Goal: Task Accomplishment & Management: Manage account settings

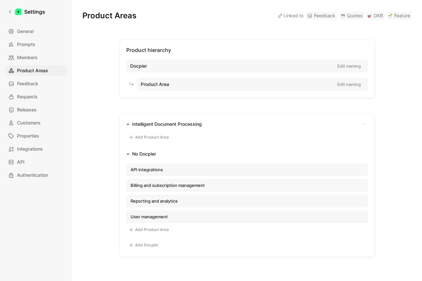
click at [149, 67] on div "Docpier Edit naming" at bounding box center [246, 66] width 241 height 13
click at [141, 67] on span "Docpier" at bounding box center [138, 66] width 17 height 8
click at [139, 70] on span "Docpier" at bounding box center [138, 66] width 17 height 8
click at [140, 67] on span "Docpier" at bounding box center [138, 66] width 17 height 8
click at [345, 65] on button "Edit naming" at bounding box center [348, 66] width 29 height 9
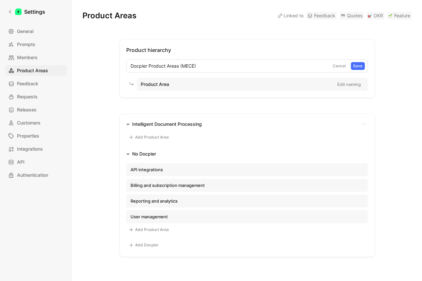
drag, startPoint x: 149, startPoint y: 66, endPoint x: 115, endPoint y: 67, distance: 33.7
click at [128, 67] on input "Docpier Product Areas (MECE)" at bounding box center [229, 66] width 202 height 12
type input "Product Areas (MECE)"
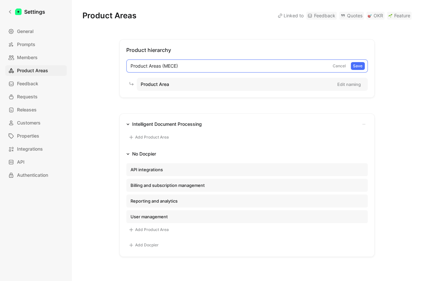
drag, startPoint x: 182, startPoint y: 66, endPoint x: 117, endPoint y: 64, distance: 65.1
click at [128, 64] on input "Product Areas (MECE)" at bounding box center [229, 66] width 202 height 12
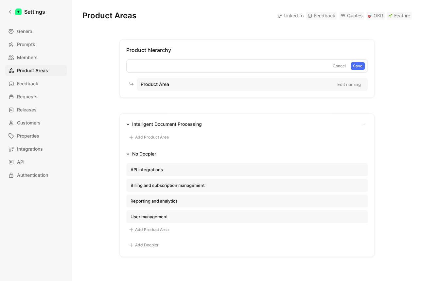
drag, startPoint x: 189, startPoint y: 83, endPoint x: 118, endPoint y: 81, distance: 70.7
click at [137, 80] on div "Product Area Edit naming" at bounding box center [252, 84] width 231 height 13
click at [185, 83] on div "Product Area Edit naming" at bounding box center [252, 84] width 231 height 13
drag, startPoint x: 183, startPoint y: 83, endPoint x: 134, endPoint y: 81, distance: 48.8
click at [137, 81] on div "Product Area Edit naming" at bounding box center [252, 84] width 231 height 13
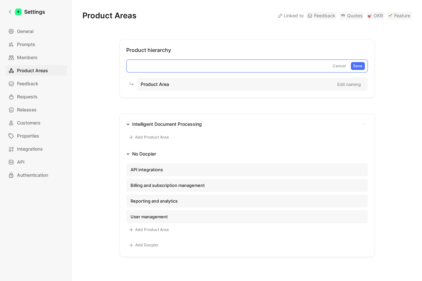
click at [134, 62] on input at bounding box center [229, 66] width 202 height 12
type input "Category"
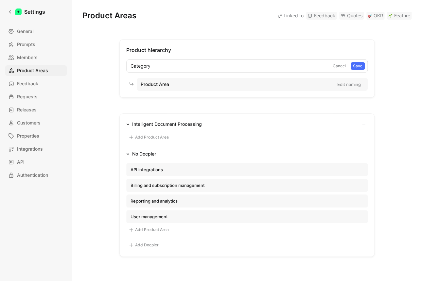
click at [182, 81] on div "Product Area Edit naming" at bounding box center [252, 84] width 231 height 13
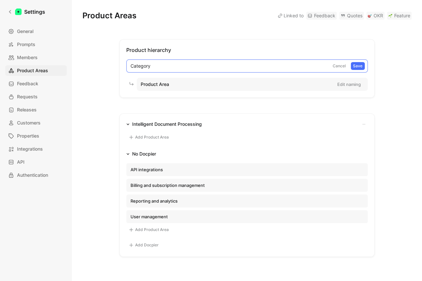
click at [358, 65] on button "Save" at bounding box center [358, 66] width 14 height 8
click at [227, 83] on div "Product Area Edit naming" at bounding box center [252, 84] width 231 height 13
click at [355, 83] on button "Edit naming" at bounding box center [348, 84] width 29 height 9
type input "Product Areas (MECE)"
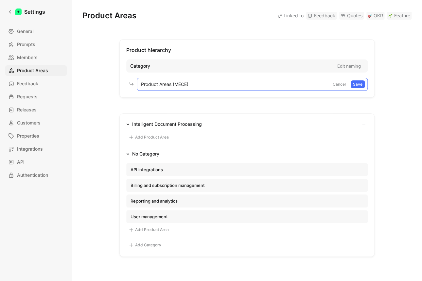
click at [361, 84] on button "Save" at bounding box center [358, 84] width 14 height 8
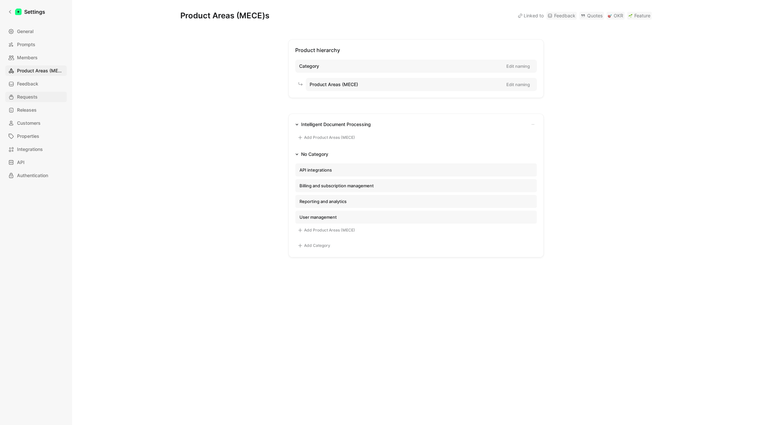
click at [28, 92] on link "Requests" at bounding box center [36, 97] width 62 height 10
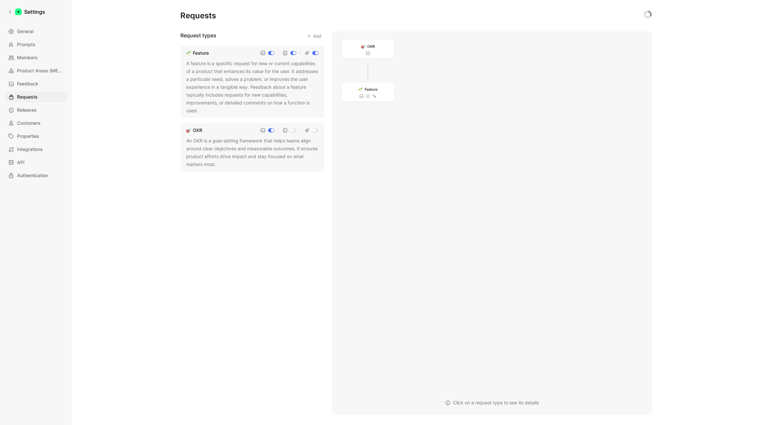
click at [213, 75] on div "A feature is a specific request for new or current capabilities of a product th…" at bounding box center [252, 87] width 132 height 55
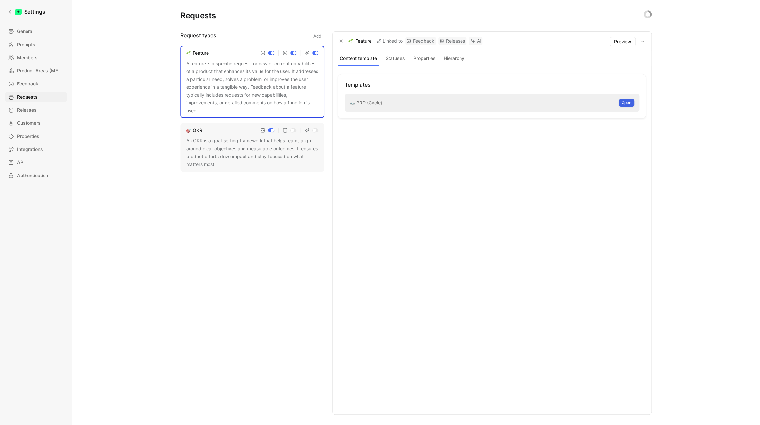
click at [422, 102] on span "Open" at bounding box center [626, 102] width 10 height 7
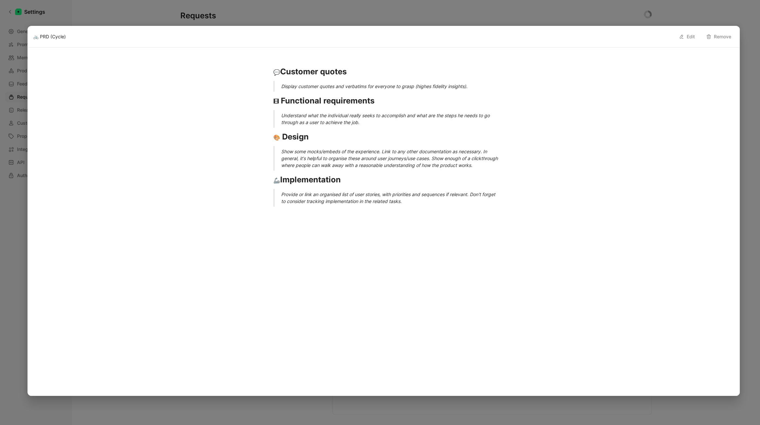
click at [293, 72] on strong "Customer quotes" at bounding box center [313, 71] width 66 height 9
click at [13, 100] on div at bounding box center [380, 212] width 760 height 425
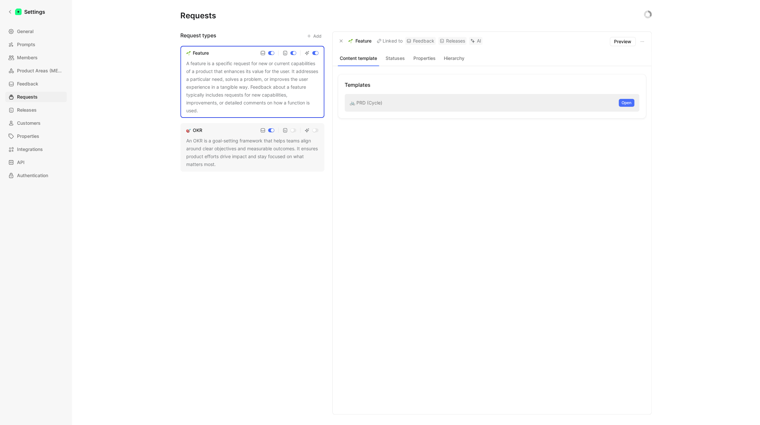
click at [230, 264] on div "Request types Add Feature A feature is a specific request for new or current ca…" at bounding box center [252, 222] width 144 height 383
click at [313, 34] on button "Add" at bounding box center [314, 35] width 21 height 9
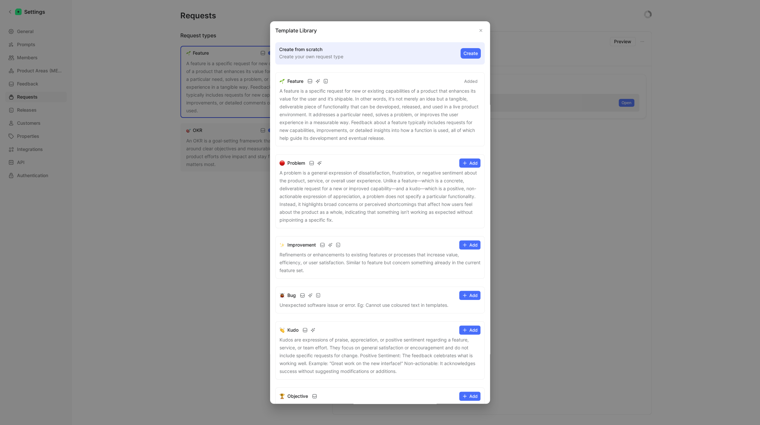
click at [422, 163] on button "Add" at bounding box center [469, 162] width 21 height 9
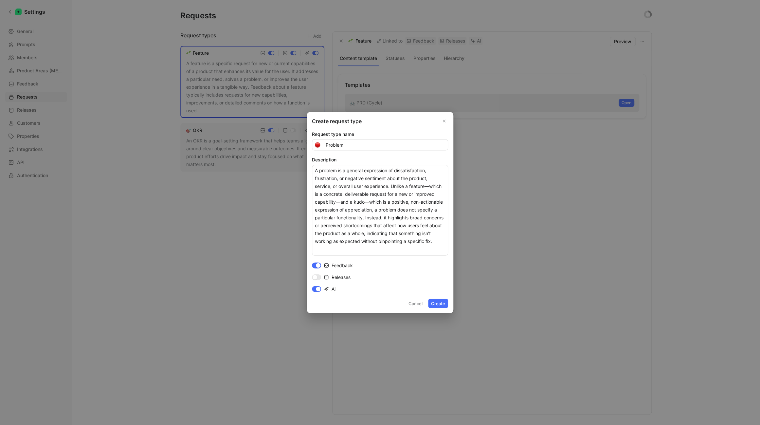
click at [417, 281] on button "Cancel" at bounding box center [415, 303] width 20 height 9
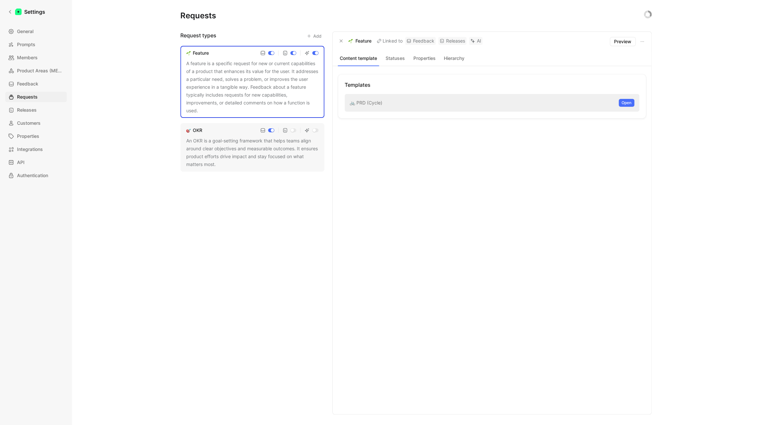
click at [228, 220] on div "Request types Add Feature A feature is a specific request for new or current ca…" at bounding box center [252, 222] width 144 height 383
click at [318, 36] on button "Add" at bounding box center [314, 35] width 21 height 9
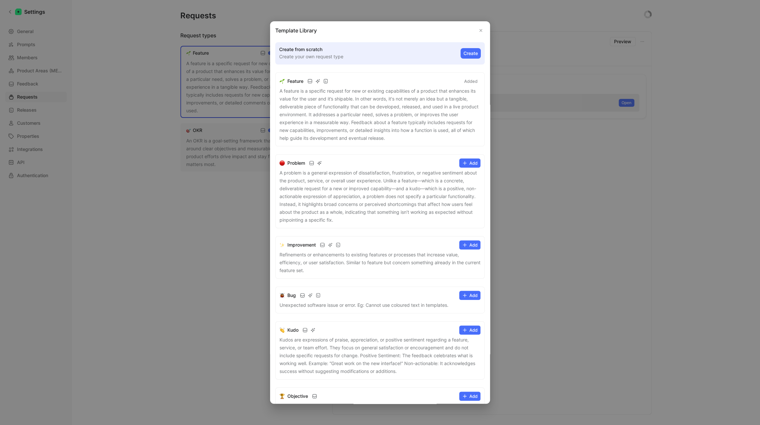
scroll to position [291, 0]
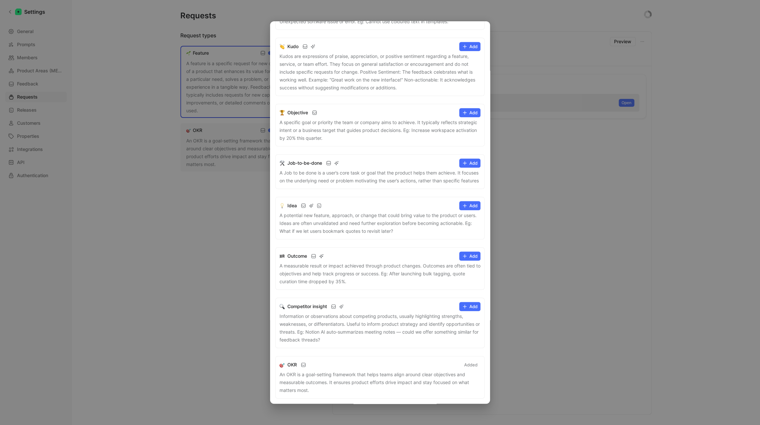
click at [422, 281] on button "Added" at bounding box center [470, 364] width 19 height 9
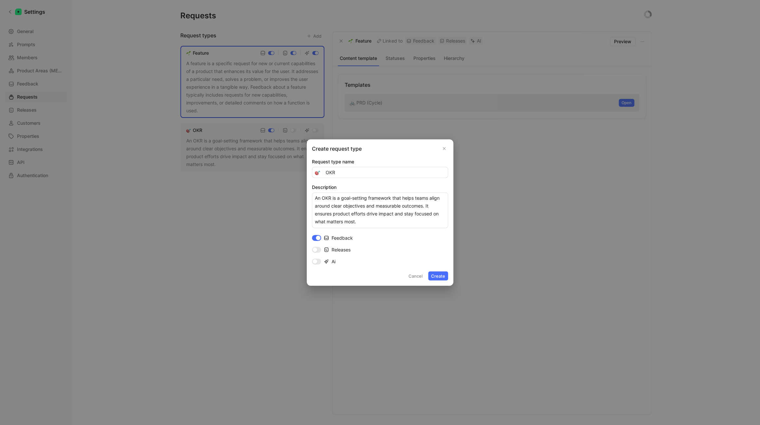
click at [422, 148] on icon "Close" at bounding box center [444, 148] width 5 height 5
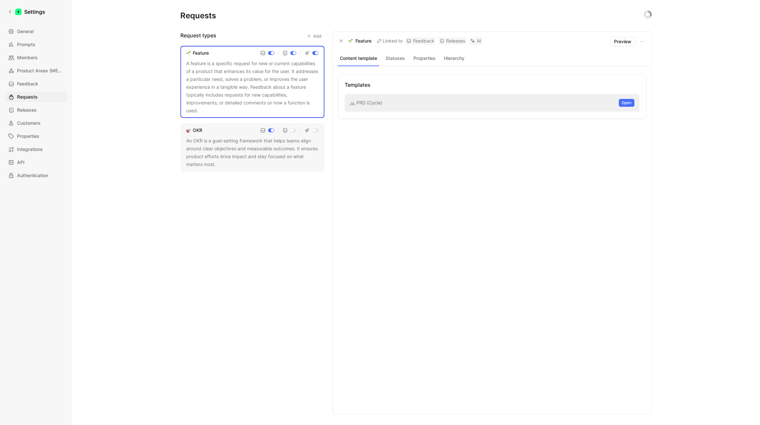
click at [275, 235] on div "Request types Add Feature A feature is a specific request for new or current ca…" at bounding box center [252, 222] width 144 height 383
drag, startPoint x: 271, startPoint y: 237, endPoint x: 277, endPoint y: 227, distance: 12.2
click at [271, 237] on div "Request types Add Feature A feature is a specific request for new or current ca…" at bounding box center [252, 222] width 144 height 383
drag, startPoint x: 207, startPoint y: 141, endPoint x: 151, endPoint y: 134, distance: 56.7
click at [180, 134] on div "Feature A feature is a specific request for new or current capabilities of a pr…" at bounding box center [252, 109] width 144 height 126
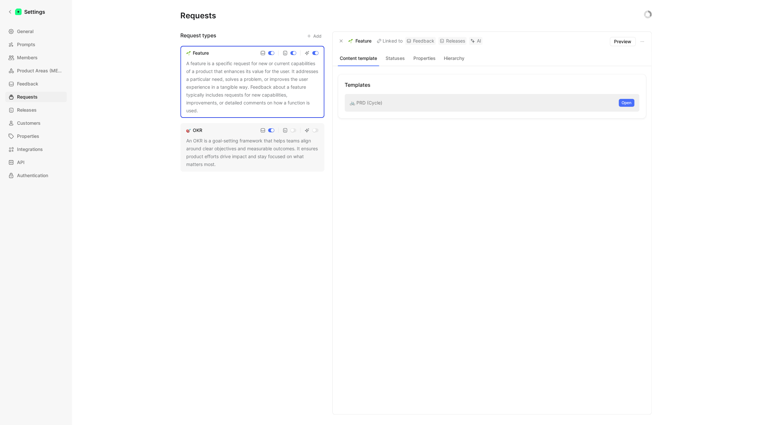
click at [313, 38] on button "Add" at bounding box center [314, 35] width 21 height 9
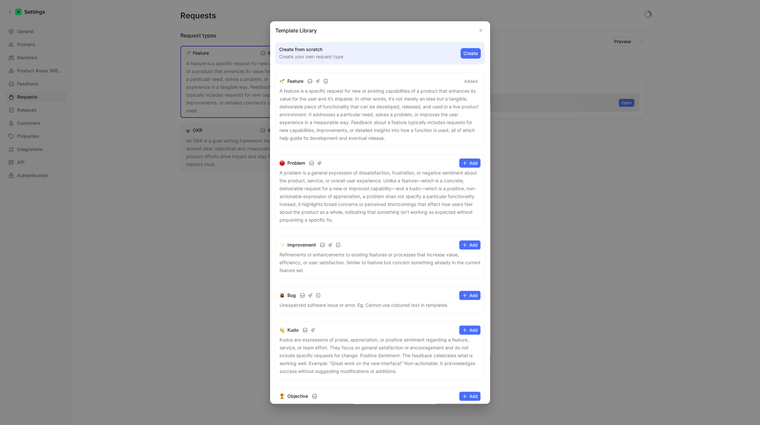
scroll to position [28, 0]
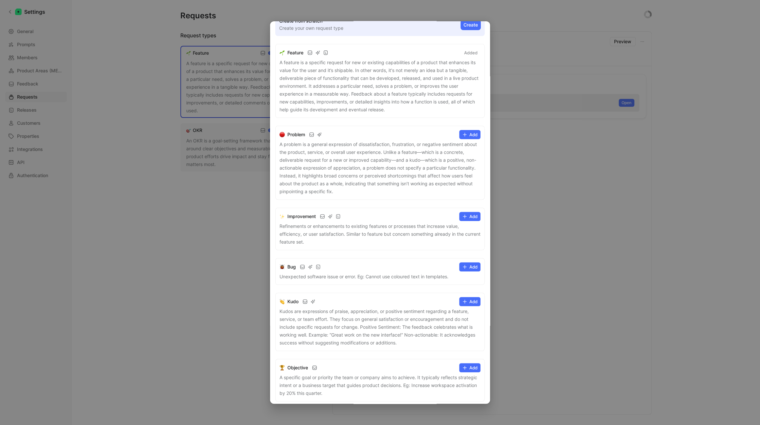
click at [422, 281] on button "Add" at bounding box center [469, 301] width 21 height 9
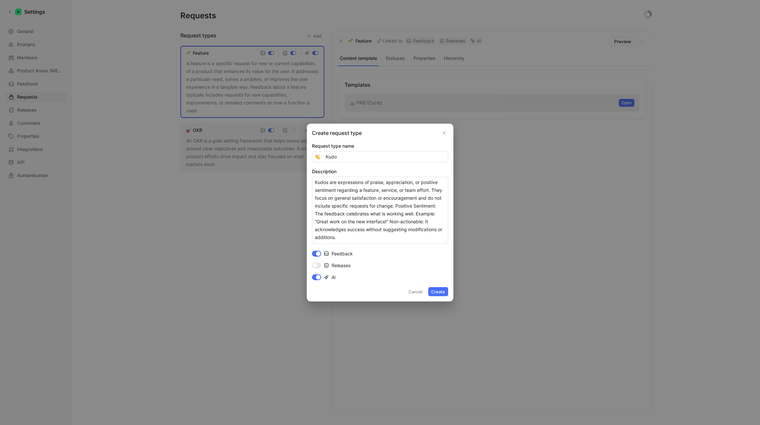
click at [422, 281] on button "Create" at bounding box center [438, 291] width 20 height 9
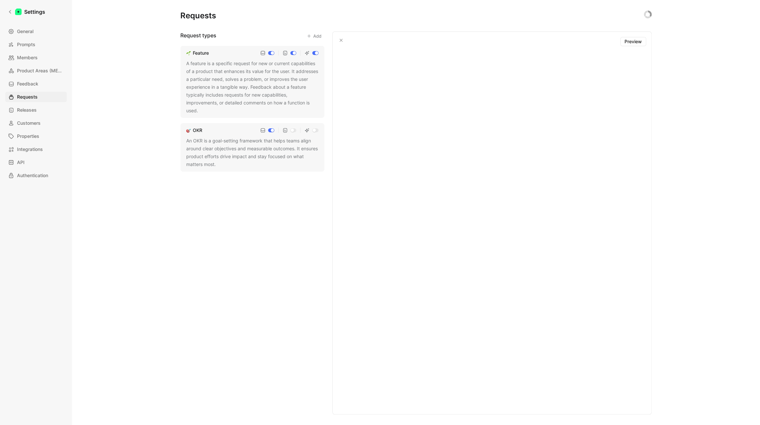
click at [240, 244] on div "Request types Add Feature A feature is a specific request for new or current ca…" at bounding box center [252, 222] width 144 height 383
click at [316, 38] on button "Add" at bounding box center [314, 35] width 21 height 9
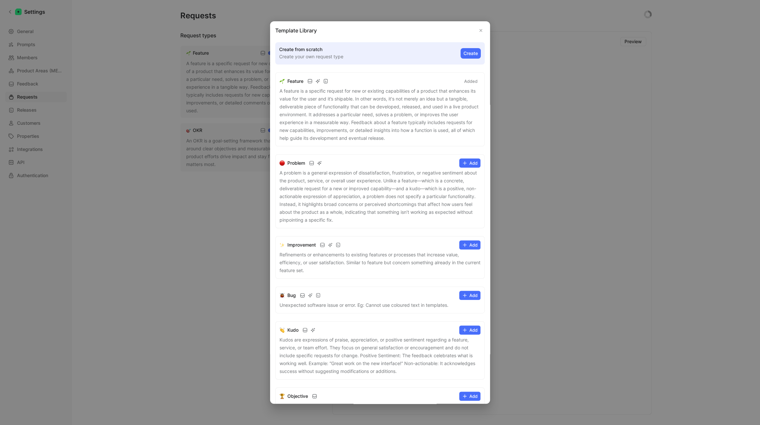
click at [150, 223] on div at bounding box center [380, 212] width 760 height 425
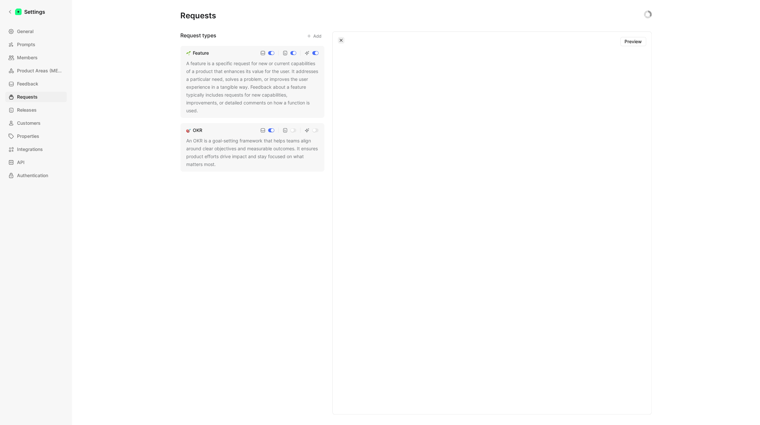
click at [343, 39] on icon "button" at bounding box center [341, 40] width 4 height 4
click at [212, 203] on div "Request types Add Feature A feature is a specific request for new or current ca…" at bounding box center [252, 222] width 144 height 383
click at [37, 110] on link "Releases" at bounding box center [36, 110] width 62 height 10
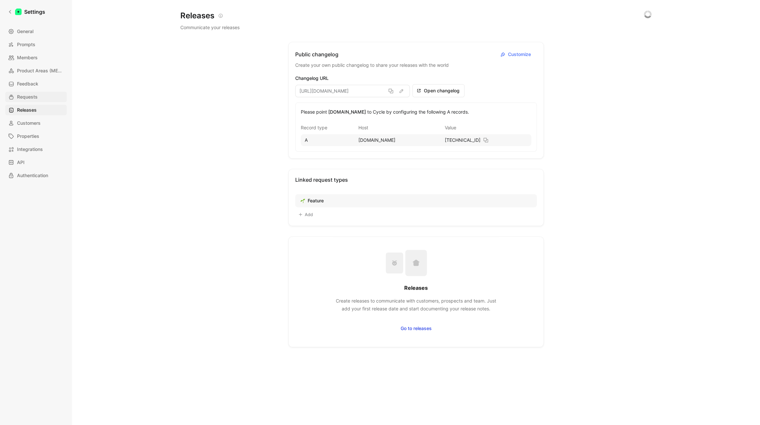
click at [35, 99] on span "Requests" at bounding box center [27, 97] width 21 height 8
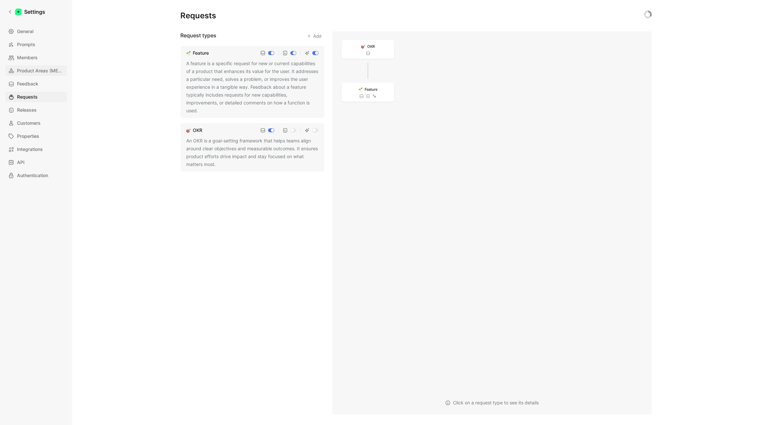
click at [34, 70] on span "Product Areas (MECE)s" at bounding box center [40, 71] width 47 height 8
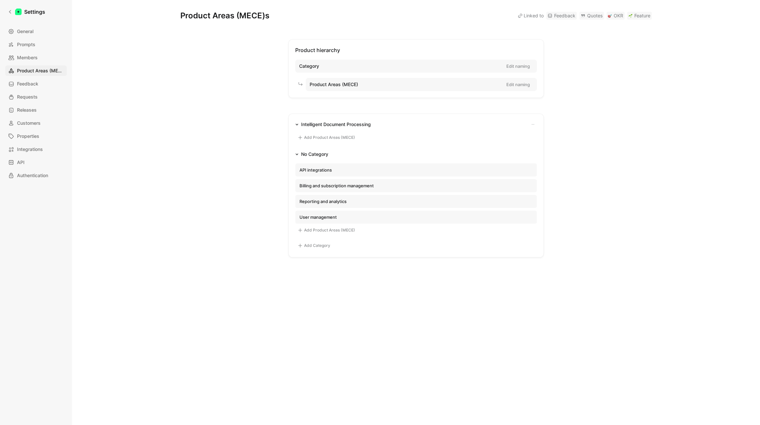
click at [366, 87] on div "Product Areas (MECE) Edit naming" at bounding box center [421, 84] width 231 height 13
drag, startPoint x: 364, startPoint y: 84, endPoint x: 339, endPoint y: 84, distance: 25.2
click at [339, 84] on div "Product Areas (MECE) Edit naming" at bounding box center [421, 84] width 231 height 13
click at [422, 84] on button "Edit naming" at bounding box center [517, 84] width 29 height 9
click at [383, 88] on input "Product Areas (MECE)" at bounding box center [403, 84] width 192 height 12
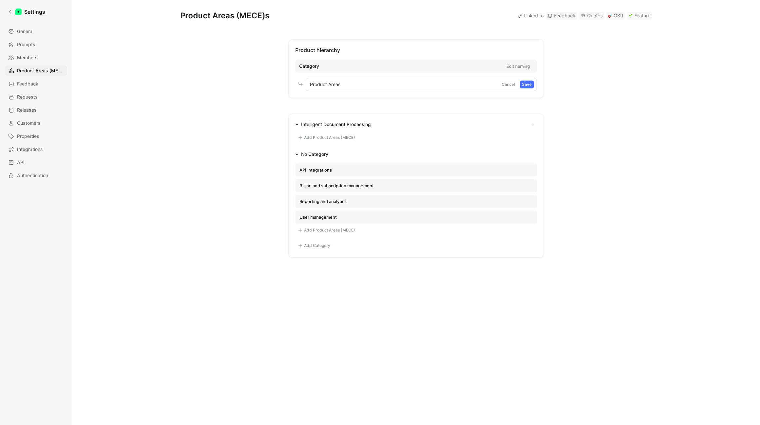
type input "Product Areas"
click button "Save" at bounding box center [526, 84] width 14 height 8
click at [313, 246] on button "Add Category" at bounding box center [313, 245] width 37 height 8
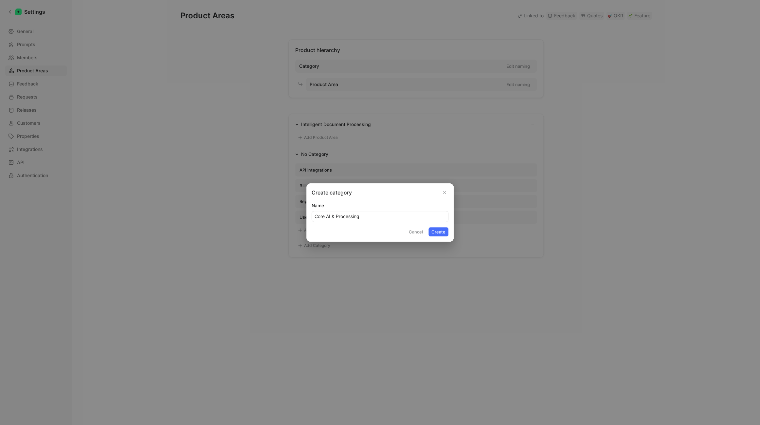
type input "Core AI & Processing"
click at [422, 233] on button "Create" at bounding box center [438, 231] width 20 height 9
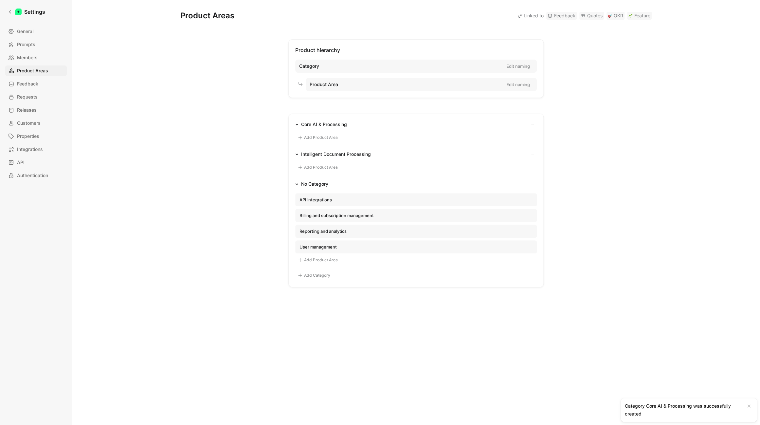
click at [335, 154] on div "Intelligent Document Processing" at bounding box center [336, 154] width 70 height 8
click at [331, 154] on div "Intelligent Document Processing" at bounding box center [336, 154] width 70 height 8
drag, startPoint x: 319, startPoint y: 154, endPoint x: 281, endPoint y: 201, distance: 60.0
click at [281, 201] on div "Product hierarchy Category Edit naming Product Area Edit naming Core AI & Proce…" at bounding box center [415, 163] width 471 height 248
click at [253, 210] on div "Product hierarchy Category Edit naming Product Area Edit naming Core AI & Proce…" at bounding box center [415, 163] width 471 height 248
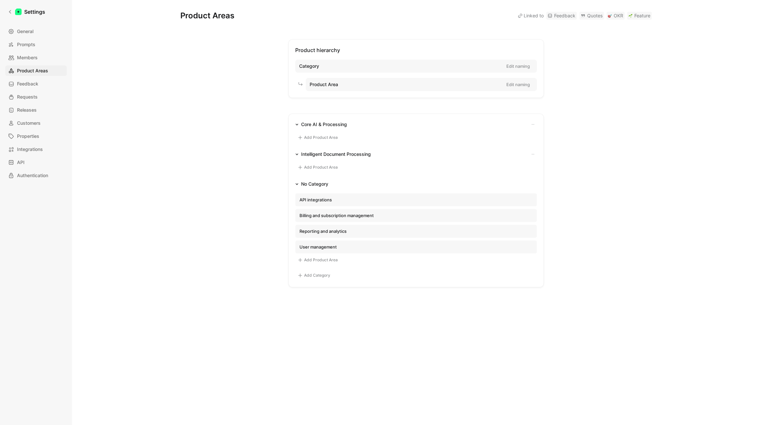
click at [239, 211] on div "Product hierarchy Category Edit naming Product Area Edit naming Core AI & Proce…" at bounding box center [415, 163] width 471 height 248
click at [422, 147] on ul "Core AI & Processing Add Product Area Intelligent Document Processing Add Produ…" at bounding box center [415, 193] width 241 height 147
drag, startPoint x: 434, startPoint y: 154, endPoint x: 426, endPoint y: 157, distance: 8.7
click at [422, 157] on div "Intelligent Document Processing" at bounding box center [415, 154] width 241 height 8
click at [352, 156] on div "Intelligent Document Processing" at bounding box center [336, 154] width 70 height 8
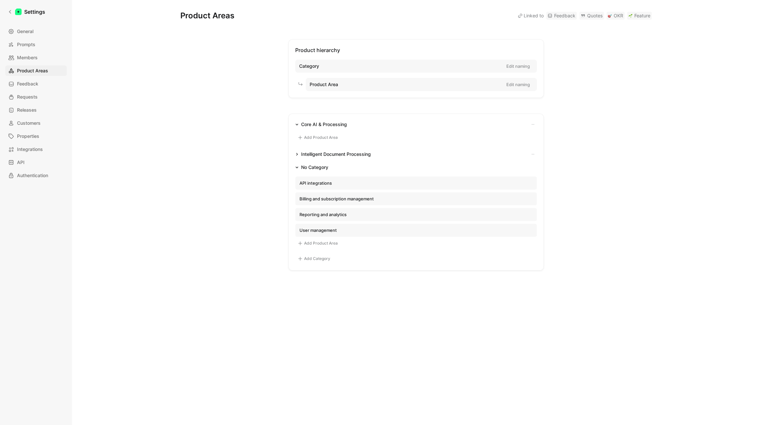
drag, startPoint x: 322, startPoint y: 124, endPoint x: 365, endPoint y: 139, distance: 45.2
click at [365, 139] on div "Core AI & Processing Add Product Area" at bounding box center [415, 132] width 241 height 25
click at [422, 144] on div "Add Product Area" at bounding box center [415, 136] width 241 height 17
click at [422, 149] on ul "Core AI & Processing Add Product Area Intelligent Document Processing Add Produ…" at bounding box center [415, 185] width 241 height 130
click at [295, 153] on icon "button" at bounding box center [296, 153] width 3 height 3
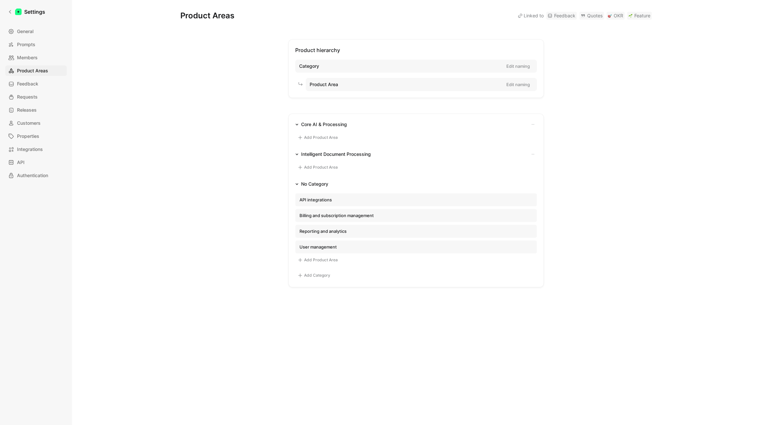
click at [295, 153] on icon "button" at bounding box center [296, 153] width 3 height 3
click at [316, 124] on div "Core AI & Processing" at bounding box center [324, 124] width 46 height 8
click at [297, 126] on icon "button" at bounding box center [296, 124] width 3 height 3
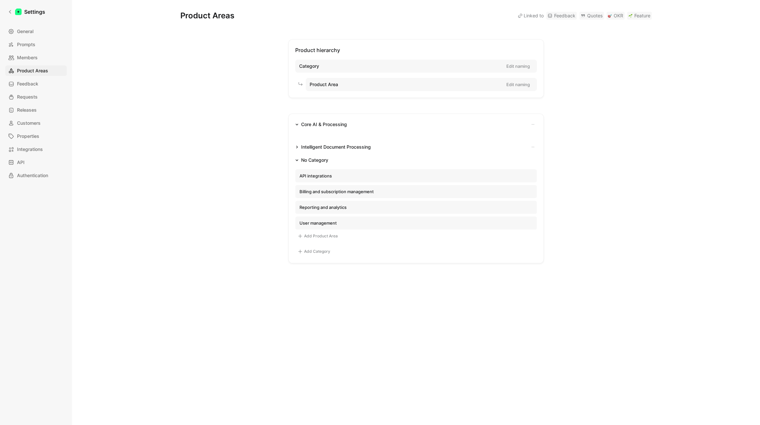
click at [297, 126] on icon "button" at bounding box center [296, 124] width 3 height 3
click at [422, 154] on icon "button" at bounding box center [533, 154] width 4 height 4
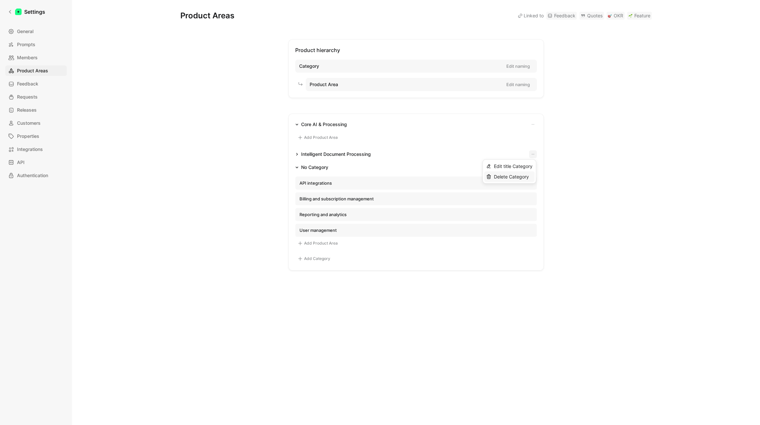
click at [422, 178] on span "Delete Category" at bounding box center [511, 176] width 35 height 6
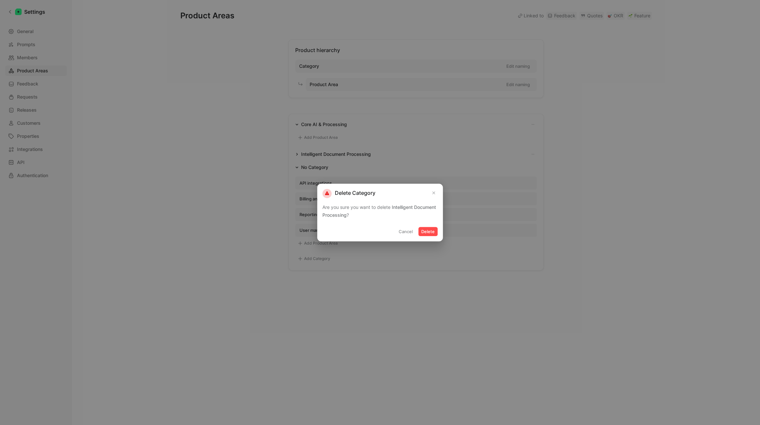
click at [422, 233] on button "Delete" at bounding box center [427, 231] width 19 height 9
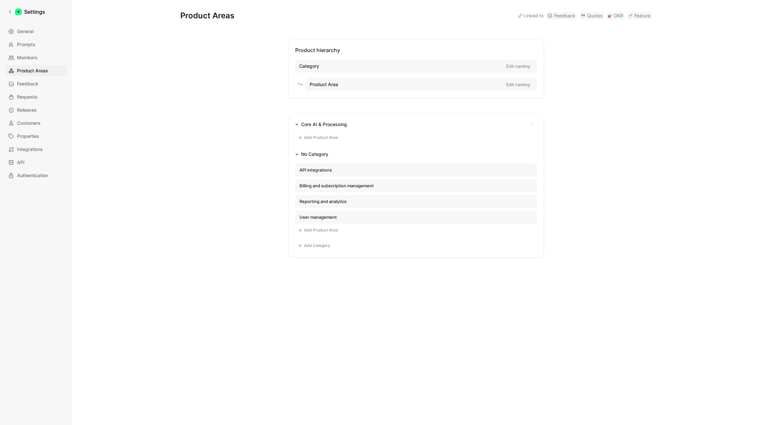
click at [313, 245] on button "Add Category" at bounding box center [313, 245] width 37 height 8
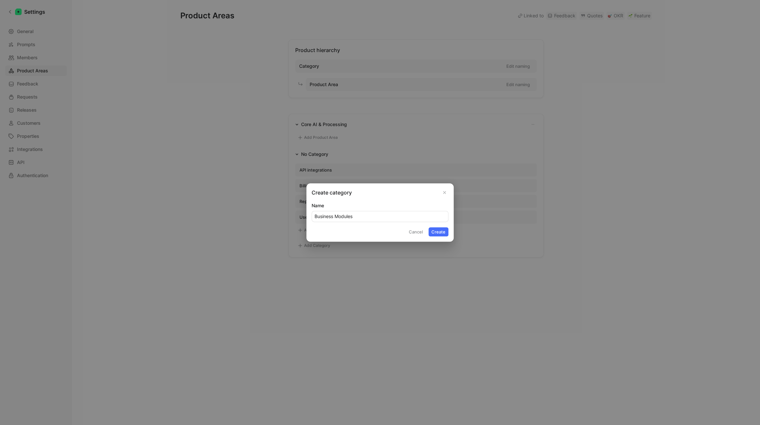
type input "Business Modules"
click at [422, 227] on button "Create" at bounding box center [438, 231] width 20 height 9
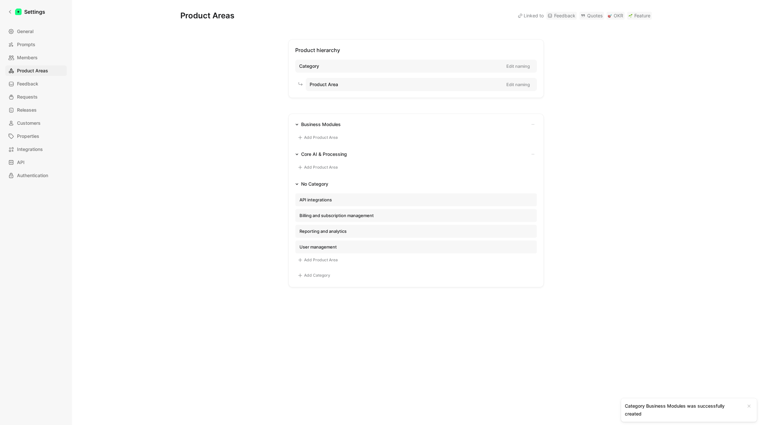
click at [323, 275] on button "Add Category" at bounding box center [313, 275] width 37 height 8
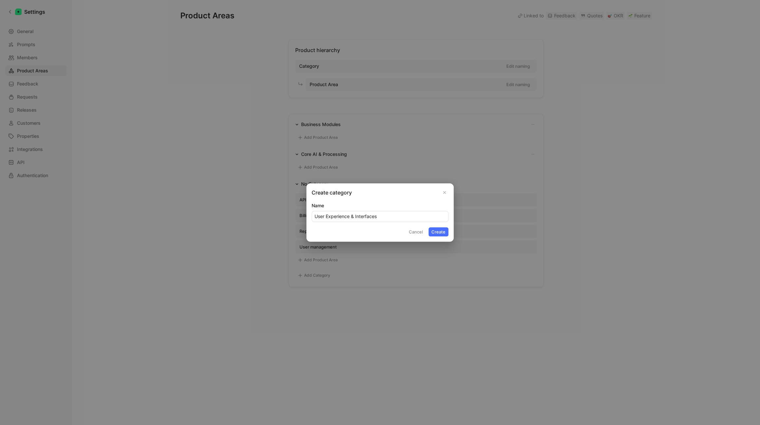
type input "User Experience & Interfaces"
click at [422, 227] on button "Create" at bounding box center [438, 231] width 20 height 9
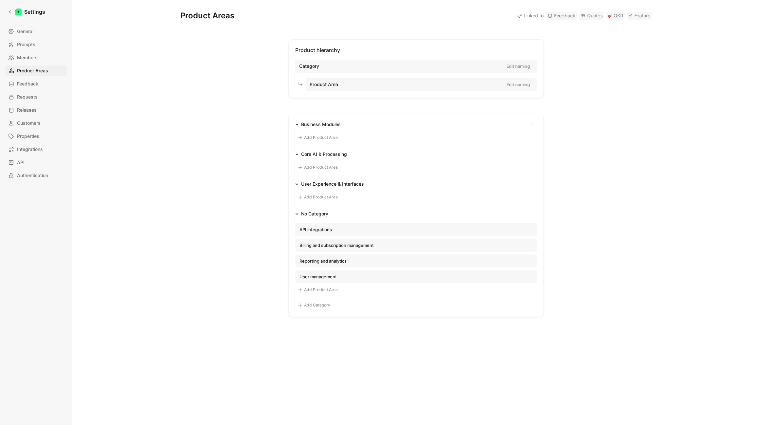
click at [422, 182] on icon "button" at bounding box center [533, 184] width 4 height 4
click at [422, 190] on div at bounding box center [380, 212] width 760 height 425
click at [319, 281] on button "Add Category" at bounding box center [313, 305] width 37 height 8
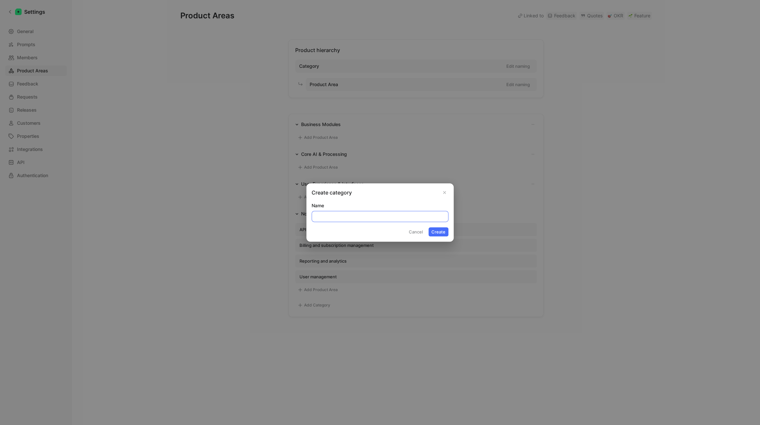
paste input "Platform & Infrastructure"
type input "Platform & Infrastructure"
click at [422, 231] on button "Create" at bounding box center [438, 231] width 20 height 9
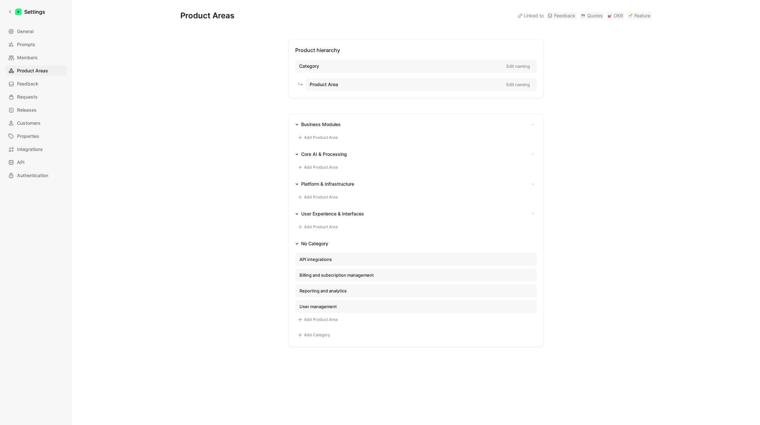
click at [319, 281] on button "Add Category" at bounding box center [313, 335] width 37 height 8
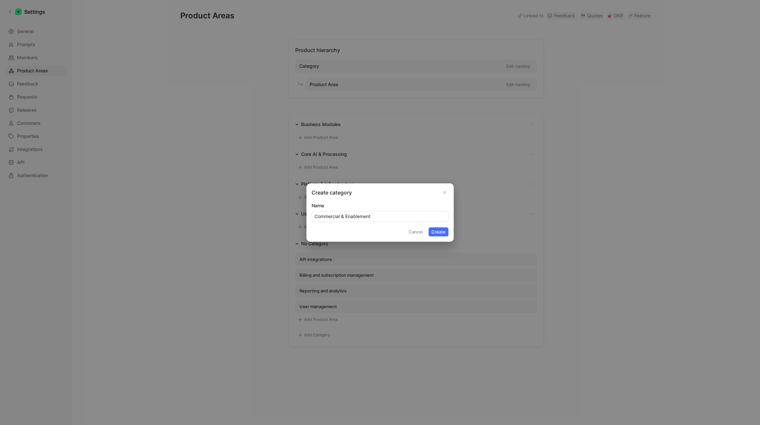
type input "Commercial & Enablement"
click at [422, 231] on button "Create" at bounding box center [438, 231] width 20 height 9
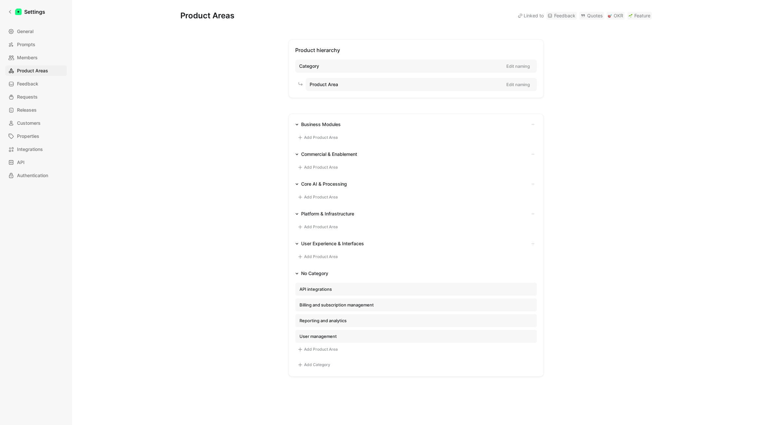
click at [354, 281] on button "API integrations" at bounding box center [415, 288] width 241 height 13
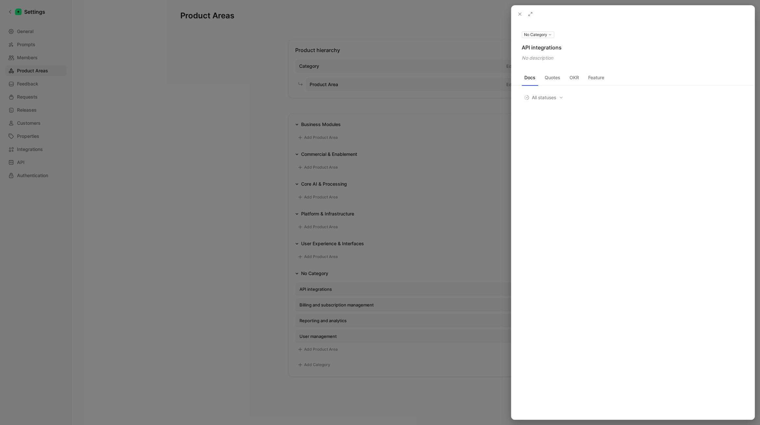
click at [422, 57] on div "No description" at bounding box center [632, 58] width 222 height 8
click at [422, 60] on div "No description" at bounding box center [632, 58] width 222 height 8
click at [422, 35] on button "No Category" at bounding box center [537, 34] width 32 height 7
click at [247, 184] on div at bounding box center [380, 212] width 760 height 425
click at [0, 0] on icon at bounding box center [0, 0] width 0 height 0
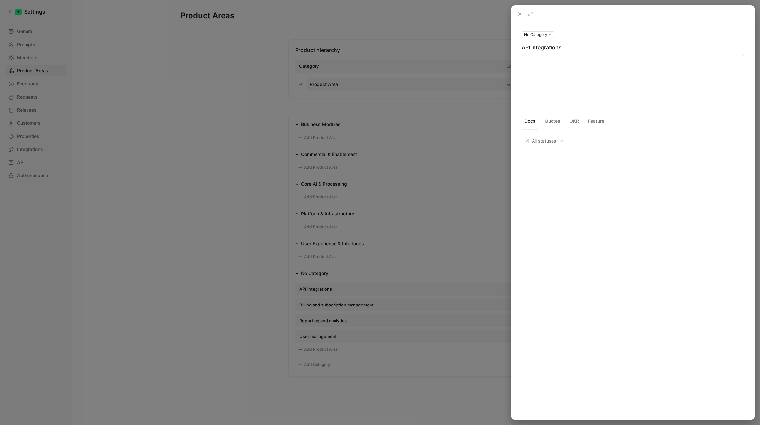
type textarea "SDKs, Third-Party-Anbindungen, Partner-APIs"
click at [422, 47] on div "API integrations" at bounding box center [632, 48] width 222 height 8
click at [0, 0] on icon at bounding box center [0, 0] width 0 height 0
type input "Integrations & APIs"
click at [170, 247] on div at bounding box center [380, 212] width 760 height 425
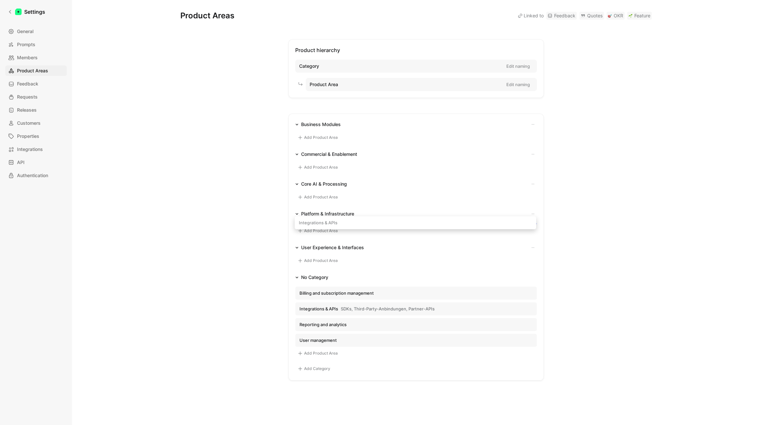
drag, startPoint x: 437, startPoint y: 306, endPoint x: 438, endPoint y: 224, distance: 81.5
click at [422, 224] on div "Business Modules Add Product Area Commercial & Enablement Add Product Area Core…" at bounding box center [415, 247] width 255 height 267
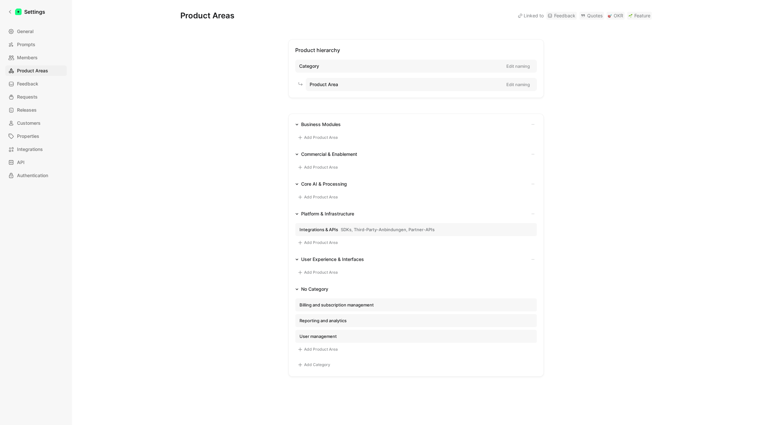
click at [357, 281] on span "Billing and subscription management" at bounding box center [336, 305] width 74 height 6
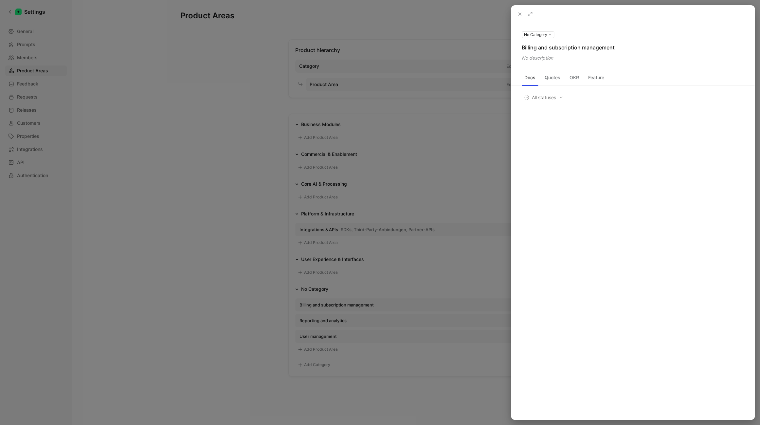
click at [422, 48] on div "Billing and subscription management" at bounding box center [632, 48] width 222 height 8
click at [0, 0] on icon at bounding box center [0, 0] width 0 height 0
type input "Billing & Subscription Management"
click at [422, 59] on div "No description" at bounding box center [632, 58] width 222 height 8
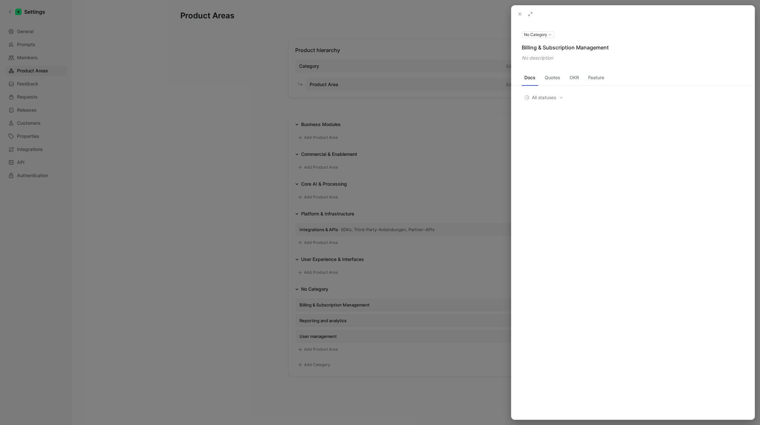
click at [0, 0] on icon at bounding box center [0, 0] width 0 height 0
type textarea "Zahlungsabwicklung, Pläne, Rechnungsstellung"
click at [422, 173] on div "No Category Billing & Subscription Management Zahlungsabwicklung, Pläne, Rechnu…" at bounding box center [632, 221] width 243 height 396
click at [207, 281] on div at bounding box center [380, 212] width 760 height 425
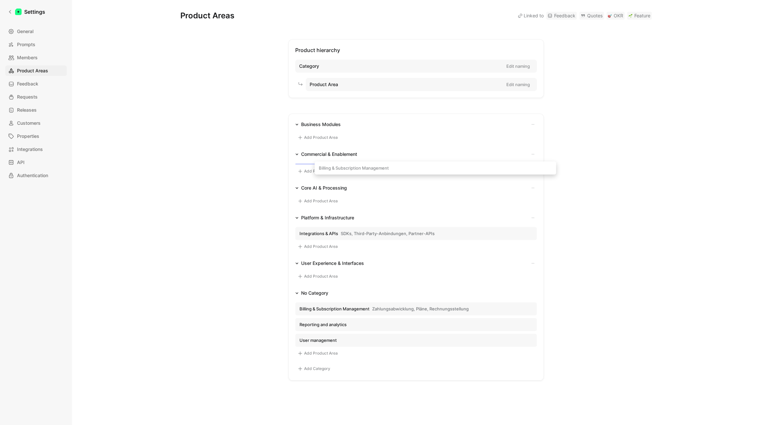
drag, startPoint x: 339, startPoint y: 306, endPoint x: 348, endPoint y: 167, distance: 139.0
click at [348, 168] on div "Business Modules Add Product Area Commercial & Enablement Add Product Area Core…" at bounding box center [415, 247] width 255 height 267
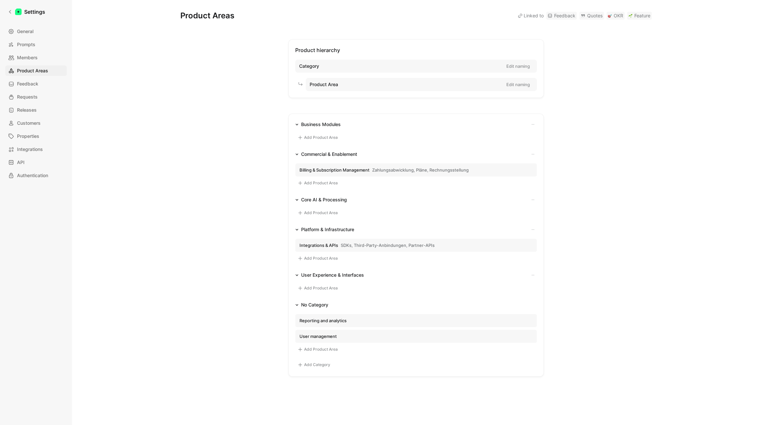
drag, startPoint x: 280, startPoint y: 83, endPoint x: 274, endPoint y: 83, distance: 5.9
click at [306, 83] on div "Product Area Edit naming" at bounding box center [421, 84] width 231 height 13
click at [244, 100] on div "Product hierarchy Category Edit naming Product Area Edit naming Business Module…" at bounding box center [415, 207] width 471 height 337
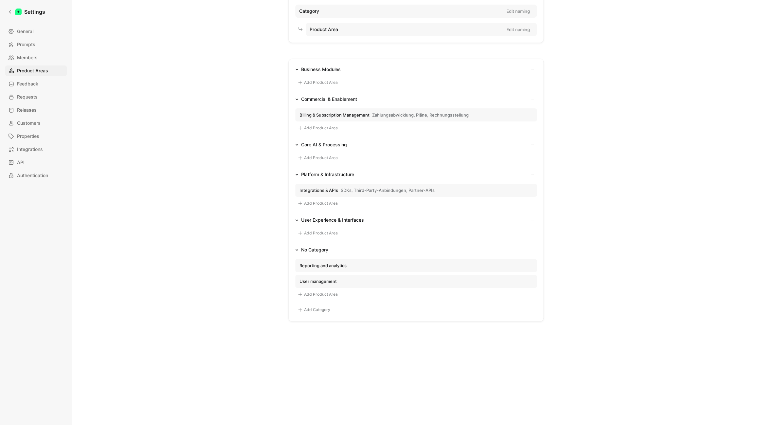
scroll to position [56, 0]
click at [32, 97] on span "Requests" at bounding box center [27, 97] width 21 height 8
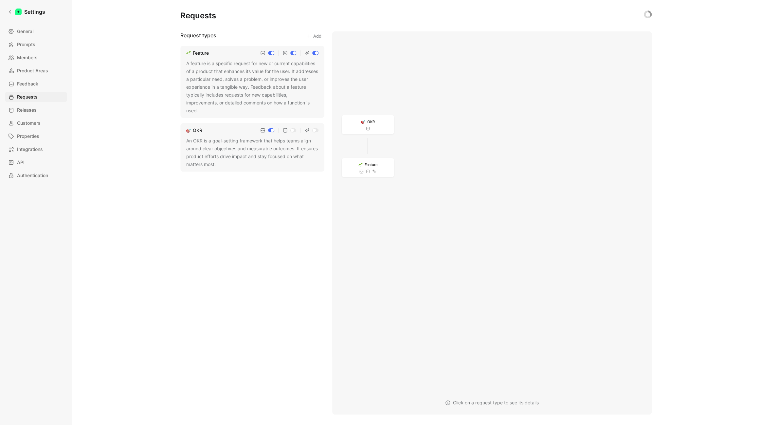
drag, startPoint x: 221, startPoint y: 111, endPoint x: 150, endPoint y: 57, distance: 89.9
click at [180, 57] on div "Feature A feature is a specific request for new or current capabilities of a pr…" at bounding box center [252, 109] width 144 height 126
click at [171, 89] on div "Requests Request types Add Feature A feature is a specific request for new or c…" at bounding box center [416, 212] width 688 height 425
drag, startPoint x: 184, startPoint y: 62, endPoint x: 229, endPoint y: 110, distance: 65.7
click at [229, 110] on div "Feature A feature is a specific request for new or current capabilities of a pr…" at bounding box center [252, 82] width 144 height 72
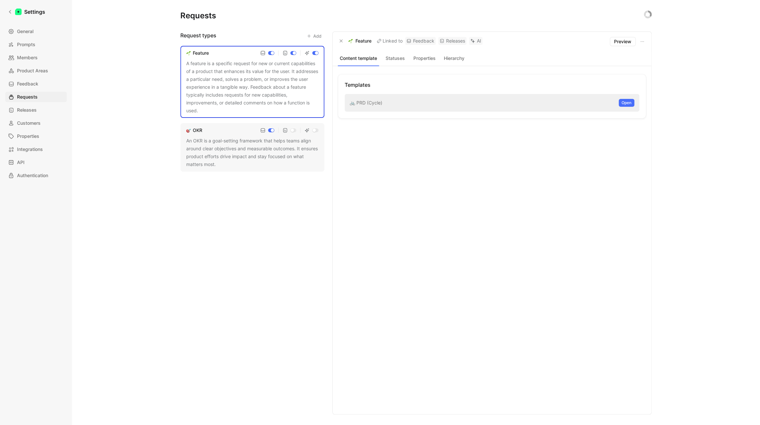
click at [142, 122] on div "Requests Request types Add Feature A feature is a specific request for new or c…" at bounding box center [416, 212] width 688 height 425
click at [143, 123] on div "Requests Request types Add Feature A feature is a specific request for new or c…" at bounding box center [416, 212] width 688 height 425
click at [182, 157] on div "OKR An OKR is a goal-setting framework that helps teams align around clear obje…" at bounding box center [252, 147] width 144 height 48
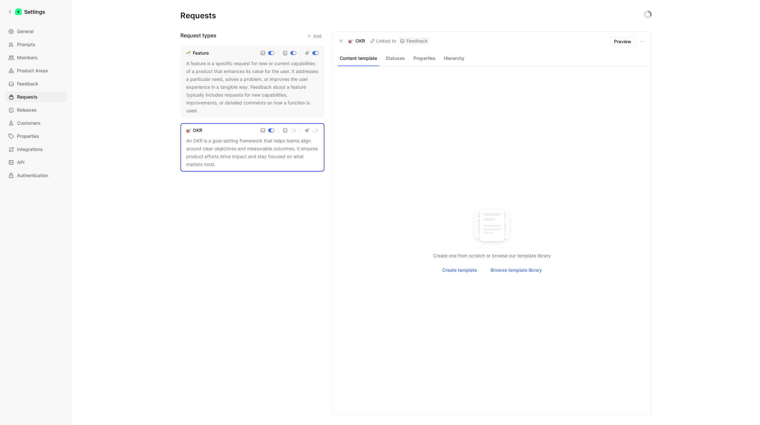
click at [192, 83] on div "A feature is a specific request for new or current capabilities of a product th…" at bounding box center [252, 87] width 132 height 55
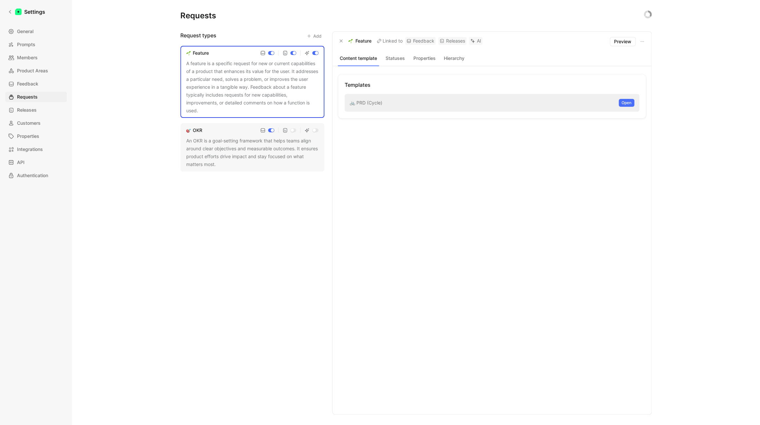
click at [317, 34] on button "Add" at bounding box center [314, 35] width 21 height 9
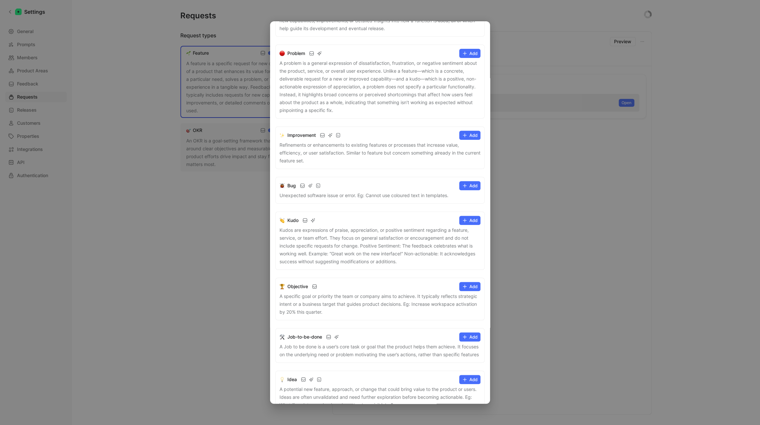
scroll to position [97, 0]
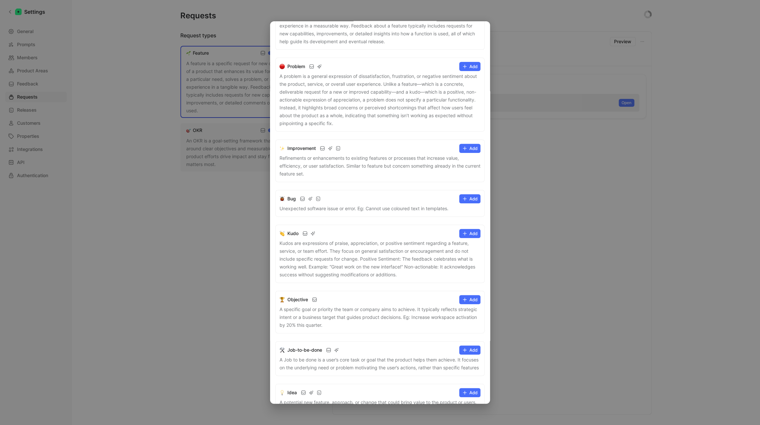
drag, startPoint x: 356, startPoint y: 203, endPoint x: 287, endPoint y: 203, distance: 69.4
click at [287, 203] on div "Bug Add Unexpected software issue or error. Eg: Cannot use coloured text in tem…" at bounding box center [379, 203] width 209 height 27
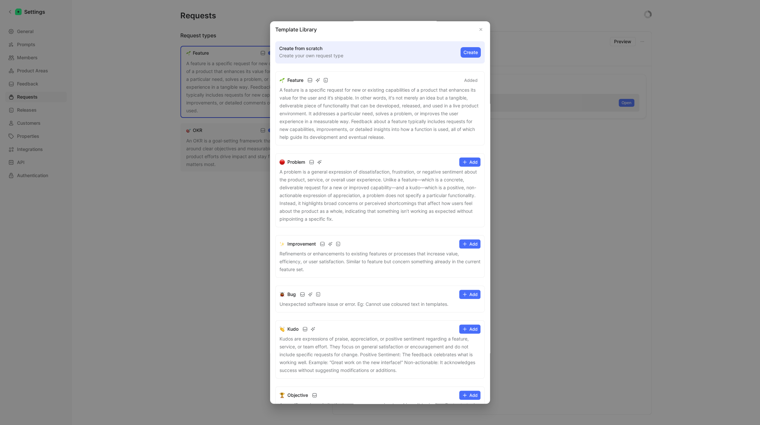
scroll to position [0, 0]
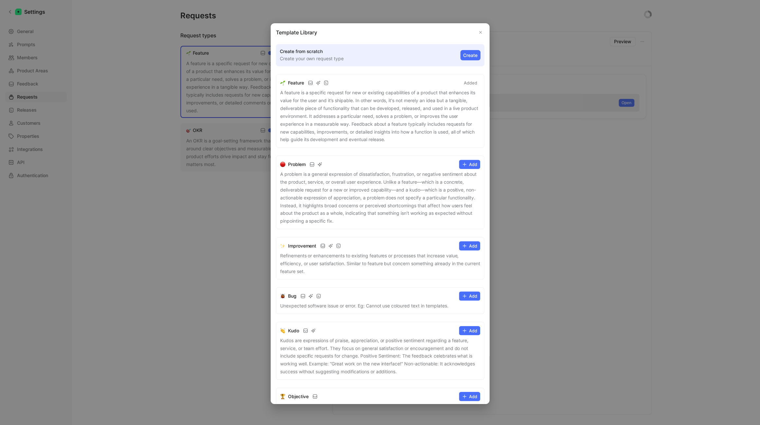
click at [225, 281] on div at bounding box center [380, 212] width 760 height 425
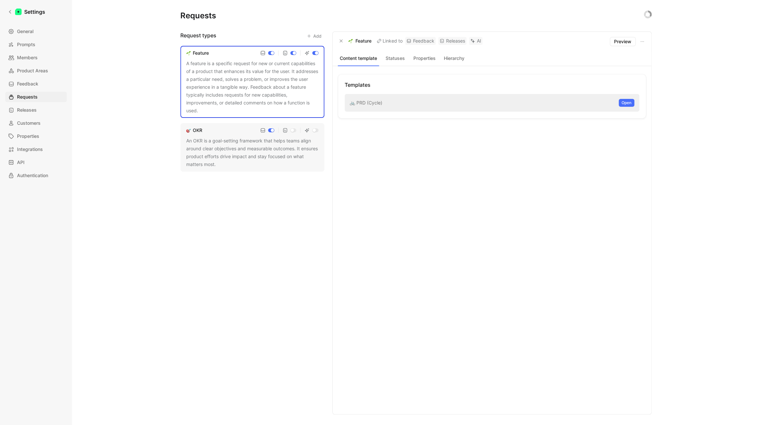
click at [211, 250] on div "Request types Add Feature A feature is a specific request for new or current ca…" at bounding box center [252, 222] width 144 height 383
click at [9, 12] on icon at bounding box center [10, 11] width 5 height 5
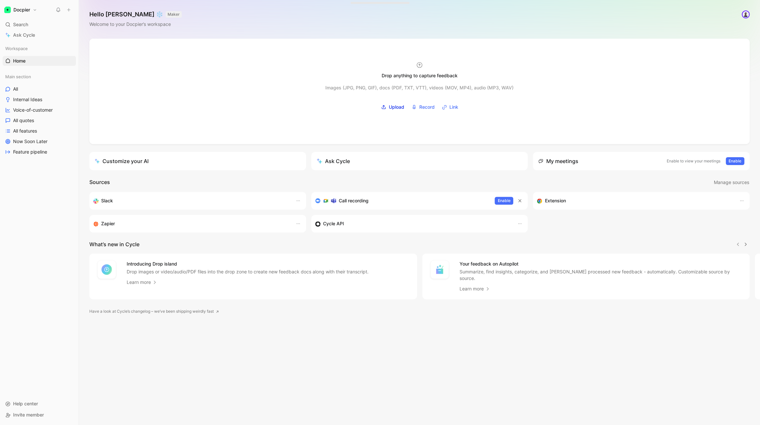
click at [49, 224] on div "Workspace Home G then H Main section All Internal Ideas Voice-of-customer All q…" at bounding box center [39, 218] width 73 height 348
click at [31, 10] on button "Docpier" at bounding box center [21, 9] width 36 height 9
click at [54, 43] on div "Account settings" at bounding box center [44, 42] width 80 height 10
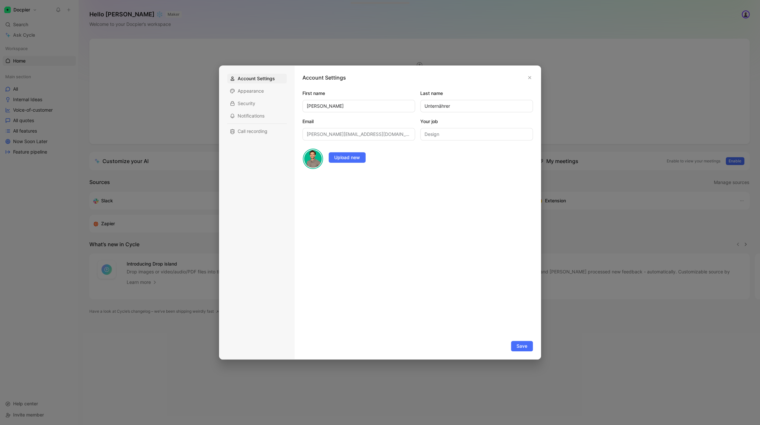
drag, startPoint x: 531, startPoint y: 80, endPoint x: 522, endPoint y: 79, distance: 8.7
click at [422, 80] on button "button" at bounding box center [529, 77] width 7 height 7
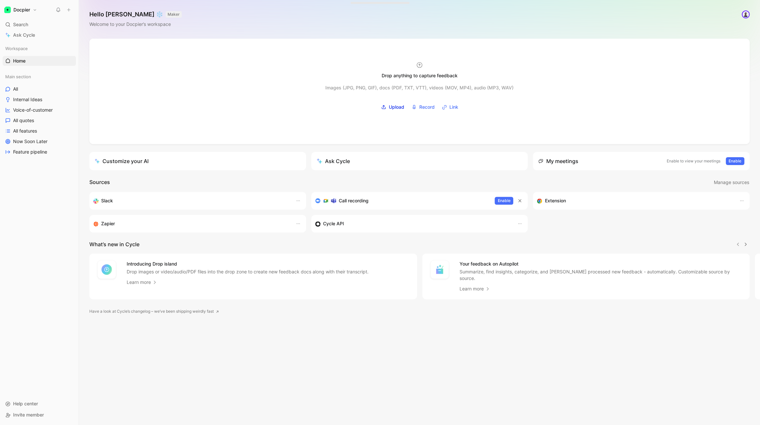
click at [26, 6] on button "Docpier" at bounding box center [21, 9] width 36 height 9
click at [199, 93] on div at bounding box center [380, 212] width 760 height 425
click at [23, 11] on h1 "Docpier" at bounding box center [21, 10] width 17 height 6
click at [43, 68] on div "Workspace settings G then S" at bounding box center [44, 67] width 80 height 10
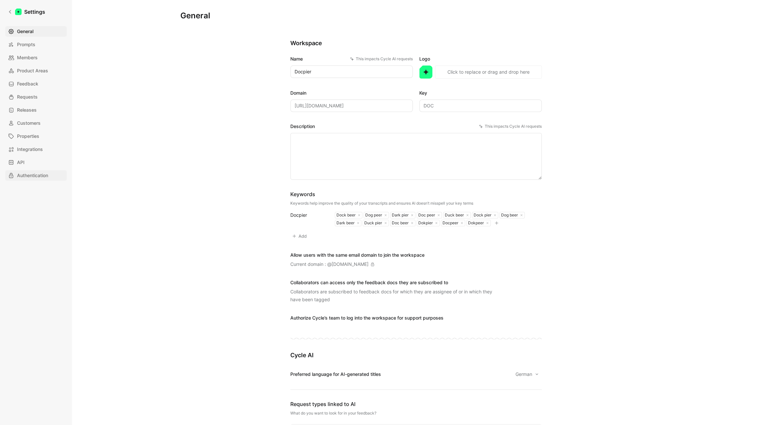
click at [35, 179] on link "Authentication" at bounding box center [36, 175] width 62 height 10
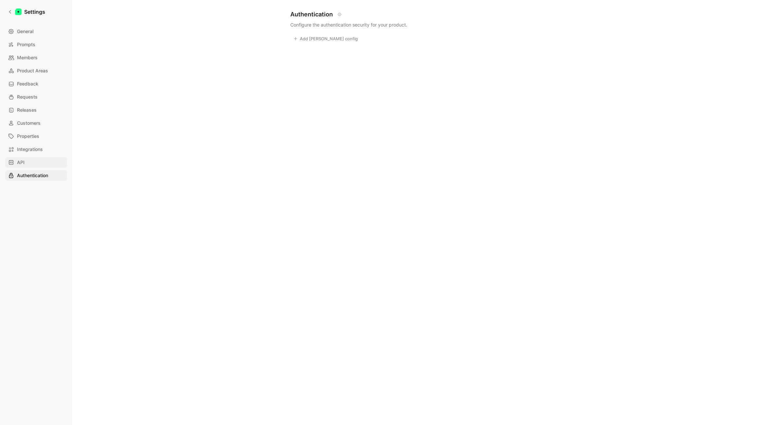
click at [25, 162] on link "API" at bounding box center [36, 162] width 62 height 10
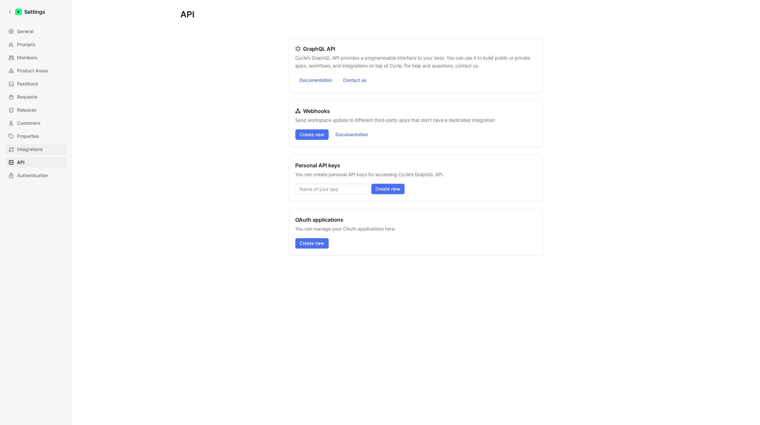
click at [28, 153] on span "Integrations" at bounding box center [30, 149] width 26 height 8
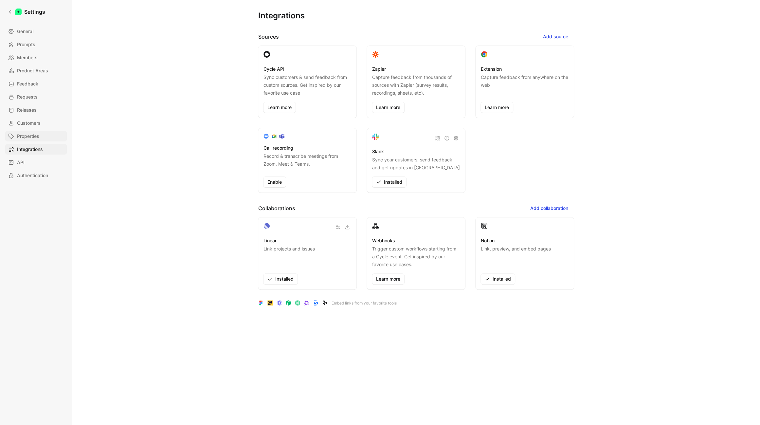
click at [26, 135] on span "Properties" at bounding box center [28, 136] width 22 height 8
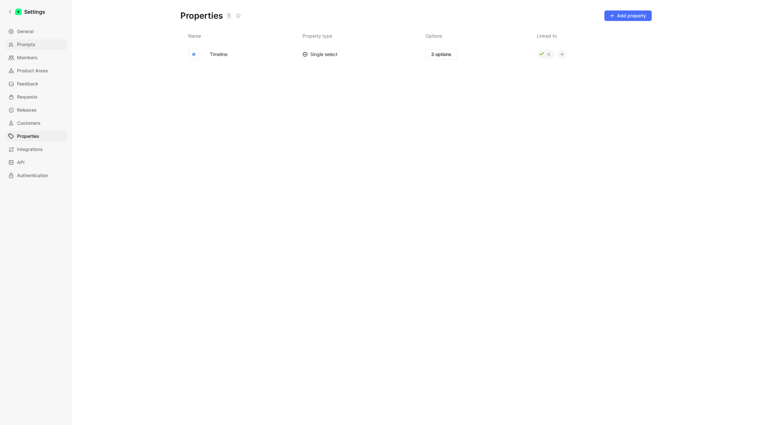
click at [32, 44] on span "Prompts" at bounding box center [26, 45] width 18 height 8
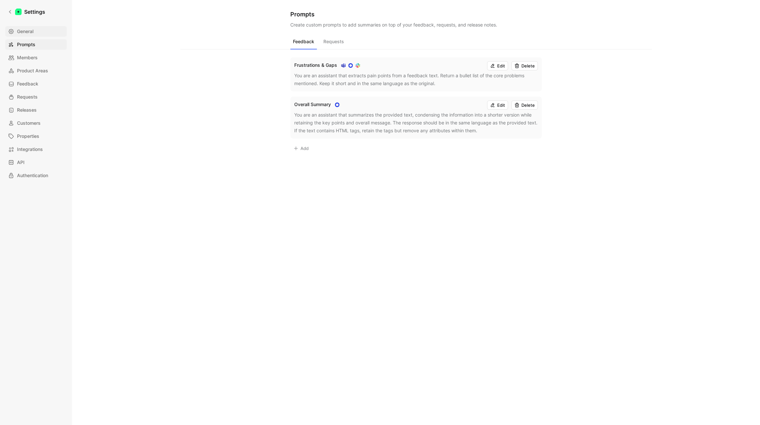
click at [30, 30] on span "General" at bounding box center [25, 31] width 16 height 8
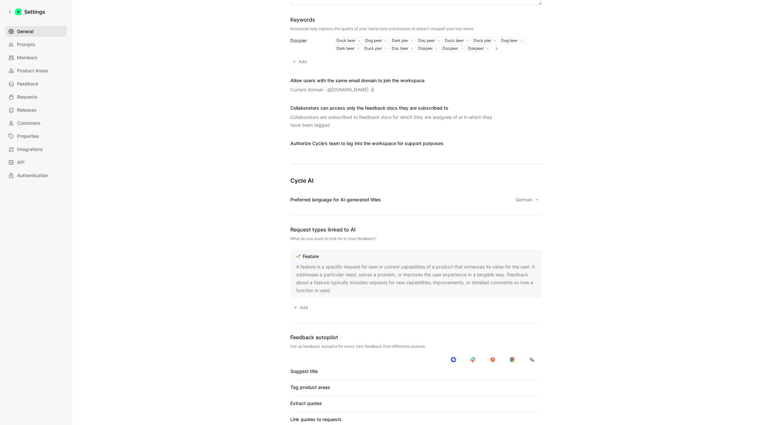
scroll to position [74, 0]
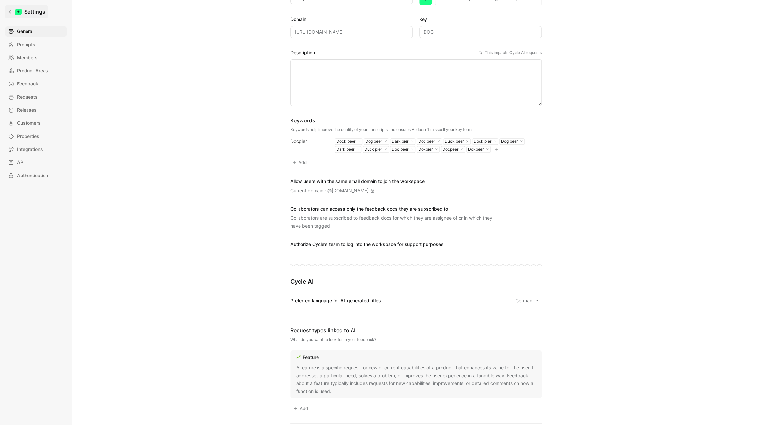
click at [12, 11] on icon at bounding box center [10, 11] width 5 height 5
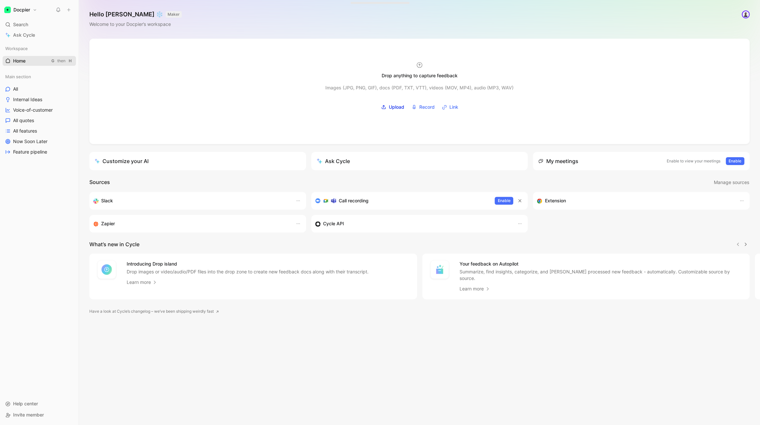
click at [24, 60] on span "Home" at bounding box center [19, 61] width 12 height 7
click at [27, 93] on link "All" at bounding box center [39, 89] width 73 height 10
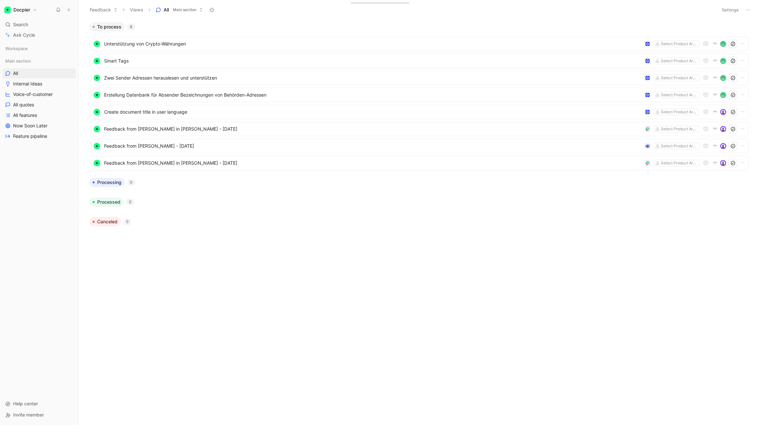
click at [179, 10] on span "Main section" at bounding box center [185, 10] width 24 height 7
click at [111, 8] on button "Feedback" at bounding box center [104, 10] width 34 height 10
click at [22, 48] on span "Workspace" at bounding box center [16, 48] width 23 height 7
click at [25, 114] on span "Product Areas" at bounding box center [28, 113] width 31 height 7
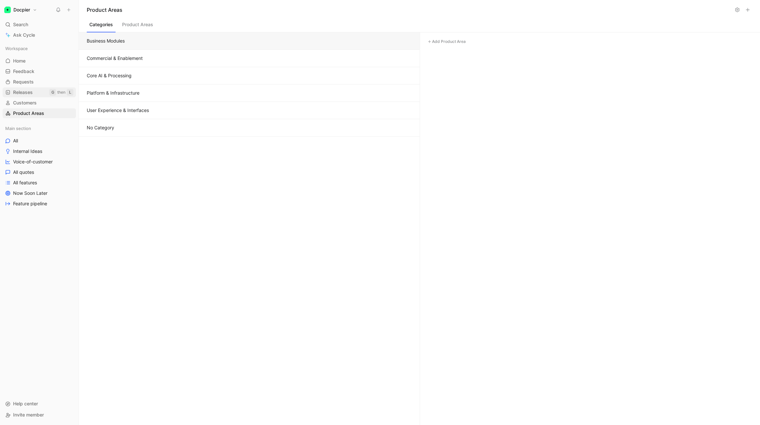
click at [27, 91] on span "Releases" at bounding box center [23, 92] width 20 height 7
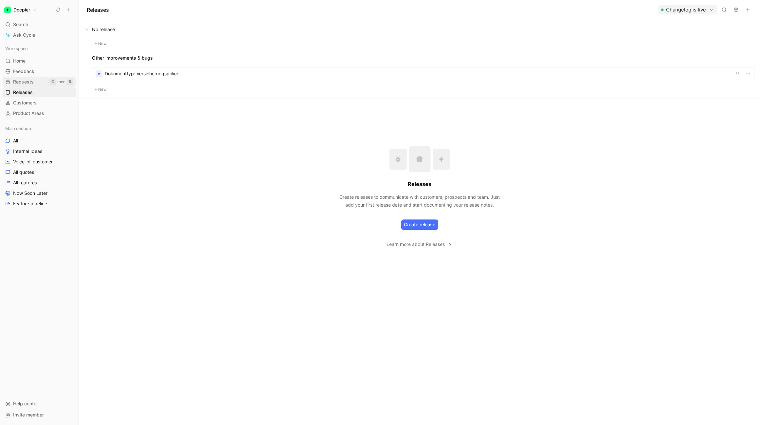
click at [48, 80] on link "Requests G then R" at bounding box center [39, 82] width 73 height 10
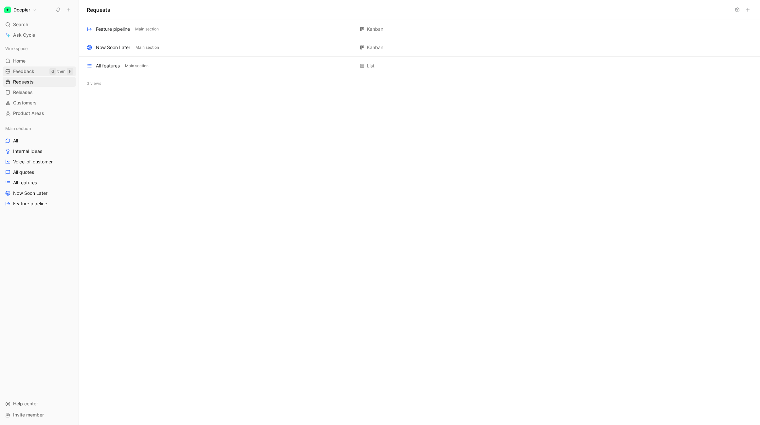
click at [39, 72] on link "Feedback G then F" at bounding box center [39, 71] width 73 height 10
click at [37, 64] on link "Home G then H" at bounding box center [39, 61] width 73 height 10
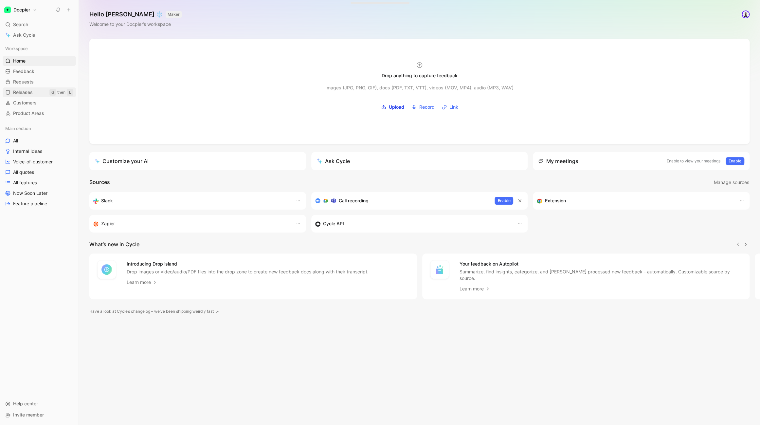
click at [39, 93] on link "Releases G then L" at bounding box center [39, 92] width 73 height 10
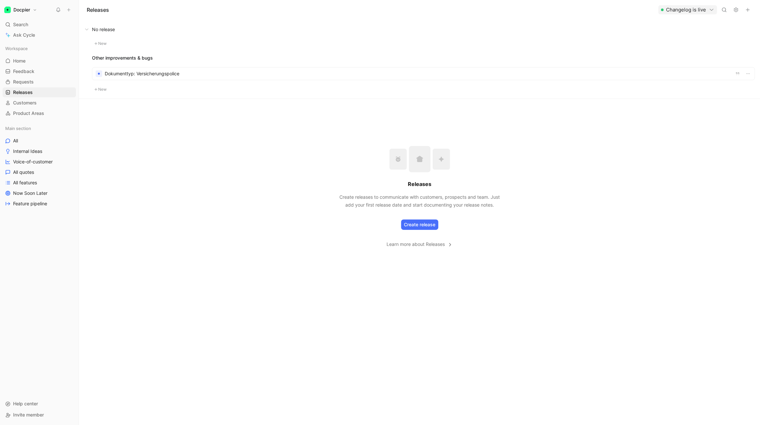
click at [422, 9] on icon at bounding box center [735, 9] width 5 height 5
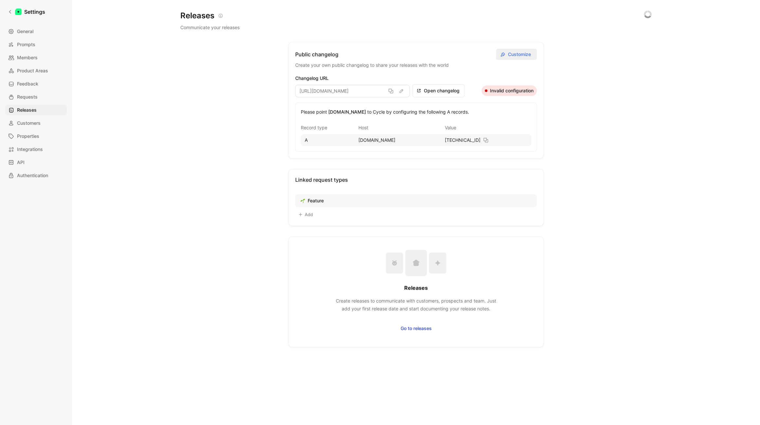
click at [422, 55] on span "Customize" at bounding box center [520, 54] width 25 height 8
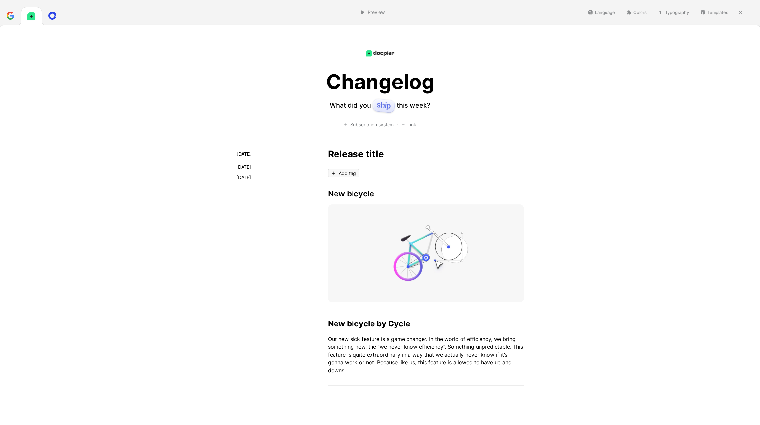
click at [422, 13] on button "Language" at bounding box center [601, 12] width 33 height 9
click at [422, 14] on button "Colors" at bounding box center [636, 12] width 26 height 9
drag, startPoint x: 685, startPoint y: 52, endPoint x: 683, endPoint y: 48, distance: 4.7
click at [422, 14] on button "Typography" at bounding box center [673, 12] width 37 height 9
click at [422, 10] on button "Templates" at bounding box center [714, 12] width 34 height 9
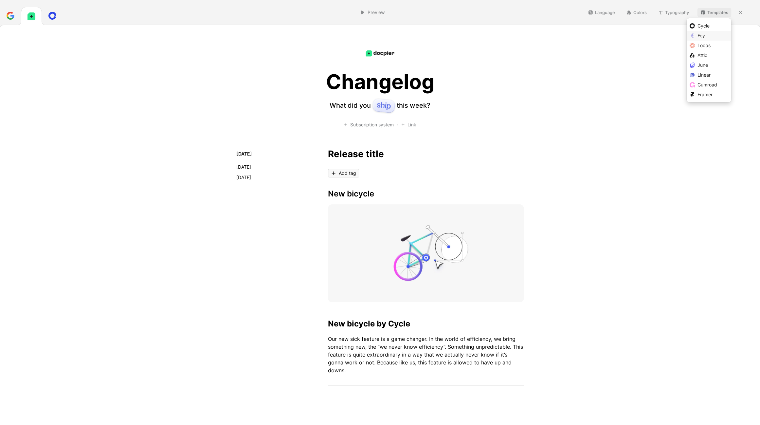
click at [422, 40] on div "Fey" at bounding box center [708, 36] width 44 height 10
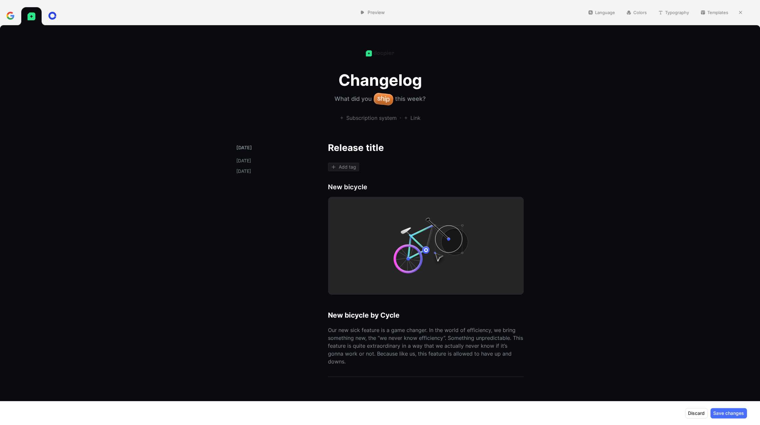
click at [422, 12] on button "Templates" at bounding box center [714, 12] width 34 height 9
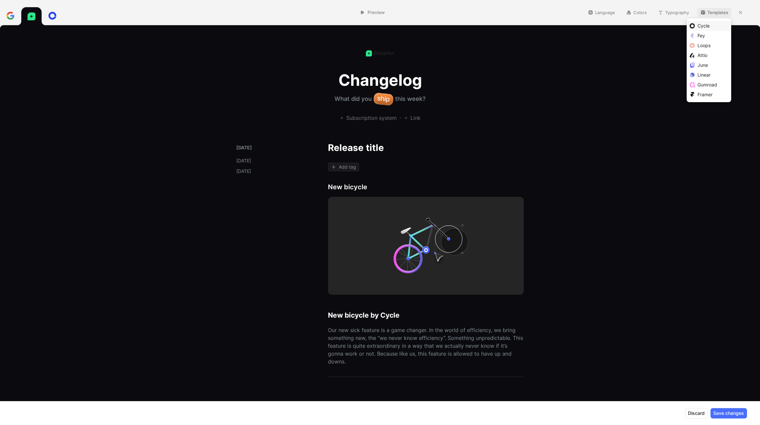
click at [422, 26] on span "Cycle" at bounding box center [703, 26] width 12 height 6
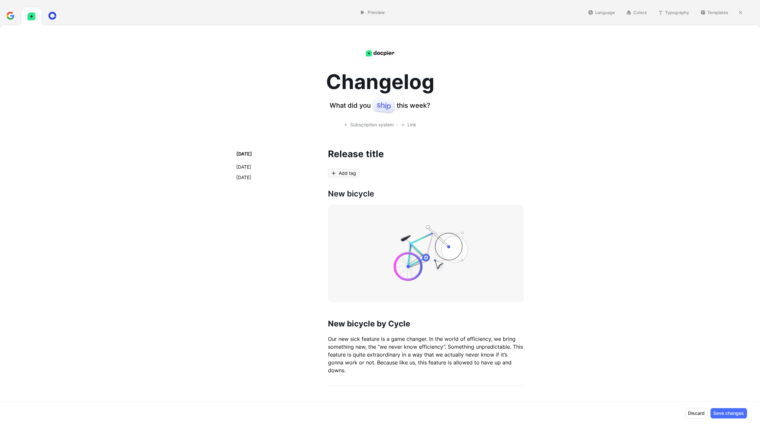
click at [422, 10] on button "Templates" at bounding box center [714, 12] width 34 height 9
click at [422, 97] on div "Framer" at bounding box center [712, 95] width 31 height 8
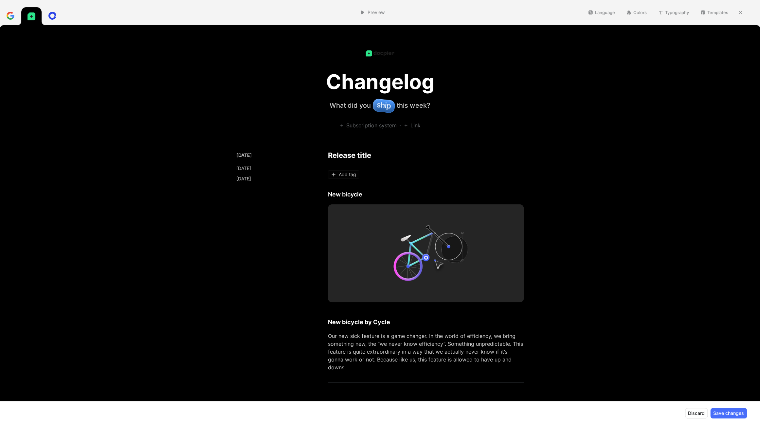
click at [422, 14] on button "Templates" at bounding box center [714, 12] width 34 height 9
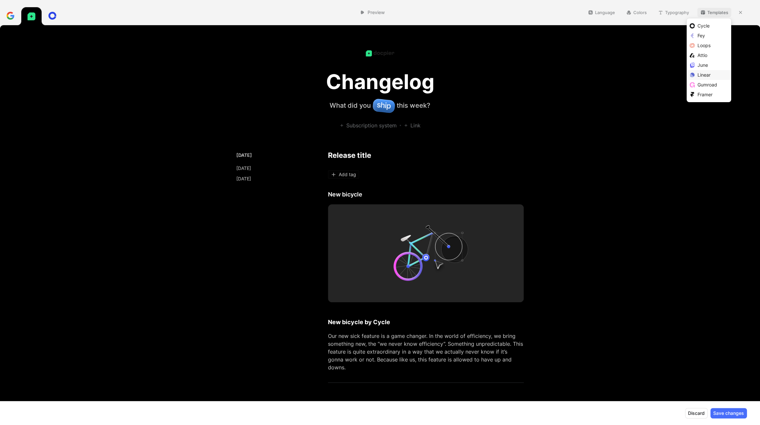
click at [422, 74] on span "Linear" at bounding box center [703, 75] width 13 height 6
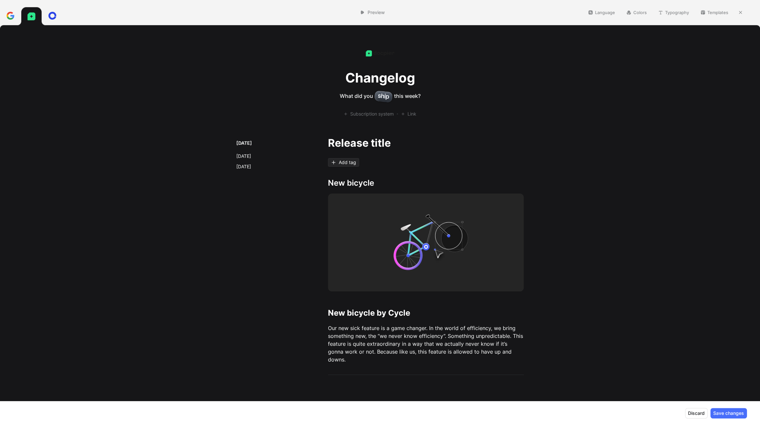
click at [422, 10] on button "Templates" at bounding box center [714, 12] width 34 height 9
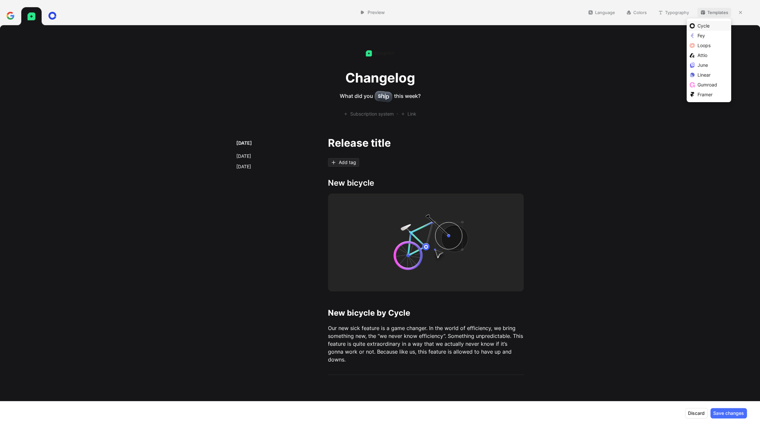
click at [422, 26] on div "Cycle" at bounding box center [712, 26] width 31 height 8
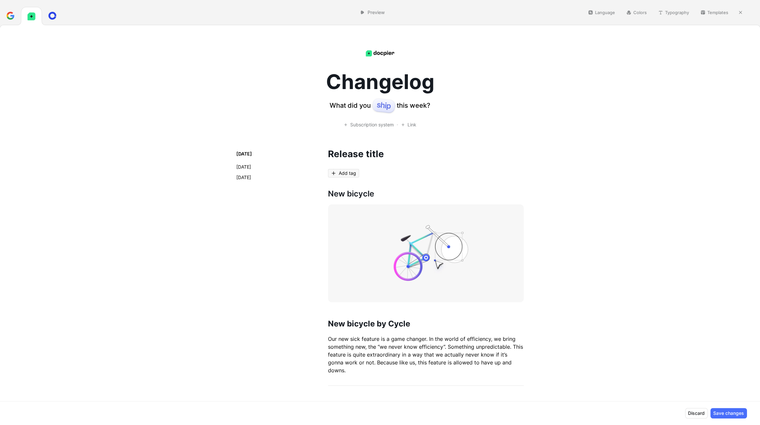
click at [422, 14] on button "Typography" at bounding box center [673, 12] width 37 height 9
click at [385, 53] on img at bounding box center [379, 53] width 31 height 13
click at [345, 83] on h1 "Changelog" at bounding box center [380, 82] width 108 height 22
click at [248, 169] on li "Aug 06, 2025" at bounding box center [254, 167] width 37 height 8
click at [378, 127] on div "Subscription system" at bounding box center [368, 124] width 50 height 7
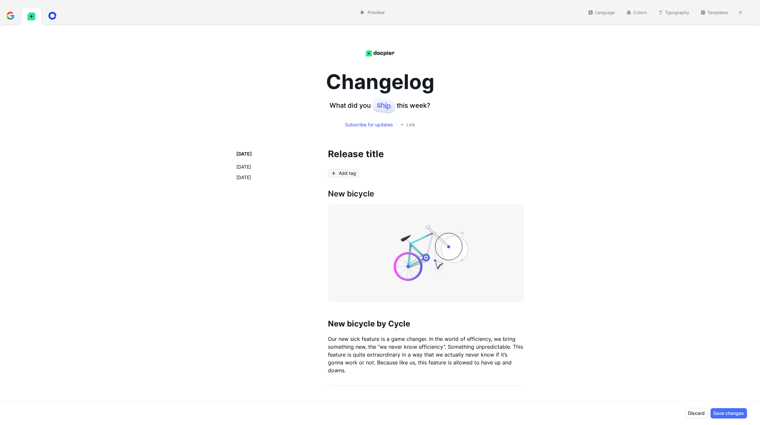
click at [422, 161] on div "Changelog What did you this week? Subscribe for updates Link Aug 13, 2025 Aug 0…" at bounding box center [380, 225] width 760 height 400
click at [336, 176] on div "Add tag" at bounding box center [343, 173] width 31 height 9
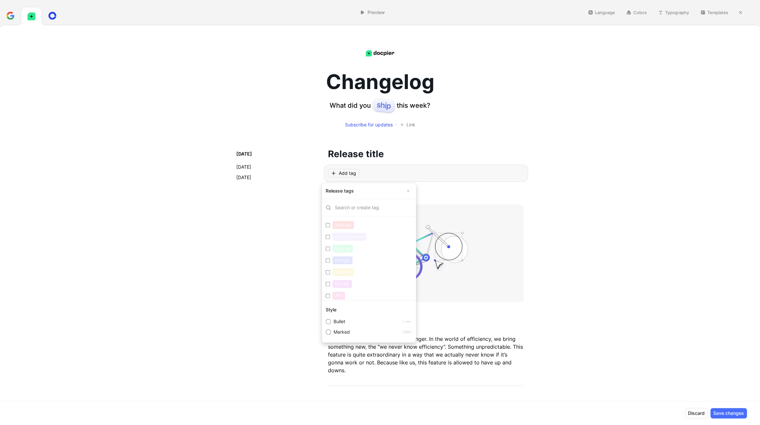
click at [408, 190] on use "button" at bounding box center [408, 191] width 2 height 2
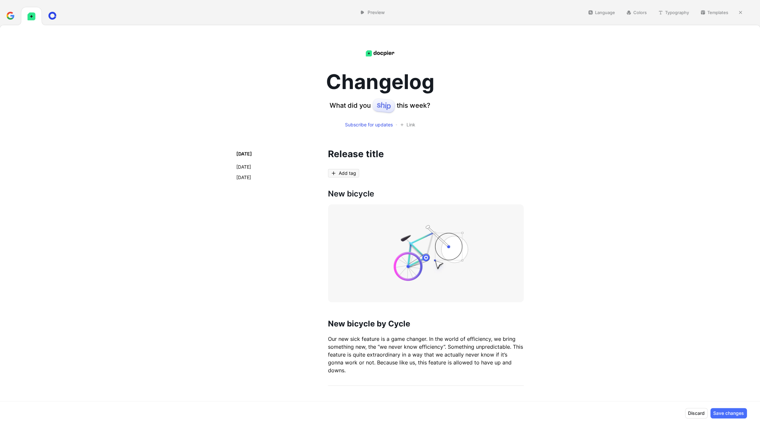
click at [422, 207] on div "Changelog What did you this week? Subscribe for updates Link Aug 13, 2025 Aug 0…" at bounding box center [380, 225] width 760 height 400
click at [32, 15] on img at bounding box center [31, 16] width 8 height 8
click at [52, 16] on icon at bounding box center [52, 16] width 8 height 8
click at [422, 11] on button "button" at bounding box center [740, 13] width 8 height 8
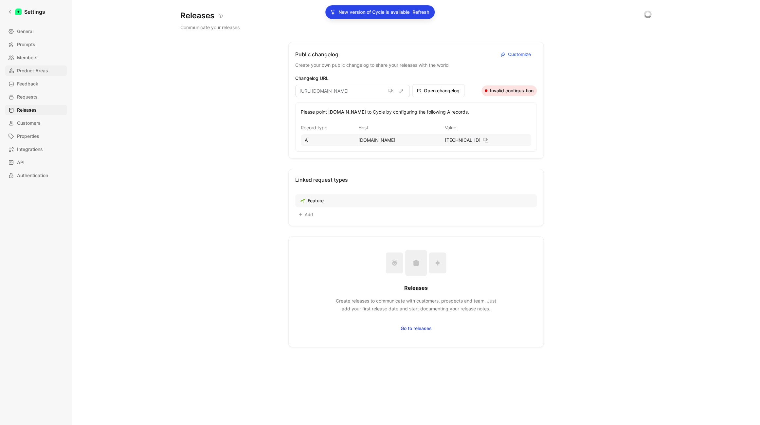
click at [34, 74] on span "Product Areas" at bounding box center [32, 71] width 31 height 8
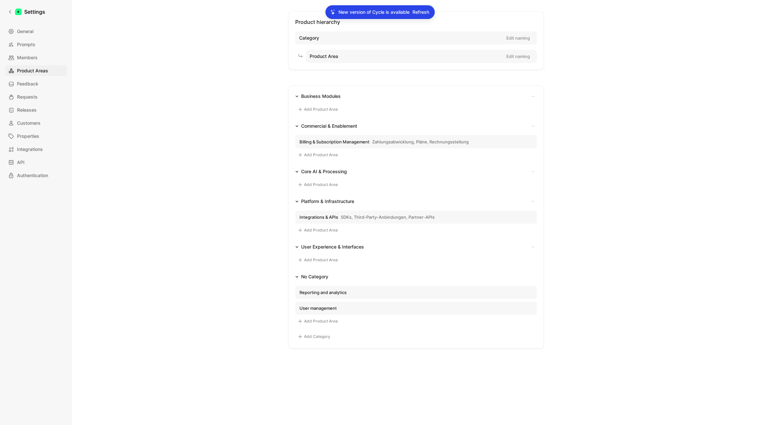
scroll to position [28, 0]
click at [312, 281] on button "Add Product Area" at bounding box center [317, 321] width 45 height 8
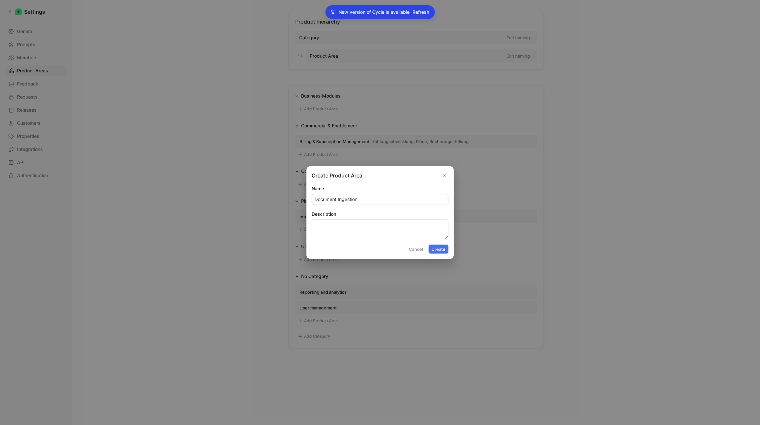
type input "Document Ingestion"
click at [345, 227] on textarea "Description" at bounding box center [379, 229] width 137 height 20
paste textarea "Eingangskanäle (API, Upload, ggf. E-Mail, Landingpage) Datei-Validierung, Forma…"
click at [314, 224] on textarea "Eingangskanäle (API, Upload, ggf. E-Mail, Landingpage) Datei-Validierung, Forma…" at bounding box center [379, 229] width 137 height 20
drag, startPoint x: 394, startPoint y: 234, endPoint x: 453, endPoint y: 233, distance: 58.9
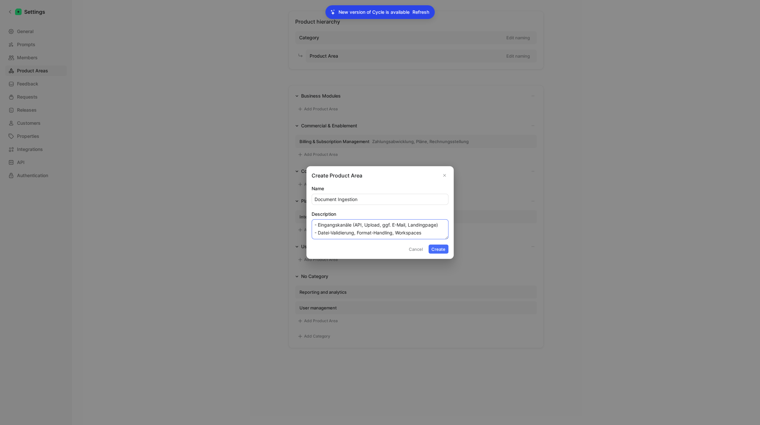
click at [422, 233] on textarea "- Eingangskanäle (API, Upload, ggf. E-Mail, Landingpage) - Datei-Validierung, F…" at bounding box center [379, 229] width 137 height 20
type textarea "- Eingangskanäle (API, Upload, ggf. E-Mail, Landingpage) - Datei-Validierung, F…"
click at [422, 248] on button "Create" at bounding box center [438, 248] width 20 height 9
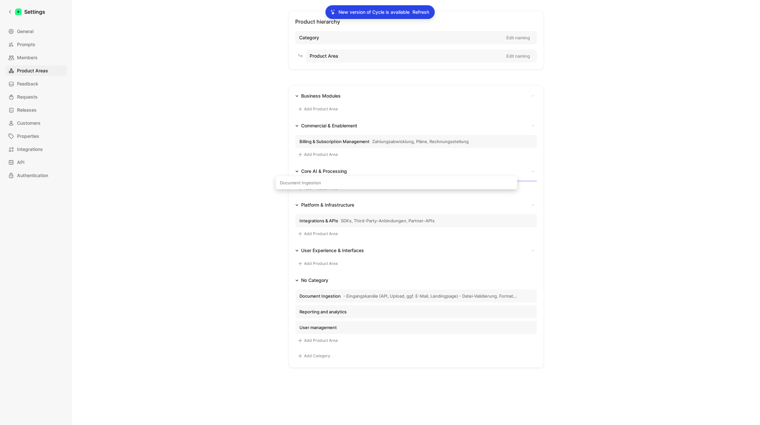
drag, startPoint x: 368, startPoint y: 292, endPoint x: 349, endPoint y: 184, distance: 110.2
click at [349, 184] on div "Business Modules Add Product Area Commercial & Enablement Billing & Subscriptio…" at bounding box center [415, 226] width 255 height 282
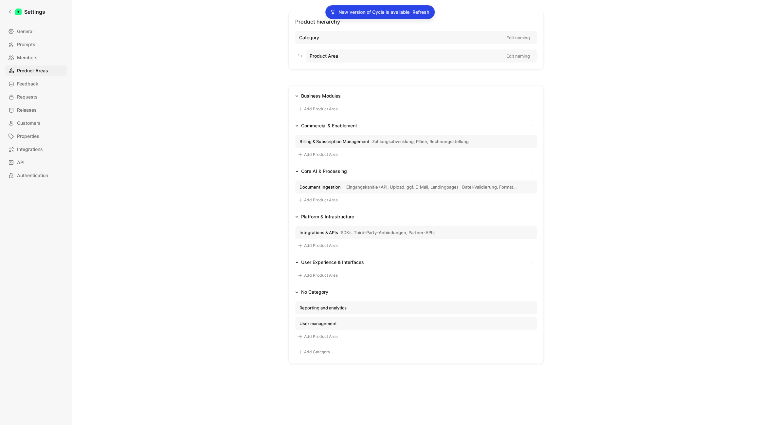
click at [317, 281] on button "Add Product Area" at bounding box center [317, 336] width 45 height 8
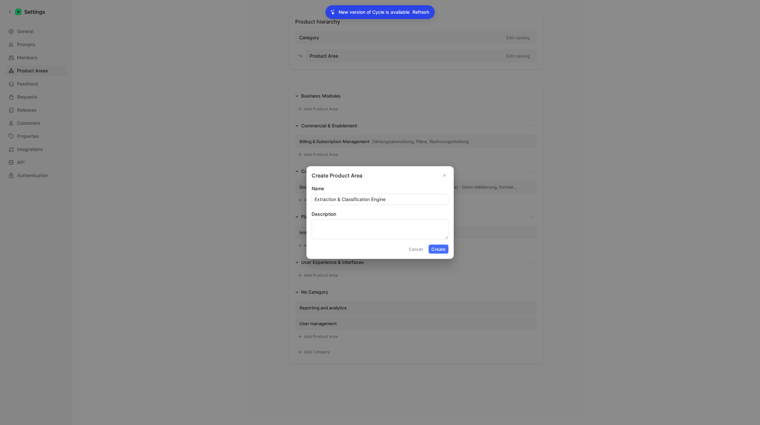
scroll to position [0, 0]
type input "Extraction & Classification Engine"
paste textarea "KI/ML-Modelle für OCR, Feldextraktion, Dokumenttyp-Erkennung Normalisierung & S…"
click at [340, 233] on textarea "KI/ML-Modelle für OCR, Feldextraktion, Dokumenttyp-Erkennung Normalisierung & S…" at bounding box center [379, 229] width 137 height 20
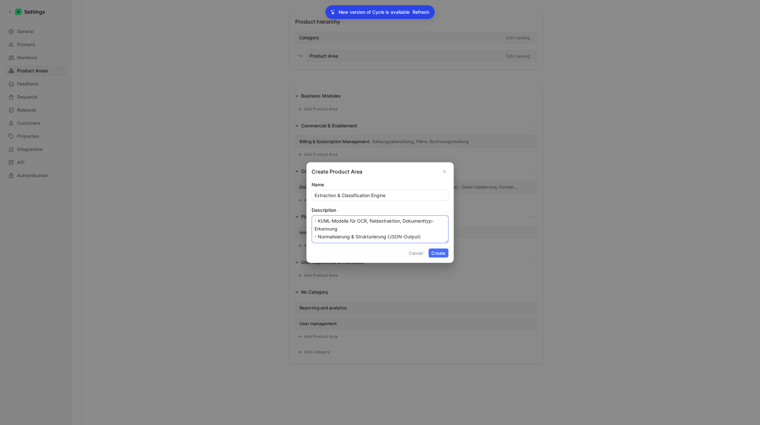
type textarea "- KI/ML-Modelle für OCR, Feldextraktion, Dokumenttyp-Erkennung - Normalisierung…"
click at [422, 252] on button "Create" at bounding box center [438, 252] width 20 height 9
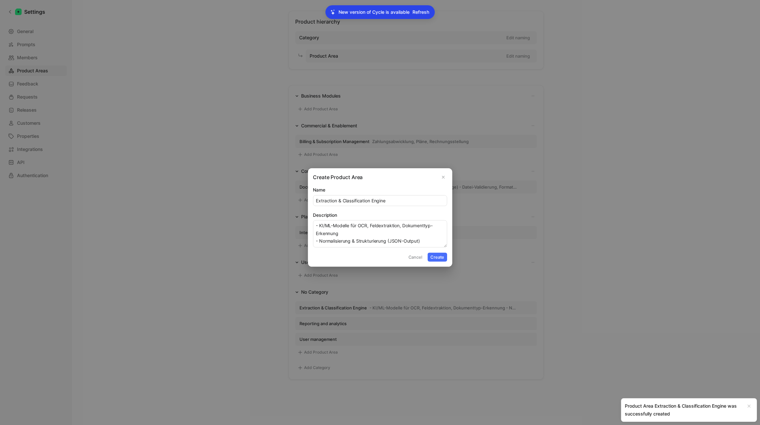
scroll to position [28, 0]
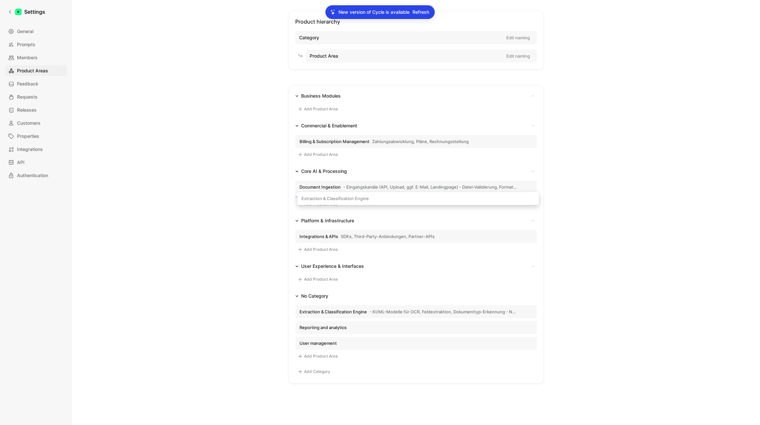
drag, startPoint x: 335, startPoint y: 307, endPoint x: 338, endPoint y: 198, distance: 108.6
click at [338, 198] on div "Business Modules Add Product Area Commercial & Enablement Billing & Subscriptio…" at bounding box center [415, 234] width 255 height 298
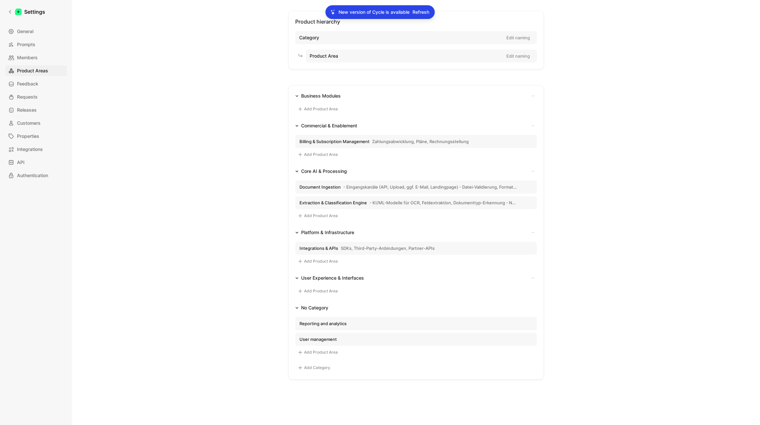
click at [316, 281] on button "Add Product Area" at bounding box center [317, 352] width 45 height 8
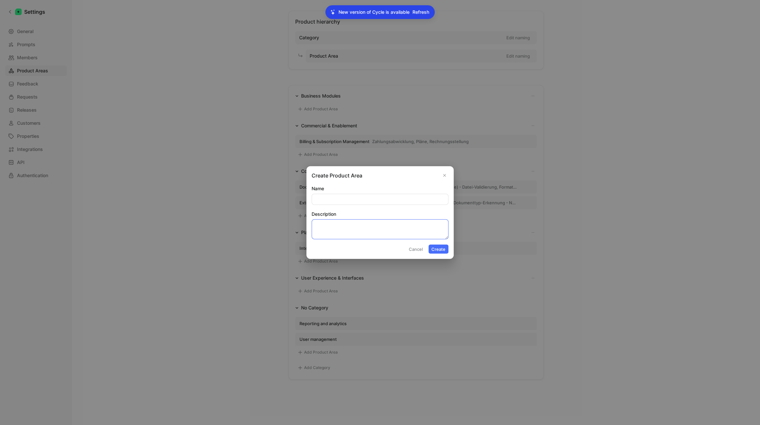
click at [347, 229] on textarea "Description" at bounding box center [379, 229] width 137 height 20
paste textarea "Output & Data Delivery Ergebnisbereitstellung via API, Polling, Webhooks Fehler…"
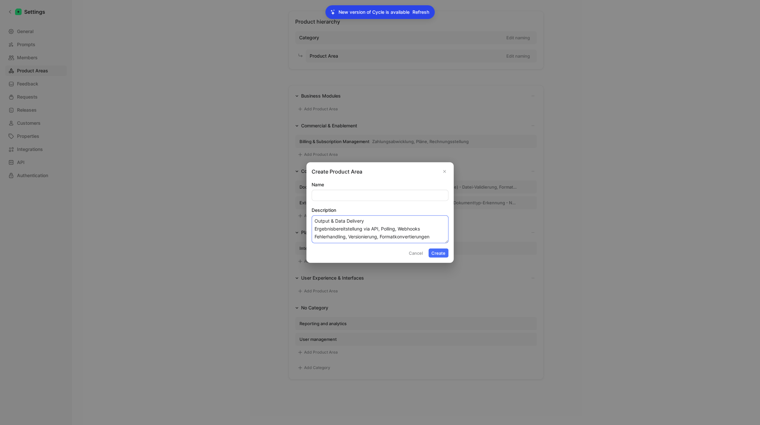
drag, startPoint x: 371, startPoint y: 222, endPoint x: 291, endPoint y: 222, distance: 79.8
click at [311, 222] on textarea "Output & Data Delivery Ergebnisbereitstellung via API, Polling, Webhooks Fehler…" at bounding box center [379, 229] width 137 height 28
type textarea "Ergebnisbereitstellung via API, Polling, Webhooks Fehlerhandling, Versionierung…"
click at [329, 199] on input "Name" at bounding box center [380, 195] width 136 height 10
paste input "Output & Data Delivery"
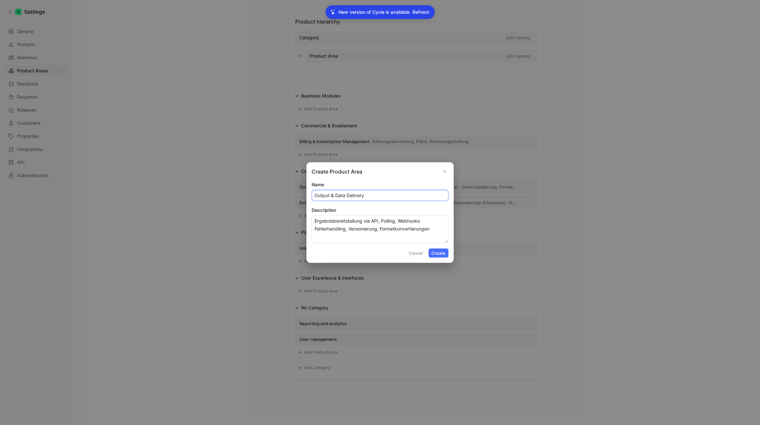
type input "Output & Data Delivery"
click at [329, 218] on textarea "Ergebnisbereitstellung via API, Polling, Webhooks Fehlerhandling, Versionierung…" at bounding box center [379, 229] width 137 height 28
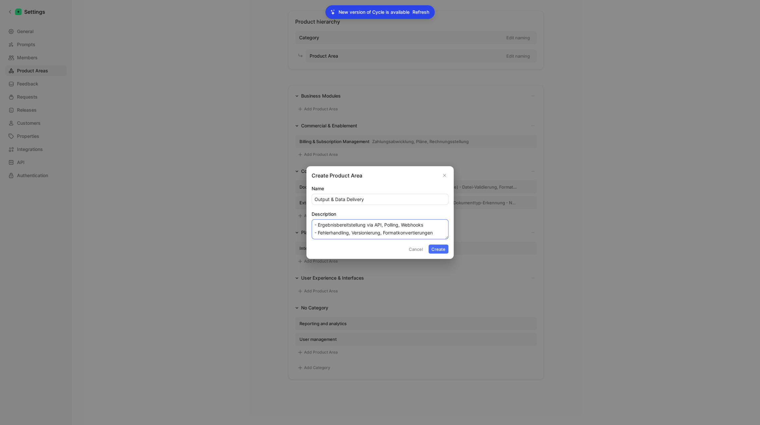
type textarea "- Ergebnisbereitstellung via API, Polling, Webhooks - Fehlerhandling, Versionie…"
click at [422, 249] on button "Create" at bounding box center [438, 248] width 20 height 9
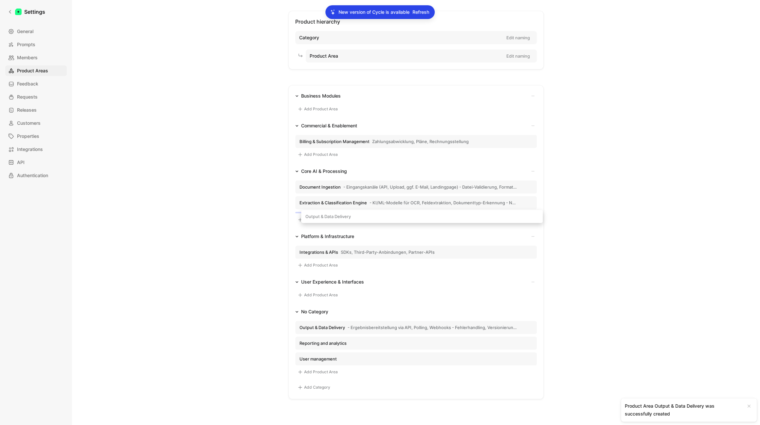
drag, startPoint x: 361, startPoint y: 323, endPoint x: 368, endPoint y: 217, distance: 106.5
click at [368, 217] on div "Business Modules Add Product Area Commercial & Enablement Billing & Subscriptio…" at bounding box center [415, 242] width 255 height 314
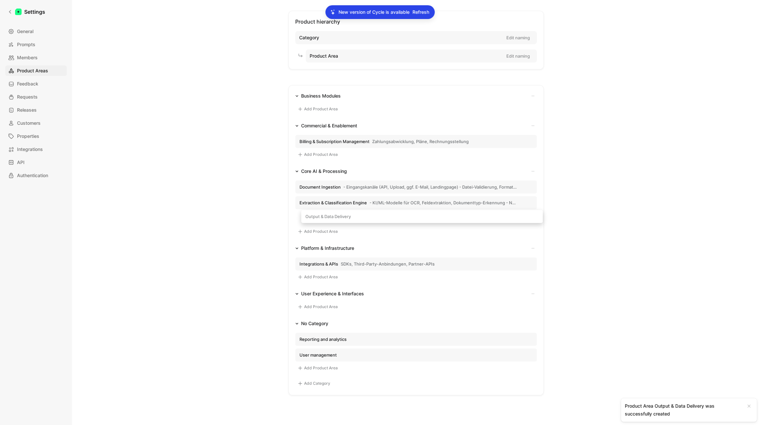
click at [422, 252] on div "Product Areas Linked to Feedback Quotes Kudo OKR Feature Product hierarchy Cate…" at bounding box center [416, 212] width 688 height 425
click at [422, 262] on div "Product Areas Linked to Feedback Quotes Kudo OKR Feature Product hierarchy Cate…" at bounding box center [416, 212] width 688 height 425
click at [324, 281] on button "Add Product Area" at bounding box center [317, 368] width 45 height 8
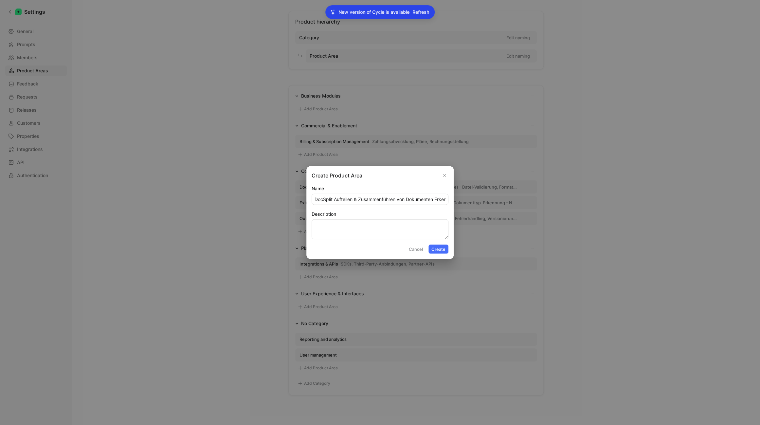
scroll to position [0, 100]
type input "DocSplit Aufteilen & Zusammenführen von Dokumenten Erkennen und Trennen von Meh…"
click at [359, 224] on textarea "Description" at bounding box center [379, 229] width 137 height 20
click at [368, 199] on input "DocSplit Aufteilen & Zusammenführen von Dokumenten Erkennen und Trennen von Meh…" at bounding box center [380, 199] width 136 height 10
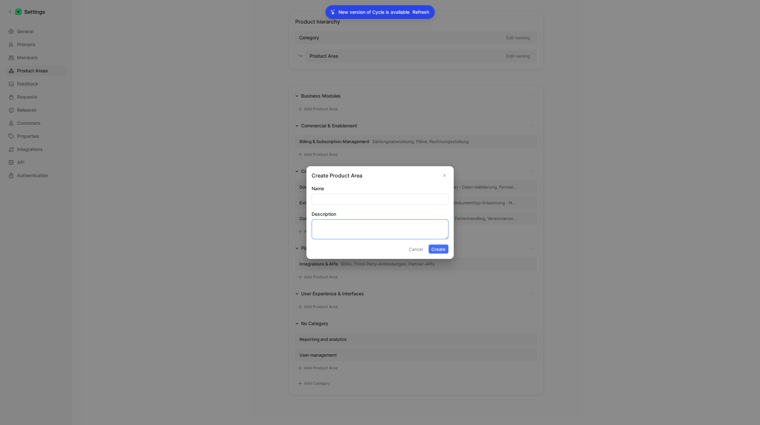
click at [340, 227] on textarea "Description" at bounding box center [379, 229] width 137 height 20
paste textarea "DocSplit Aufteilen & Zusammenführen von Dokumenten Erkennen und Trennen von Meh…"
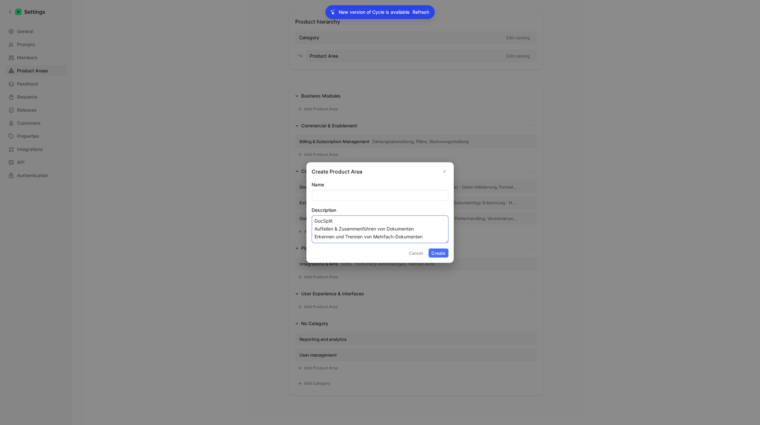
drag, startPoint x: 341, startPoint y: 219, endPoint x: 301, endPoint y: 217, distance: 39.6
click at [311, 217] on textarea "DocSplit Aufteilen & Zusammenführen von Dokumenten Erkennen und Trennen von Meh…" at bounding box center [379, 229] width 137 height 28
type textarea "Aufteilen & Zusammenführen von Dokumenten Erkennen und Trennen von Mehrfach-Dok…"
click at [333, 193] on input "Name" at bounding box center [380, 195] width 136 height 10
paste input "DocSplit"
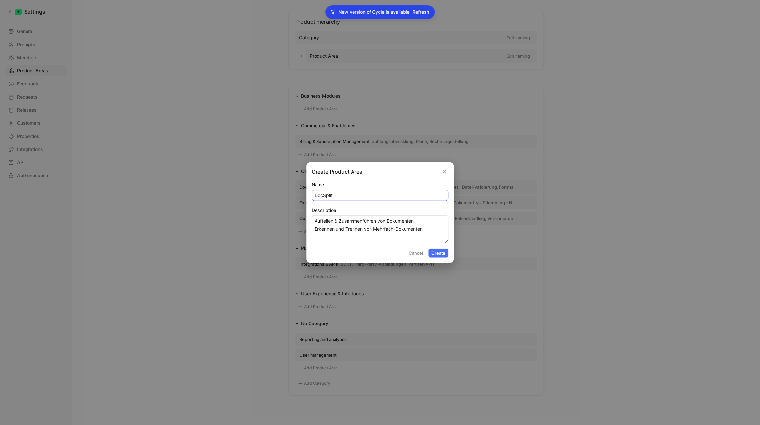
click at [327, 195] on input "DocSplit" at bounding box center [380, 195] width 136 height 10
type input "Docsplit"
click at [350, 222] on textarea "Aufteilen & Zusammenführen von Dokumenten Erkennen und Trennen von Mehrfach-Dok…" at bounding box center [379, 229] width 137 height 28
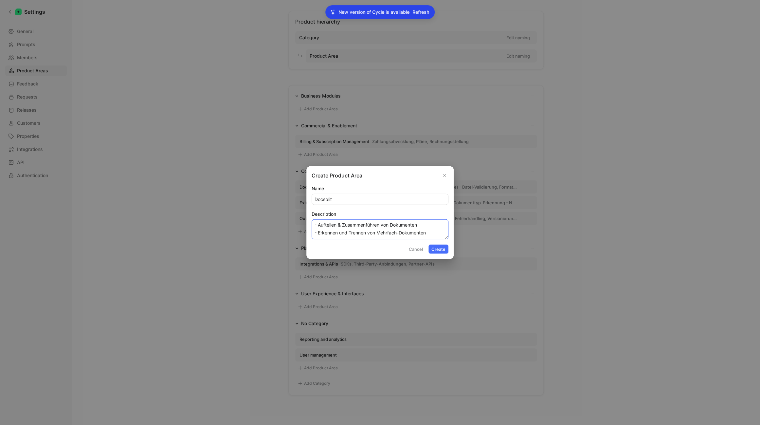
type textarea "- Aufteilen & Zusammenführen von Dokumenten - Erkennen und Trennen von Mehrfach…"
click at [422, 251] on button "Create" at bounding box center [438, 248] width 20 height 9
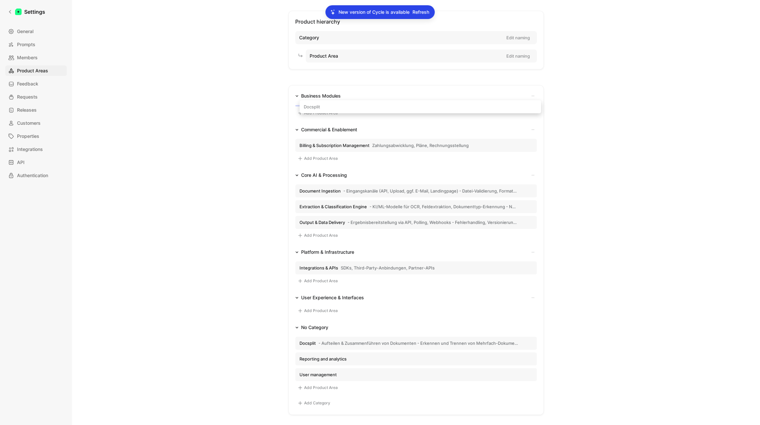
drag, startPoint x: 314, startPoint y: 338, endPoint x: 320, endPoint y: 107, distance: 231.7
click at [320, 107] on div "Business Modules Add Product Area Commercial & Enablement Billing & Subscriptio…" at bounding box center [415, 249] width 255 height 329
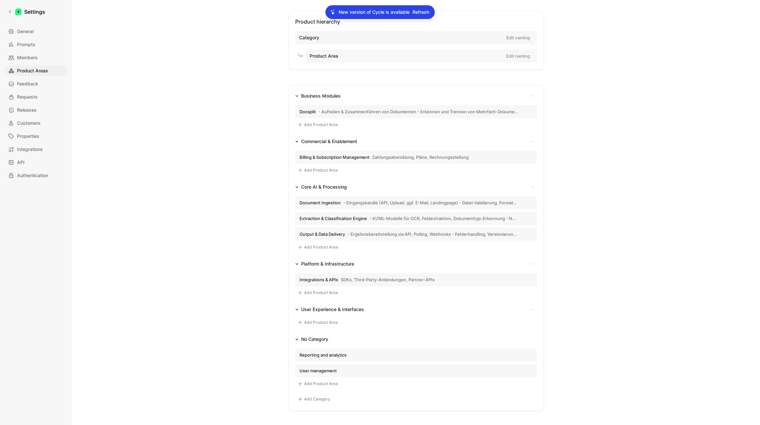
click at [225, 136] on div "Product hierarchy Category Edit naming Product Area Edit naming Business Module…" at bounding box center [415, 211] width 471 height 400
click at [251, 241] on div "Product hierarchy Category Edit naming Product Area Edit naming Business Module…" at bounding box center [415, 211] width 471 height 400
click at [396, 12] on p "New version of Cycle is available" at bounding box center [373, 12] width 71 height 8
click at [422, 13] on span "Refresh" at bounding box center [420, 12] width 17 height 8
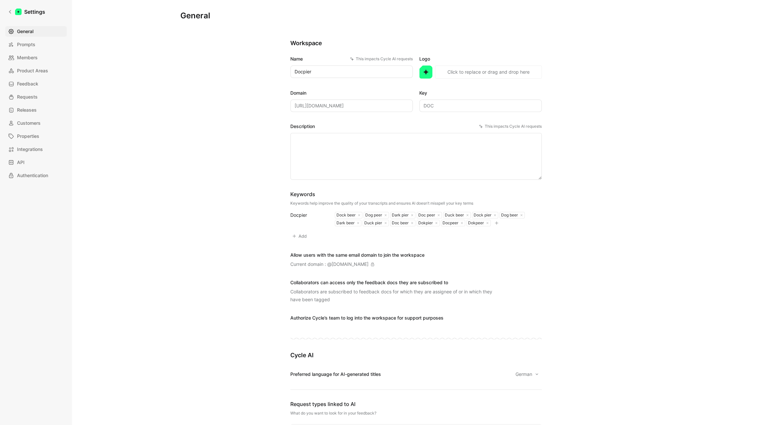
click at [248, 168] on div "General Saved Workspace Name This impacts Cycle AI requests Docpier Logo «r7» C…" at bounding box center [415, 430] width 471 height 840
click at [36, 72] on span "Product Areas" at bounding box center [32, 71] width 31 height 8
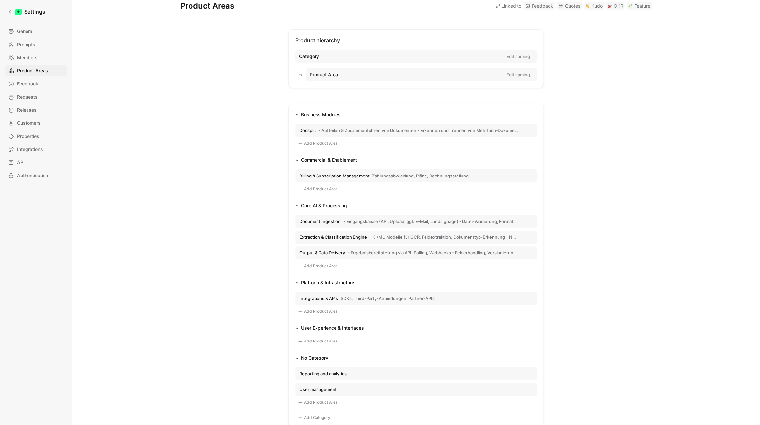
scroll to position [92, 0]
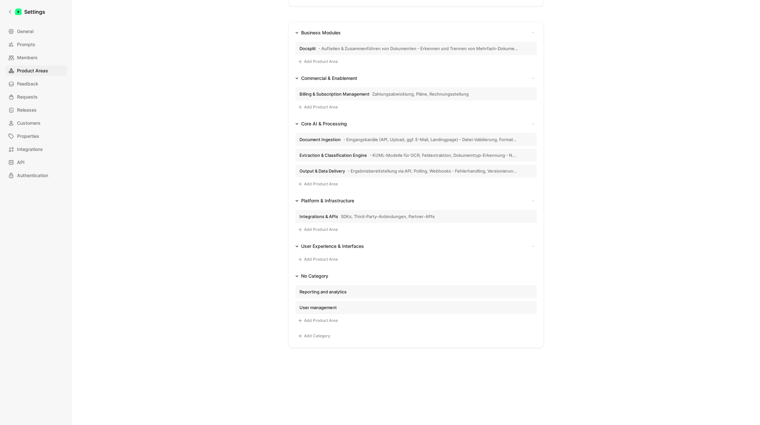
click at [143, 298] on div "Product Areas Linked to Feedback Quotes Kudo OKR Feature Product hierarchy Cate…" at bounding box center [416, 212] width 688 height 425
click at [69, 302] on div "Settings General Prompts Members Product Areas Feedback Requests Releases Custo…" at bounding box center [36, 212] width 72 height 425
click at [321, 321] on button "Add Product Area" at bounding box center [317, 320] width 45 height 8
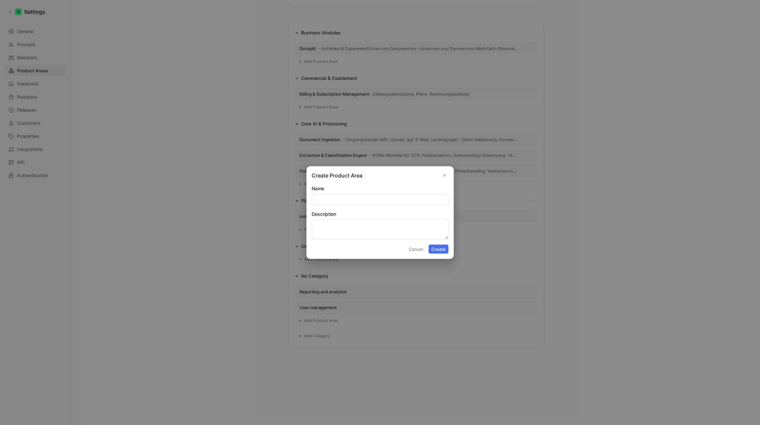
type input "Bookkeeping Automation Kontierung, Belegzuordnung, Integration mit Buchhaltungs…"
click at [340, 225] on textarea "Description" at bounding box center [379, 229] width 137 height 20
paste textarea "Bookkeeping Automation Kontierung, Belegzuordnung, Integration mit Buchhaltungs…"
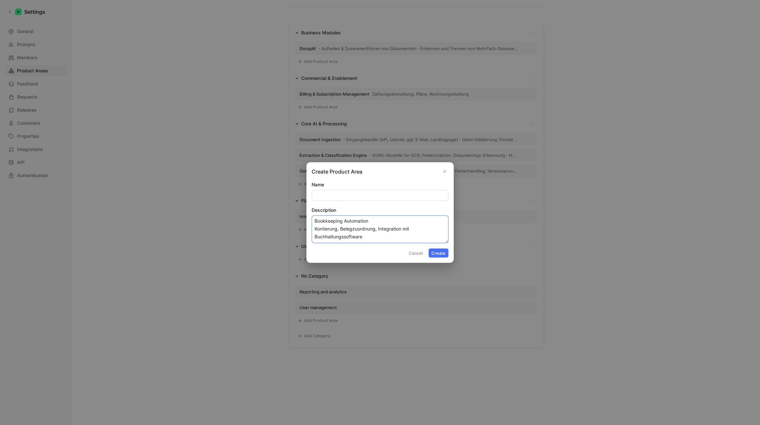
click at [353, 221] on textarea "Bookkeeping Automation Kontierung, Belegzuordnung, Integration mit Buchhaltungs…" at bounding box center [379, 229] width 137 height 28
click at [314, 221] on textarea "Bookkeeping Kontierung, Belegzuordnung, Integration mit Buchhaltungssoftware" at bounding box center [379, 229] width 137 height 28
drag, startPoint x: 372, startPoint y: 221, endPoint x: 281, endPoint y: 219, distance: 90.3
click at [311, 219] on textarea "Intelligent Bookkeeping Kontierung, Belegzuordnung, Integration mit Buchhaltung…" at bounding box center [379, 229] width 137 height 28
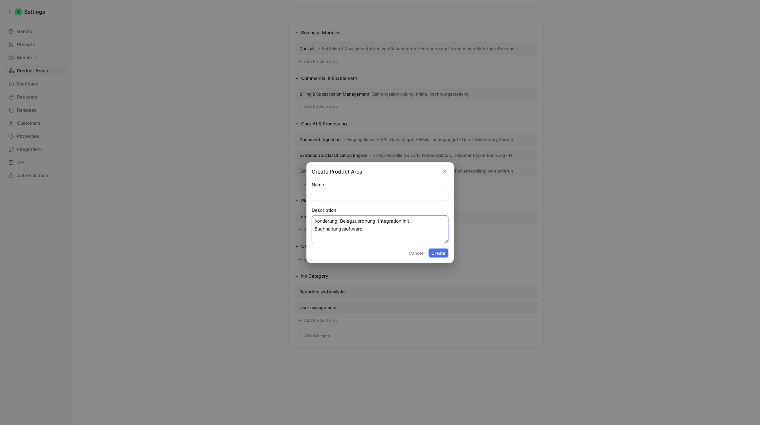
type textarea "Kontierung, Belegzuordnung, Integration mit Buchhaltungssoftware"
click at [334, 194] on input "Name" at bounding box center [380, 195] width 136 height 10
paste input "Intelligent Bookkeeping"
type input "Intelligent Bookkeeping"
click at [319, 218] on textarea "Kontierung, Belegzuordnung, Integration mit Buchhaltungssoftware" at bounding box center [379, 229] width 137 height 28
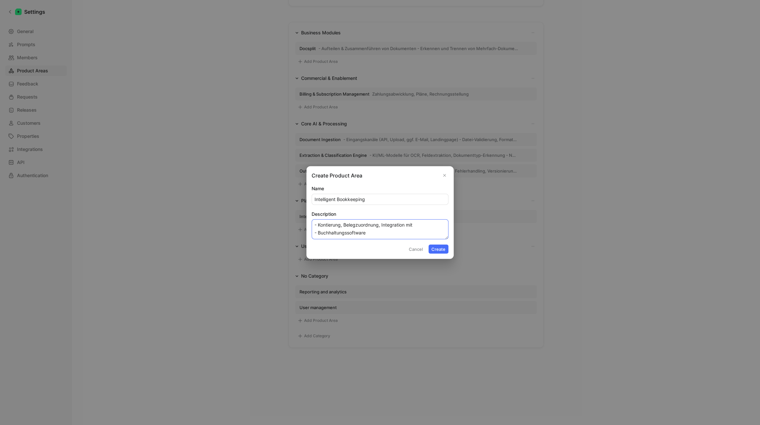
type textarea "- Kontierung, Belegzuordnung, Integration mit - Buchhaltungssoftware"
click at [447, 251] on button "Create" at bounding box center [438, 248] width 20 height 9
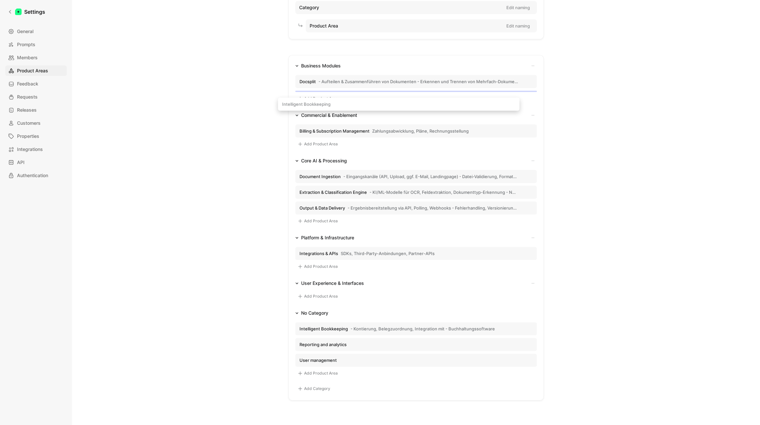
scroll to position [58, 0]
drag, startPoint x: 332, startPoint y: 292, endPoint x: 334, endPoint y: 94, distance: 197.9
click at [334, 94] on div "Business Modules Docsplit - Aufteilen & Zusammenführen von Dokumenten - Erkenne…" at bounding box center [415, 227] width 255 height 345
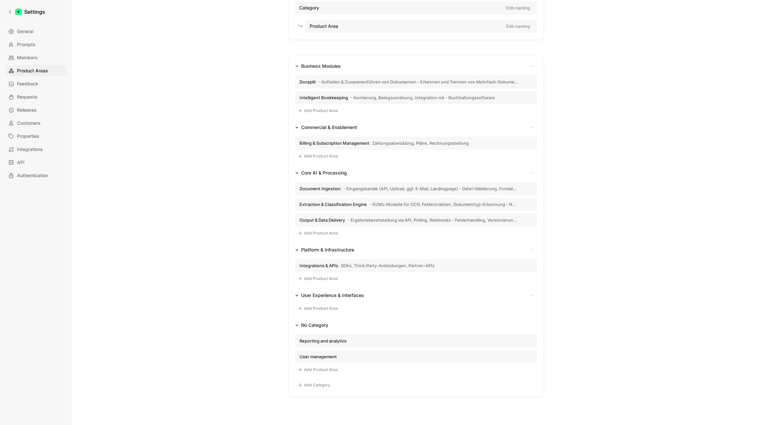
click at [309, 368] on button "Add Product Area" at bounding box center [317, 369] width 45 height 8
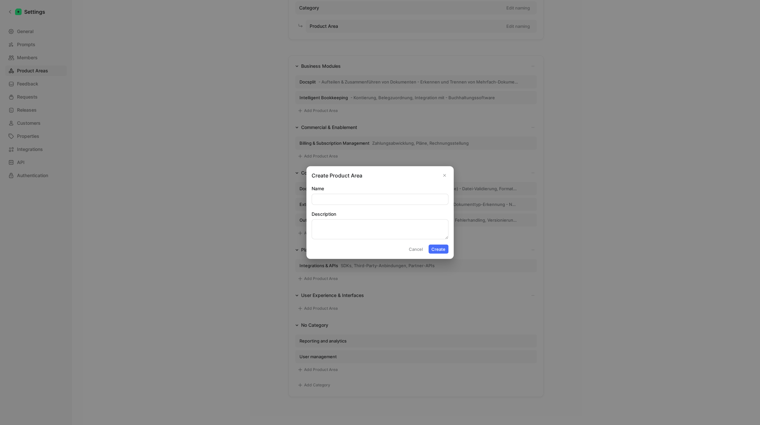
type input "Tax Declaration Automation Steuerformulare, Validierung, Länder-/Regelwerk-Logik"
click at [346, 220] on textarea "Description" at bounding box center [379, 229] width 137 height 20
paste textarea "Tax Declaration Automation Steuerformulare, Validierung, Länder-/Regelwerk-Logik"
drag, startPoint x: 380, startPoint y: 227, endPoint x: 279, endPoint y: 221, distance: 101.6
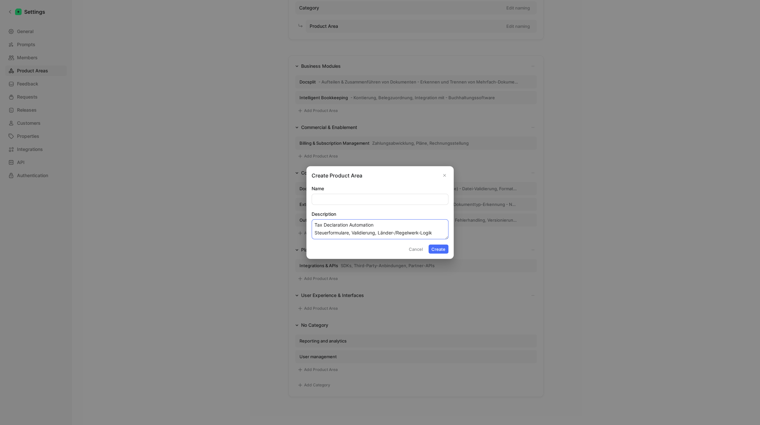
click at [311, 221] on textarea "Tax Declaration Automation Steuerformulare, Validierung, Länder-/Regelwerk-Logik" at bounding box center [379, 229] width 137 height 20
type textarea "Steuerformulare, Validierung, Länder-/Regelwerk-Logik"
click at [349, 193] on div "Name" at bounding box center [379, 195] width 137 height 20
click at [347, 198] on input "Name" at bounding box center [380, 199] width 136 height 10
paste input "Tax Declaration Automation"
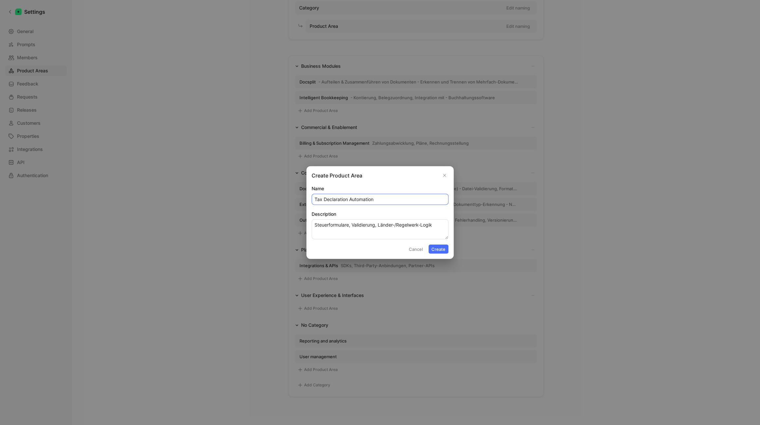
drag, startPoint x: 396, startPoint y: 201, endPoint x: 435, endPoint y: 202, distance: 39.3
click at [435, 202] on input "Tax Declaration Automation" at bounding box center [380, 199] width 136 height 10
type input "Intelligent Tax Declaration"
click at [358, 223] on textarea "Steuerformulare, Validierung, Länder-/Regelwerk-Logik" at bounding box center [379, 229] width 137 height 20
type textarea "- Steuerformulare, Validierung, Länder-/Regelwerk-Logik"
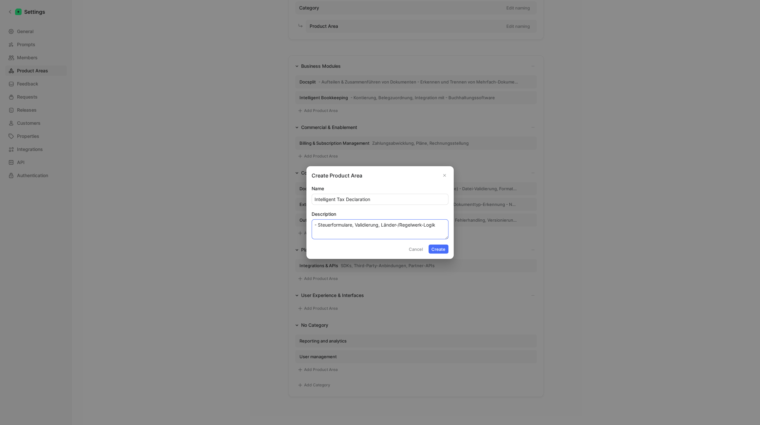
click at [383, 234] on textarea "- Steuerformulare, Validierung, Länder-/Regelwerk-Logik" at bounding box center [379, 229] width 137 height 20
click at [440, 249] on button "Create" at bounding box center [438, 248] width 20 height 9
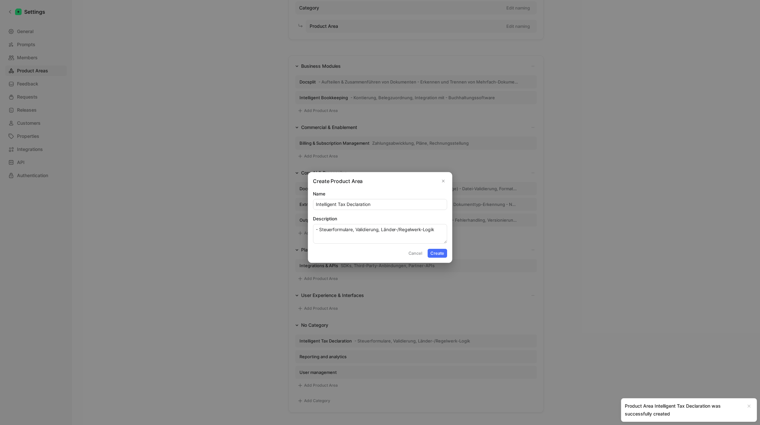
scroll to position [58, 0]
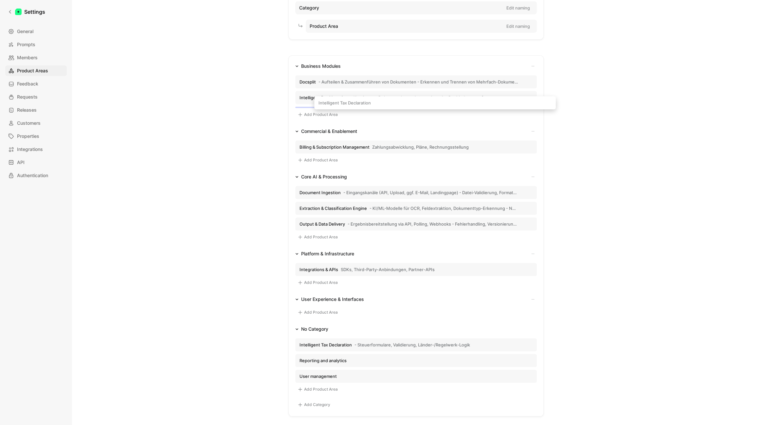
drag, startPoint x: 378, startPoint y: 343, endPoint x: 398, endPoint y: 106, distance: 238.0
click at [398, 106] on div "Business Modules Docsplit - Aufteilen & Zusammenführen von Dokumenten - Erkenne…" at bounding box center [415, 235] width 255 height 361
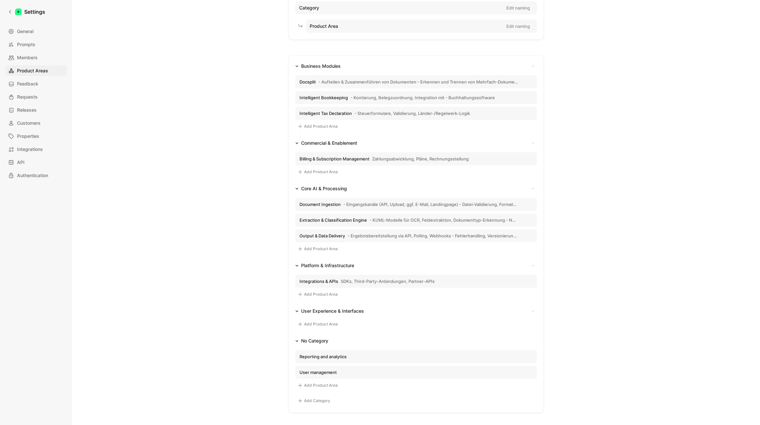
click at [320, 383] on button "Add Product Area" at bounding box center [317, 385] width 45 height 8
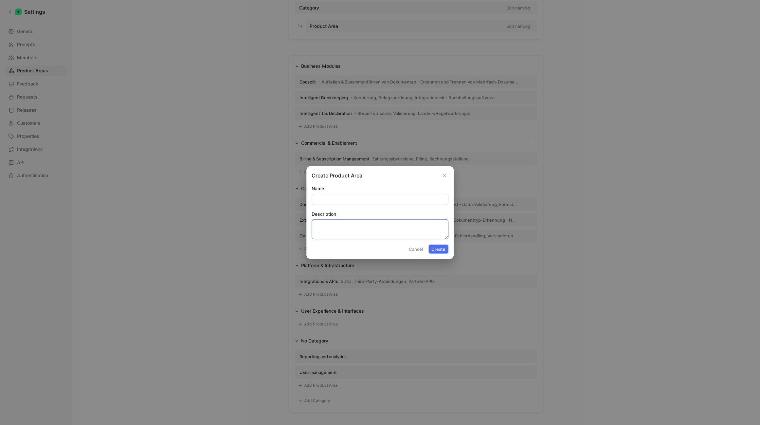
click at [341, 226] on textarea "Description" at bounding box center [379, 229] width 137 height 20
paste textarea "Audit & Compliance Audit-Trails, Risikoanalysen, Export für Prüfer:innen"
type textarea "Audit & Compliance Audit-Trails, Risikoanalysen, Export für Prüfer:innen"
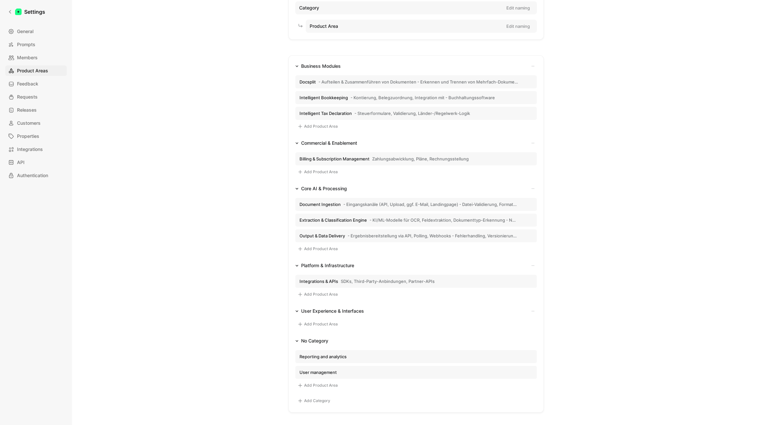
click at [42, 210] on div at bounding box center [380, 212] width 760 height 425
click at [320, 387] on button "Add Product Area" at bounding box center [317, 385] width 45 height 8
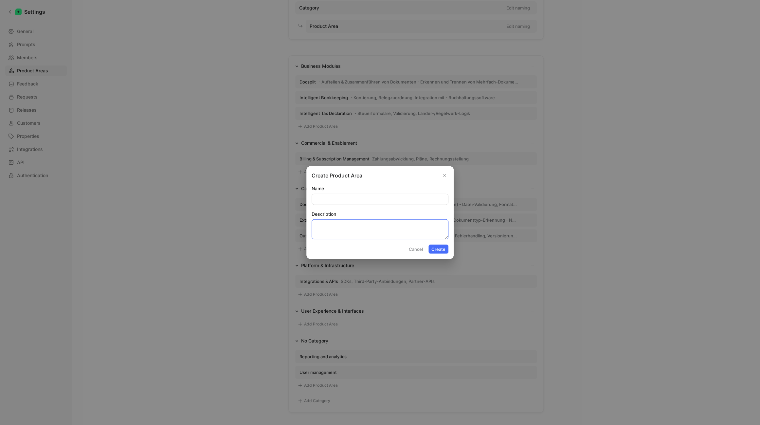
click at [325, 224] on textarea "Description" at bounding box center [379, 229] width 137 height 20
paste textarea "Audit & Compliance Audit-Trails, Risikoanalysen, Export für Prüfer:innen"
drag, startPoint x: 376, startPoint y: 225, endPoint x: 285, endPoint y: 219, distance: 91.2
click at [311, 219] on textarea "Audit & Compliance Audit-Trails, Risikoanalysen, Export für Prüfer:innen" at bounding box center [379, 229] width 137 height 20
click at [339, 194] on input "Name" at bounding box center [380, 199] width 136 height 10
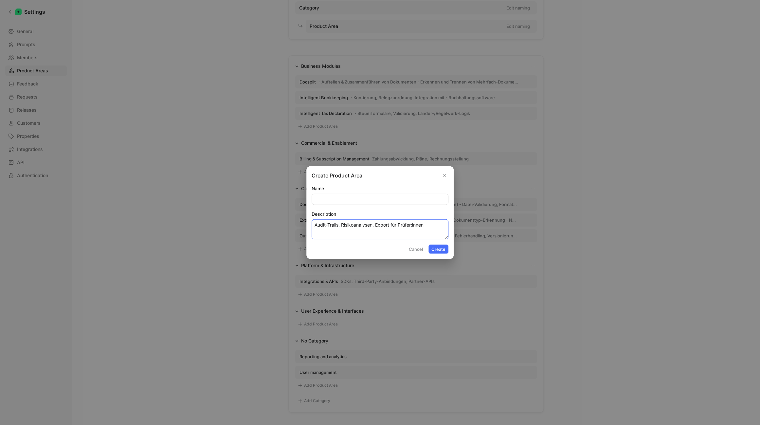
click at [325, 223] on textarea "Audit-Trails, Risikoanalysen, Export für Prüfer:innen" at bounding box center [379, 229] width 137 height 20
type textarea "- Audit-Trails, Risikoanalysen, Export für Prüfer:innen"
click at [321, 203] on input "Name" at bounding box center [380, 199] width 136 height 10
paste input "Audit & Compliance"
drag, startPoint x: 348, startPoint y: 199, endPoint x: 442, endPoint y: 202, distance: 93.9
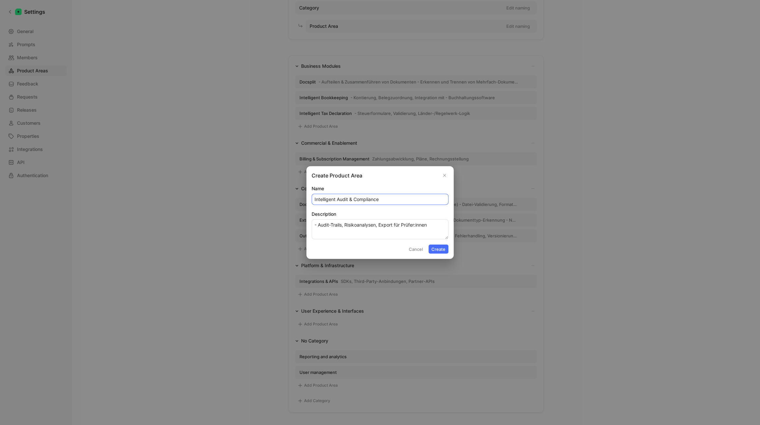
click at [442, 202] on input "Intelligent Audit & Compliance" at bounding box center [380, 199] width 136 height 10
type input "Intelligent Audit"
click at [437, 248] on button "Create" at bounding box center [438, 248] width 20 height 9
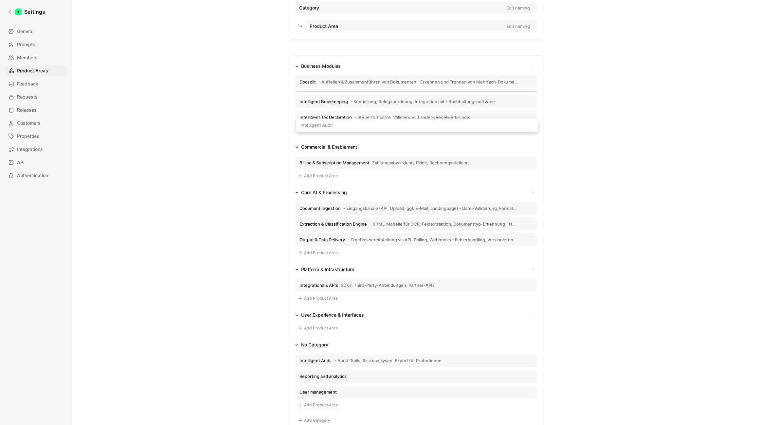
drag, startPoint x: 339, startPoint y: 358, endPoint x: 341, endPoint y: 127, distance: 230.6
click at [341, 127] on div "Business Modules Docsplit - Aufteilen & Zusammenführen von Dokumenten - Erkenne…" at bounding box center [415, 243] width 255 height 377
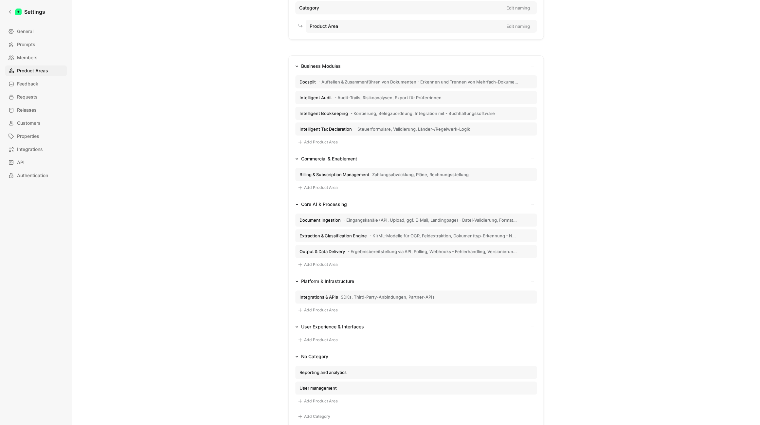
click at [314, 403] on button "Add Product Area" at bounding box center [317, 401] width 45 height 8
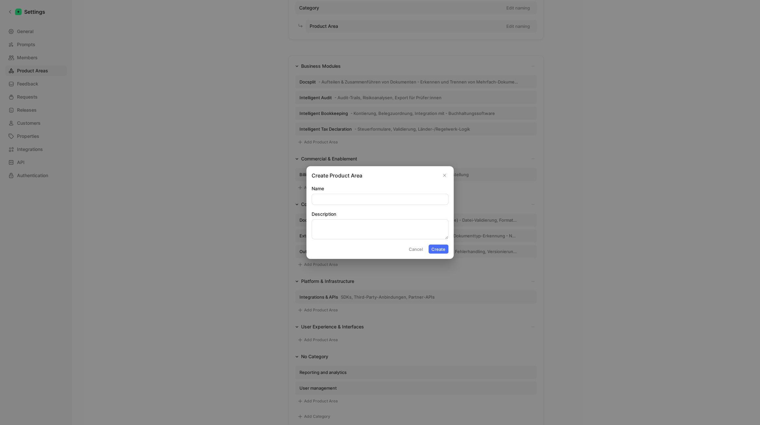
type input "User Portal (UI) Web-App für Upload, Anzeige & Bearbeitung Dashboard, Dokumentü…"
click at [334, 221] on textarea "Description" at bounding box center [379, 229] width 137 height 20
paste textarea "User Portal (UI) Web-App für Upload, Anzeige & Bearbeitung Dashboard, Dokumentü…"
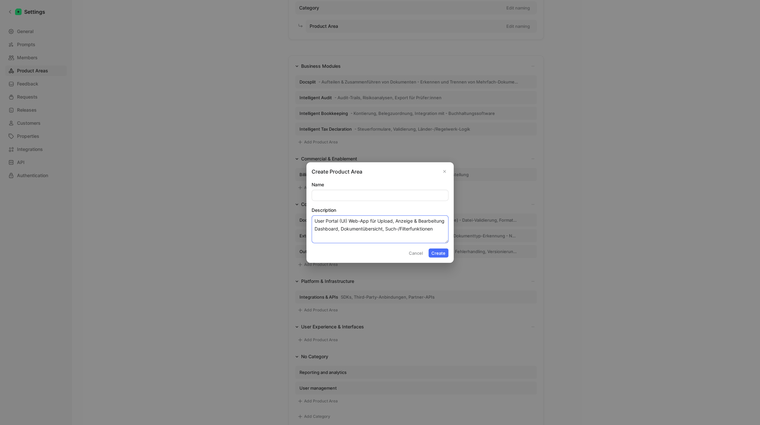
click at [371, 219] on textarea "User Portal (UI) Web-App für Upload, Anzeige & Bearbeitung Dashboard, Dokumentü…" at bounding box center [379, 229] width 137 height 28
click at [352, 222] on textarea "User Portal (UI) Web-App für Upload, Anzeige & Bearbeitung Dashboard, Dokumentü…" at bounding box center [379, 229] width 137 height 28
click at [416, 228] on textarea "User Portal (UI) - Web-App für Upload, Anzeige & Bearbeitung Dashboard, Dokumen…" at bounding box center [379, 229] width 137 height 28
click at [437, 246] on form "Name Description User Portal (UI) - Web-App für Upload, Anzeige & Bearbeitung -…" at bounding box center [379, 219] width 137 height 77
click at [439, 251] on button "Create" at bounding box center [438, 252] width 20 height 9
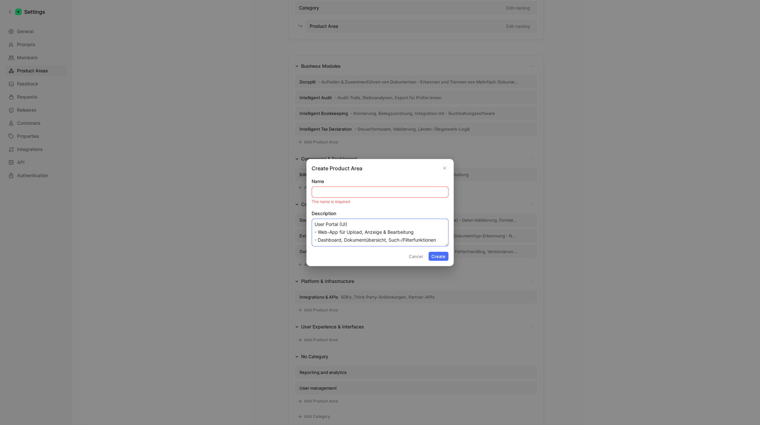
drag, startPoint x: 352, startPoint y: 224, endPoint x: 291, endPoint y: 220, distance: 61.0
click at [311, 220] on textarea "User Portal (UI) - Web-App für Upload, Anzeige & Bearbeitung - Dashboard, Dokum…" at bounding box center [379, 233] width 137 height 28
type textarea "- Web-App für Upload, Anzeige & Bearbeitung - Dashboard, Dokumentübersicht, Suc…"
click at [340, 190] on input "Name" at bounding box center [380, 192] width 136 height 10
paste input "User Portal (UI)"
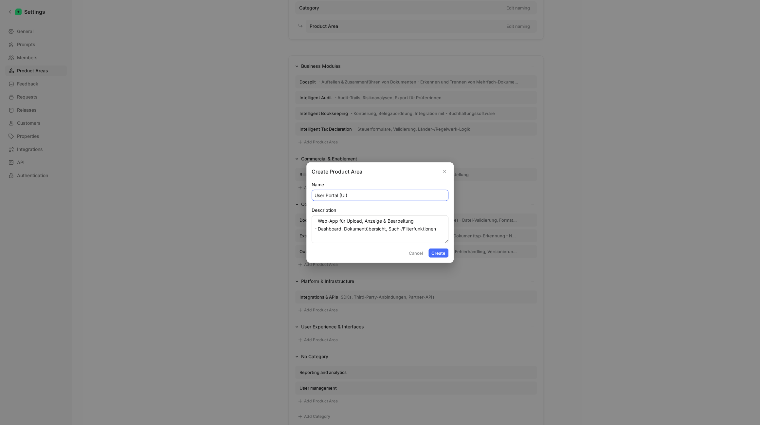
type input "User Portal (UI)"
click at [337, 220] on textarea "- Web-App für Upload, Anzeige & Bearbeitung - Dashboard, Dokumentübersicht, Suc…" at bounding box center [379, 229] width 137 height 28
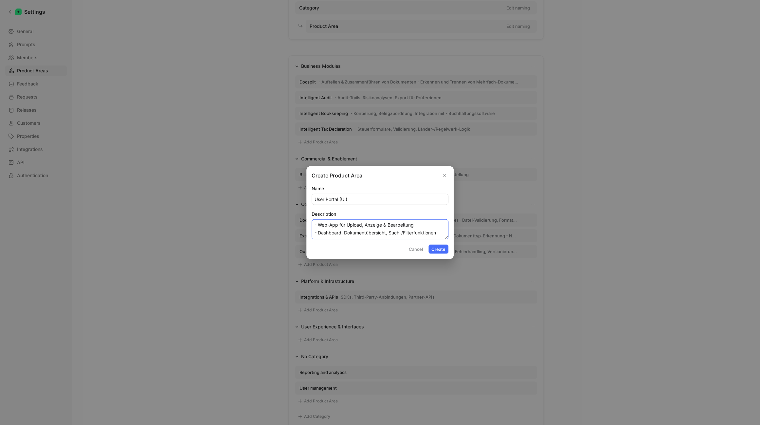
type textarea "- Web-App für Upload, Anzeige & Bearbeitung - Dashboard, Dokumentübersicht, Suc…"
click at [433, 247] on button "Create" at bounding box center [438, 248] width 20 height 9
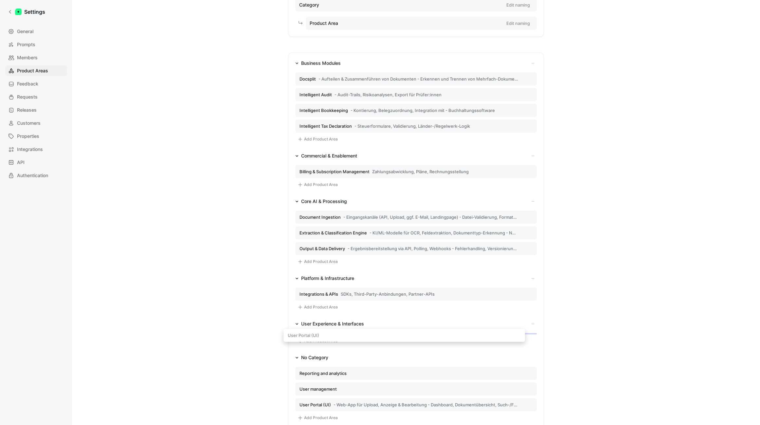
scroll to position [62, 0]
drag, startPoint x: 363, startPoint y: 374, endPoint x: 352, endPoint y: 335, distance: 39.9
click at [352, 335] on div "Business Modules Docsplit - Aufteilen & Zusammenführen von Dokumenten - Erkenne…" at bounding box center [415, 248] width 255 height 392
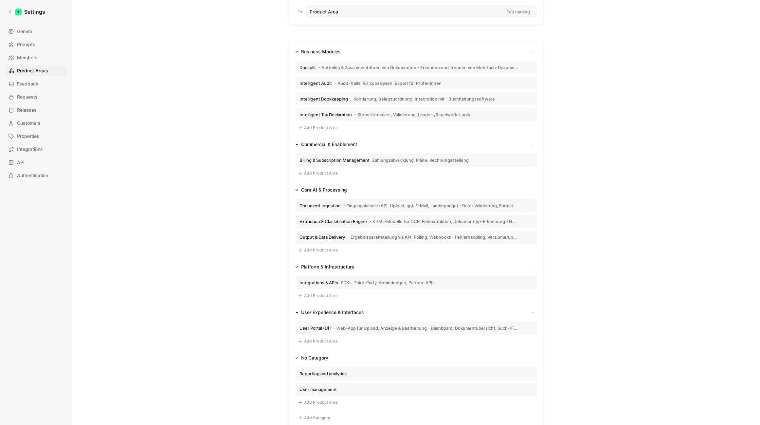
scroll to position [73, 0]
click at [314, 400] on button "Add Product Area" at bounding box center [317, 402] width 45 height 8
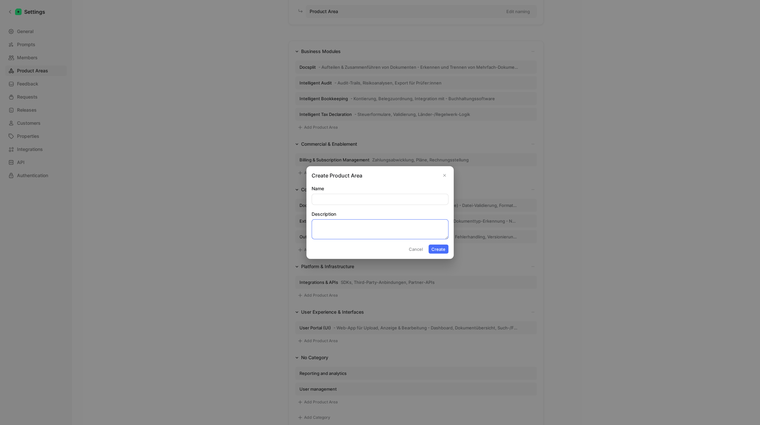
click at [342, 228] on textarea "Description" at bounding box center [379, 229] width 137 height 20
paste textarea "Admin Portal Rechteverwaltung, Workspaces, Abrechnung, Monitoring"
drag, startPoint x: 311, startPoint y: 224, endPoint x: 292, endPoint y: 224, distance: 19.3
click at [311, 224] on textarea "Admin Portal Rechteverwaltung, Workspaces, Abrechnung, Monitoring" at bounding box center [379, 229] width 137 height 20
type textarea "Rechteverwaltung, Workspaces, Abrechnung, Monitoring"
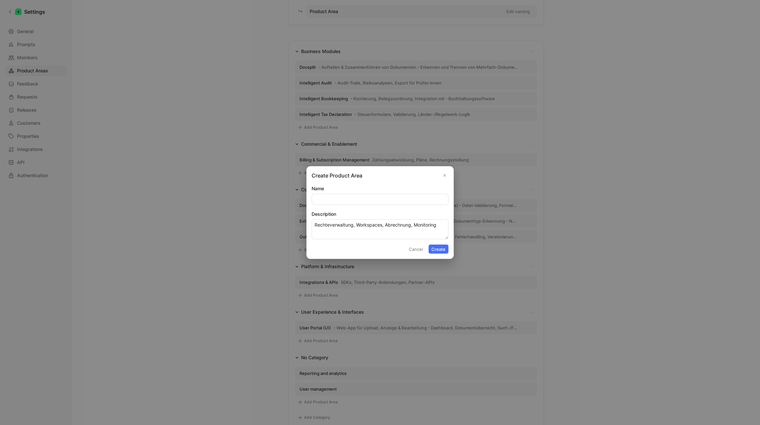
click at [333, 205] on form "Name Description Rechteverwaltung, Workspaces, Abrechnung, Monitoring Cancel Cr…" at bounding box center [379, 219] width 137 height 69
click at [331, 199] on input "Name" at bounding box center [380, 199] width 136 height 10
paste input "Admin Portal"
type input "Admin Portal"
click at [332, 226] on textarea "Rechteverwaltung, Workspaces, Abrechnung, Monitoring" at bounding box center [379, 229] width 137 height 20
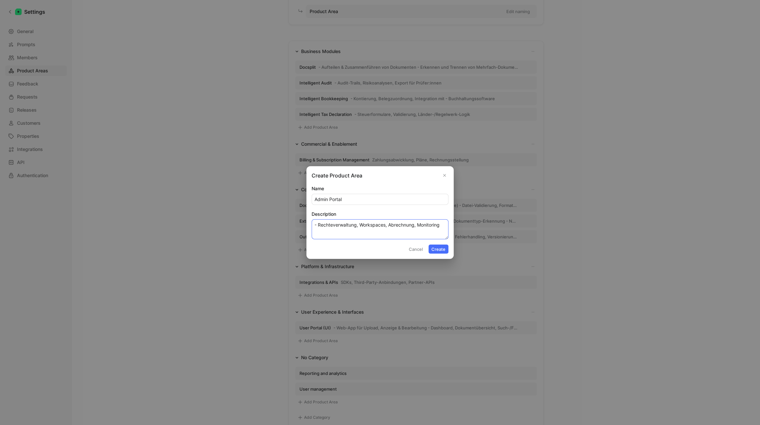
type textarea "- Rechteverwaltung, Workspaces, Abrechnung, Monitoring"
click at [442, 250] on button "Create" at bounding box center [438, 248] width 20 height 9
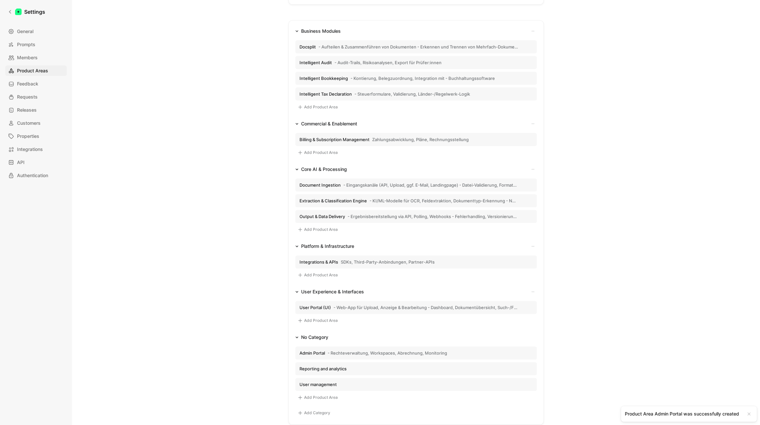
scroll to position [96, 0]
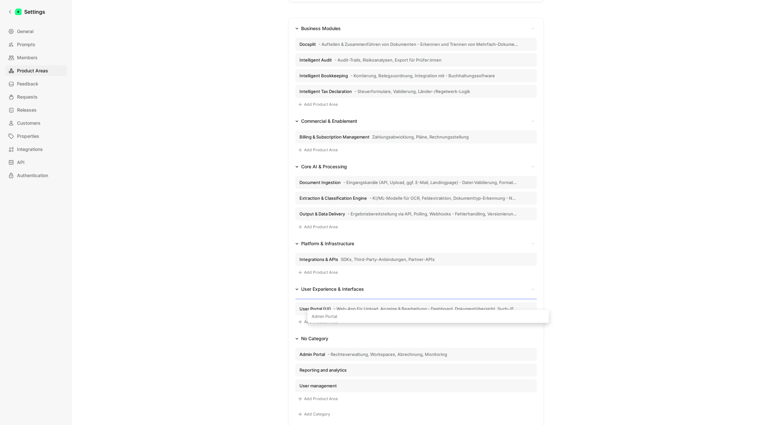
drag, startPoint x: 356, startPoint y: 352, endPoint x: 369, endPoint y: 318, distance: 35.8
click at [369, 318] on div "Business Modules Docsplit - Aufteilen & Zusammenführen von Dokumenten - Erkenne…" at bounding box center [415, 222] width 255 height 408
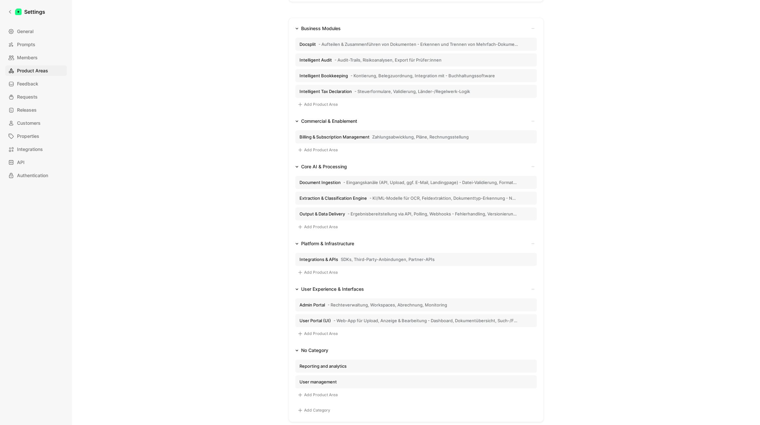
click at [444, 319] on span "- Web-App für Upload, Anzeige & Bearbeitung - Dashboard, Dokumentübersicht, Suc…" at bounding box center [425, 320] width 185 height 6
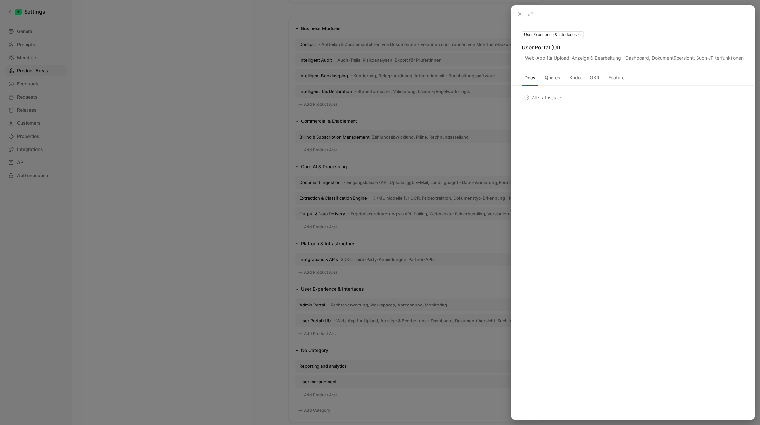
click at [0, 0] on use at bounding box center [0, 0] width 0 height 0
drag, startPoint x: 562, startPoint y: 54, endPoint x: 549, endPoint y: 53, distance: 13.1
click at [549, 53] on input "User Portal (UI)" at bounding box center [632, 51] width 221 height 10
type input "User Portal"
click at [251, 249] on div at bounding box center [380, 212] width 760 height 425
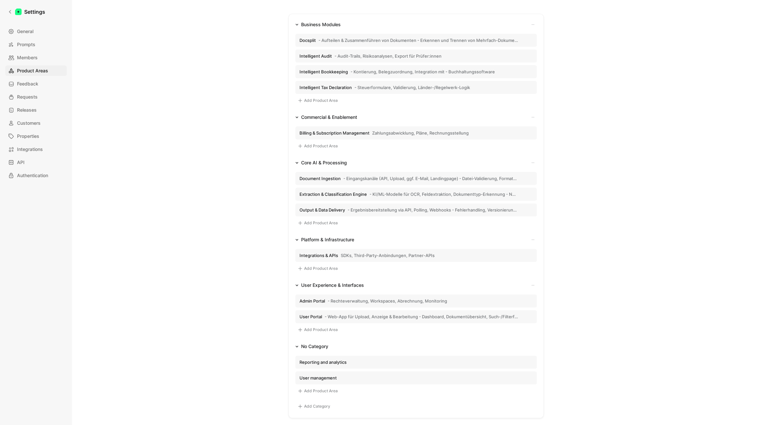
scroll to position [101, 0]
click at [324, 388] on button "Add Product Area" at bounding box center [317, 389] width 45 height 8
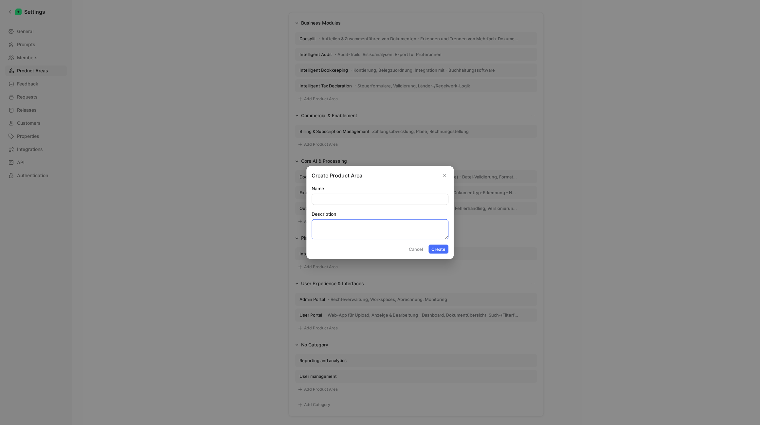
click at [365, 220] on textarea "Description" at bounding box center [379, 229] width 137 height 20
paste textarea "Public Websites & Marketing Pages docpier.com & weitere Microsites Content Mana…"
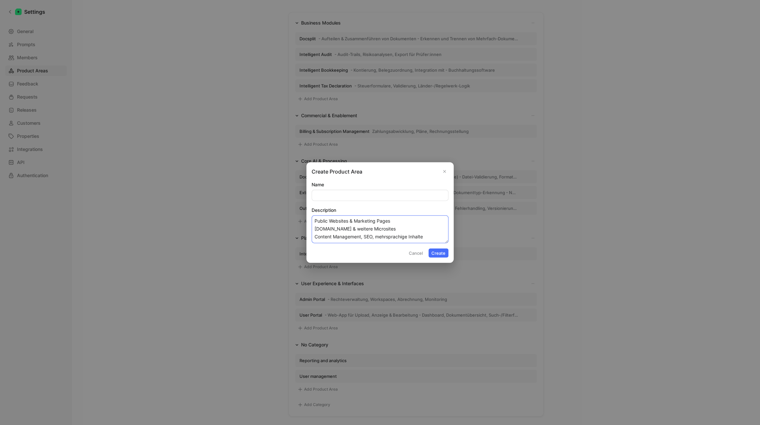
drag, startPoint x: 344, startPoint y: 212, endPoint x: 270, endPoint y: 215, distance: 75.0
click at [311, 215] on textarea "Public Websites & Marketing Pages docpier.com & weitere Microsites Content Mana…" at bounding box center [379, 229] width 137 height 28
type textarea "docpier.com & weitere Microsites Content Management, SEO, mehrsprachige Inhalte"
click at [343, 196] on input "Name" at bounding box center [380, 195] width 136 height 10
paste input "Public Websites & Marketing Pages"
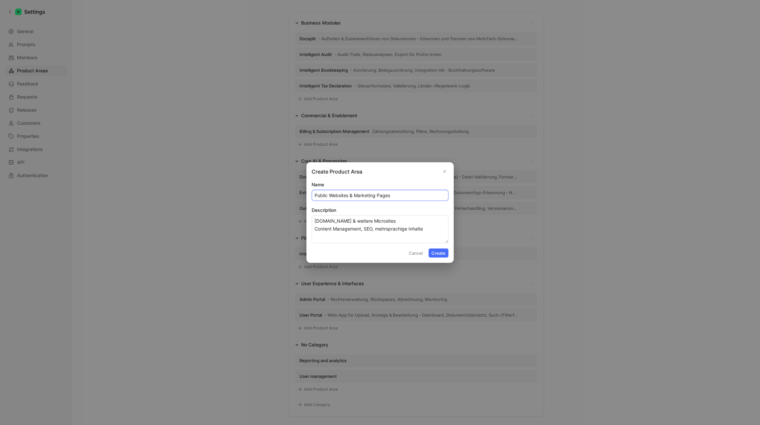
type input "Public Websites & Marketing Pages"
click at [344, 217] on textarea "docpier.com & weitere Microsites Content Management, SEO, mehrsprachige Inhalte" at bounding box center [379, 229] width 137 height 28
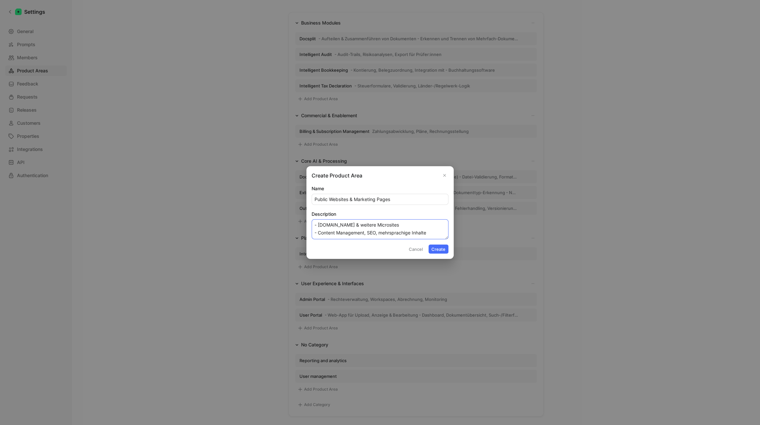
type textarea "- [DOMAIN_NAME] & weitere Microsites - Content Management, SEO, mehrsprachige I…"
click at [440, 248] on button "Create" at bounding box center [438, 248] width 20 height 9
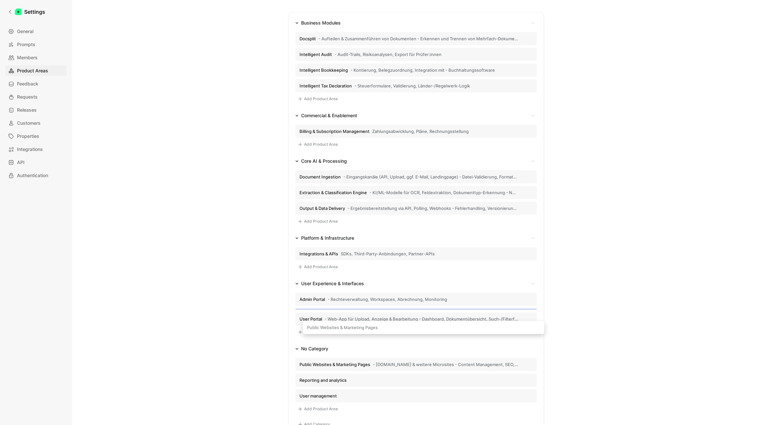
drag, startPoint x: 345, startPoint y: 360, endPoint x: 354, endPoint y: 327, distance: 33.5
click at [354, 327] on div "Business Modules Docsplit - Aufteilen & Zusammenführen von Dokumenten - Erkenne…" at bounding box center [415, 224] width 255 height 424
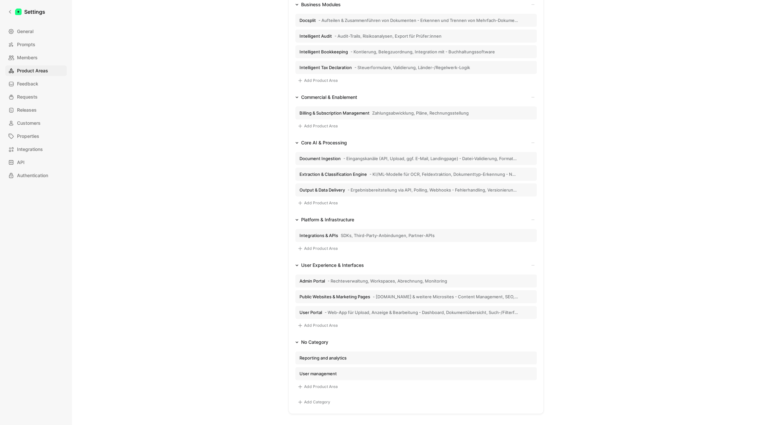
scroll to position [142, 0]
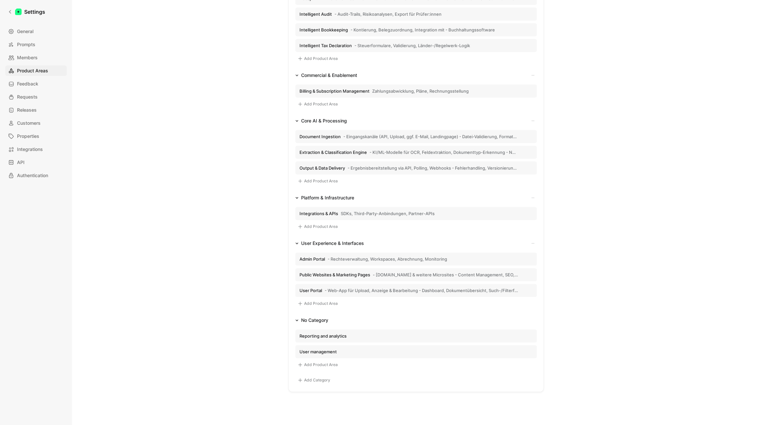
click at [335, 364] on button "Add Product Area" at bounding box center [317, 365] width 45 height 8
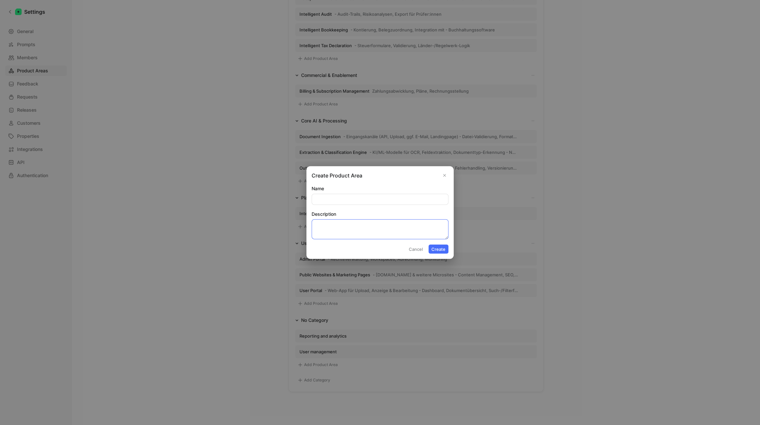
click at [345, 222] on textarea "Description" at bounding box center [379, 229] width 137 height 20
paste textarea "Authentication & Access Control OAuth, SSO, Rollen- & Rechteverwaltung"
drag, startPoint x: 381, startPoint y: 226, endPoint x: 275, endPoint y: 228, distance: 106.3
click at [311, 228] on textarea "Authentication & Access Control OAuth, SSO, Rollen- & Rechteverwaltung" at bounding box center [379, 229] width 137 height 20
type textarea "OAuth, SSO, Rollen- & Rechteverwaltung"
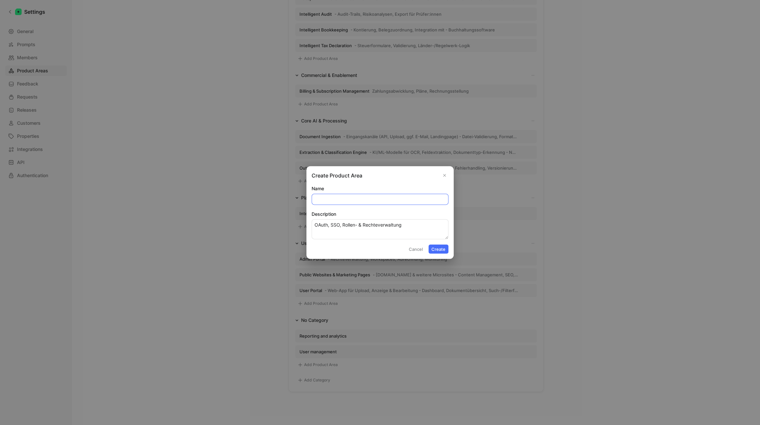
click at [325, 195] on input "Name" at bounding box center [380, 199] width 136 height 10
paste input "Authentication & Access Control"
type input "Authentication & Access Control"
click at [320, 222] on textarea "OAuth, SSO, Rollen- & Rechteverwaltung" at bounding box center [379, 229] width 137 height 20
type textarea "- OAuth, SSO, Rollen- & Rechteverwaltung"
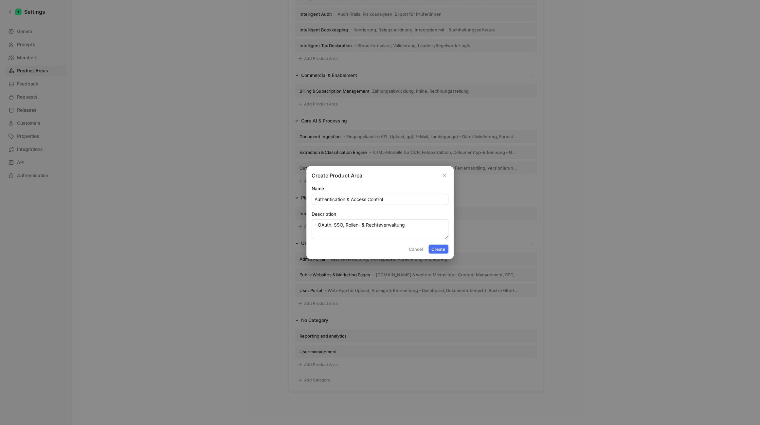
click at [440, 249] on button "Create" at bounding box center [438, 248] width 20 height 9
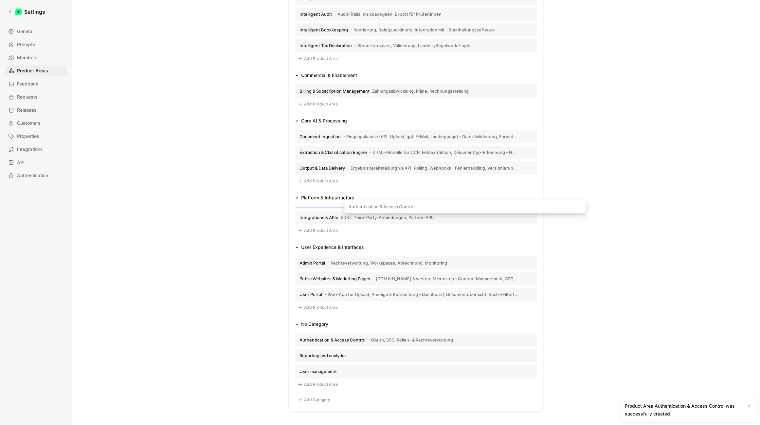
drag, startPoint x: 342, startPoint y: 335, endPoint x: 390, endPoint y: 204, distance: 138.9
click at [392, 206] on div "Business Modules Docsplit - Aufteilen & Zusammenführen von Dokumenten - Erkenne…" at bounding box center [415, 191] width 255 height 439
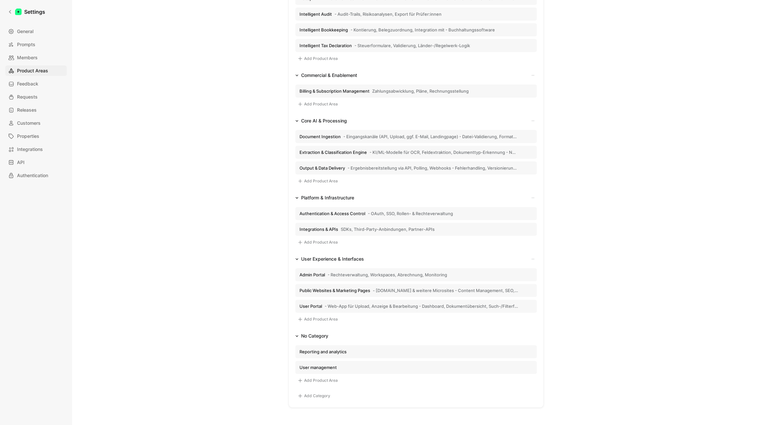
click at [326, 382] on button "Add Product Area" at bounding box center [317, 380] width 45 height 8
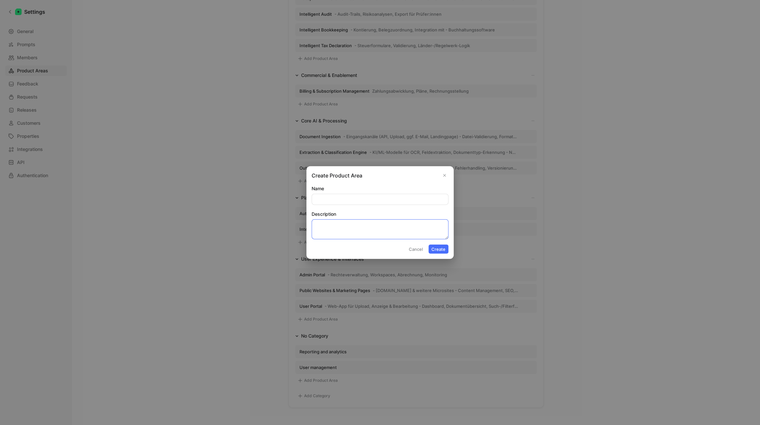
click at [358, 223] on textarea "Description" at bounding box center [379, 229] width 137 height 20
paste textarea "Platform Infrastructure & DevOps Hosting, Skalierung, Deployment, Monitoring"
type textarea "- Hosting, Skalierung, Deployment, Monitoring"
click at [351, 202] on input "Name" at bounding box center [380, 199] width 136 height 10
paste input "Platform Infrastructure & DevOps"
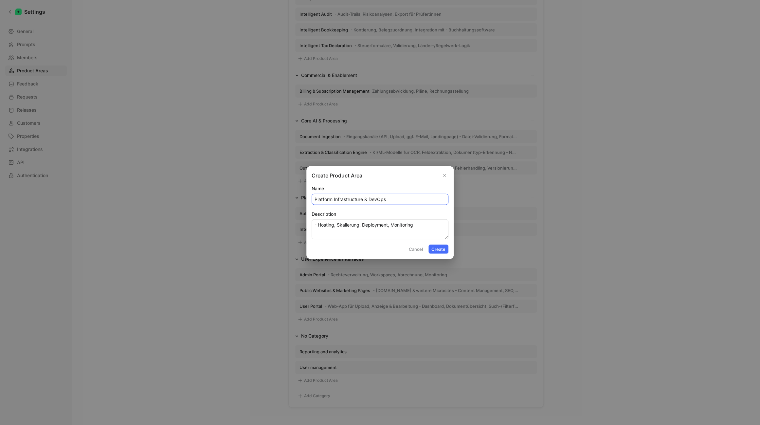
type input "Platform Infrastructure & DevOps"
click at [437, 249] on button "Create" at bounding box center [438, 248] width 20 height 9
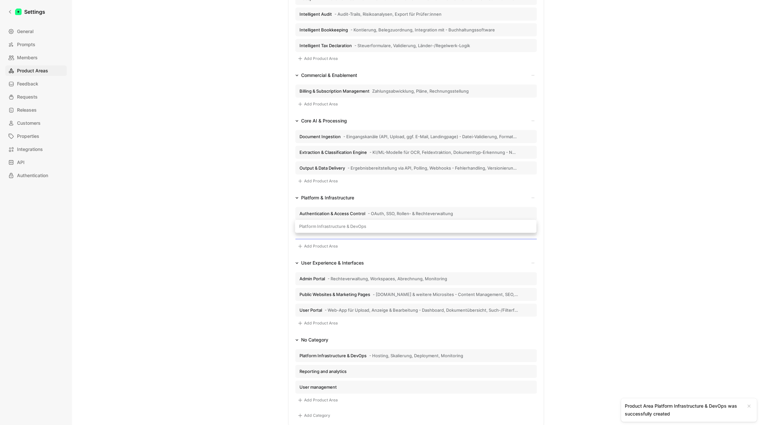
drag, startPoint x: 364, startPoint y: 352, endPoint x: 364, endPoint y: 229, distance: 123.3
click at [364, 229] on div "Business Modules Docsplit - Aufteilen & Zusammenführen von Dokumenten - Erkenne…" at bounding box center [415, 199] width 255 height 455
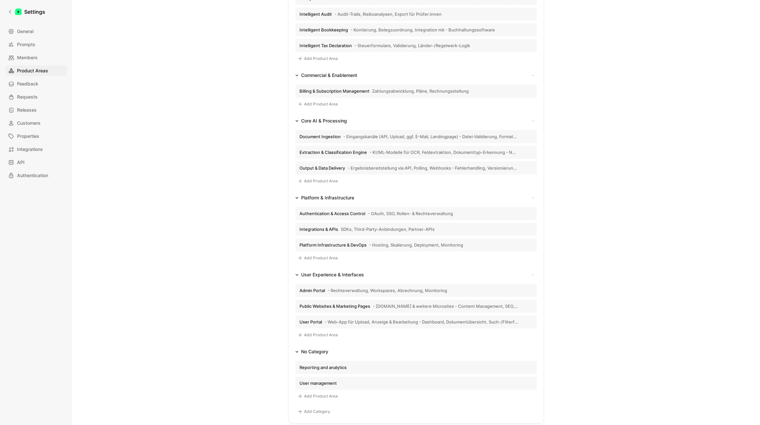
click at [307, 396] on button "Add Product Area" at bounding box center [317, 396] width 45 height 8
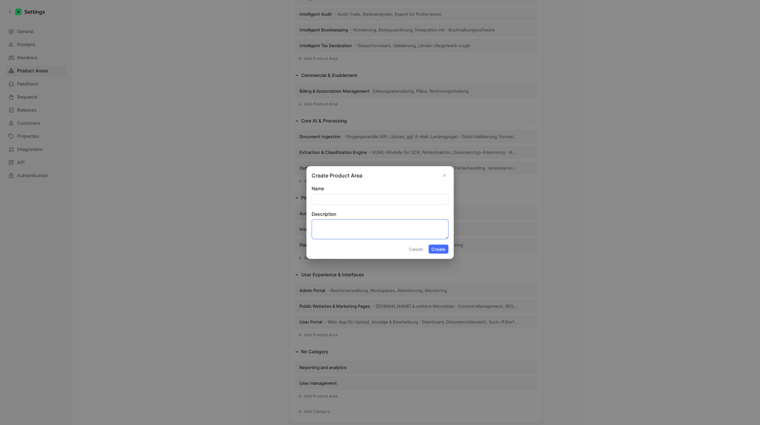
click at [344, 231] on textarea "Description" at bounding box center [379, 229] width 137 height 20
paste textarea "Integrations & APIs SDKs, Third-Party-Anbindungen, Partner-APIs"
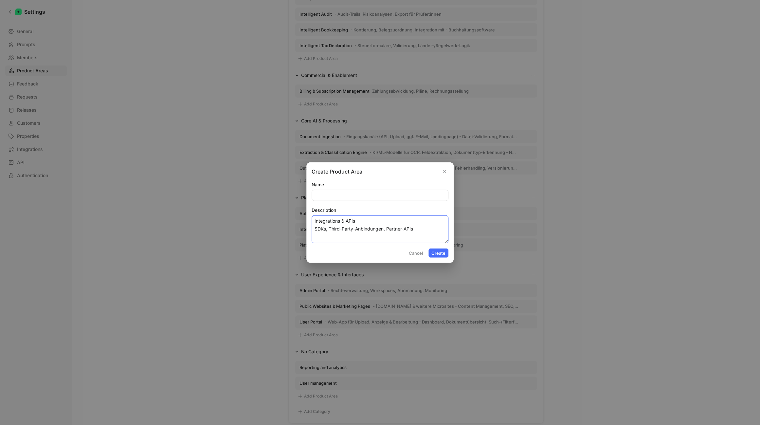
drag, startPoint x: 374, startPoint y: 223, endPoint x: 247, endPoint y: 221, distance: 127.3
click at [311, 221] on textarea "Integrations & APIs SDKs, Third-Party-Anbindungen, Partner-APIs" at bounding box center [379, 229] width 137 height 28
type textarea "SDKs, Third-Party-Anbindungen, Partner-APIs"
click at [342, 192] on input "Name" at bounding box center [380, 195] width 136 height 10
paste input "Integrations & APIs"
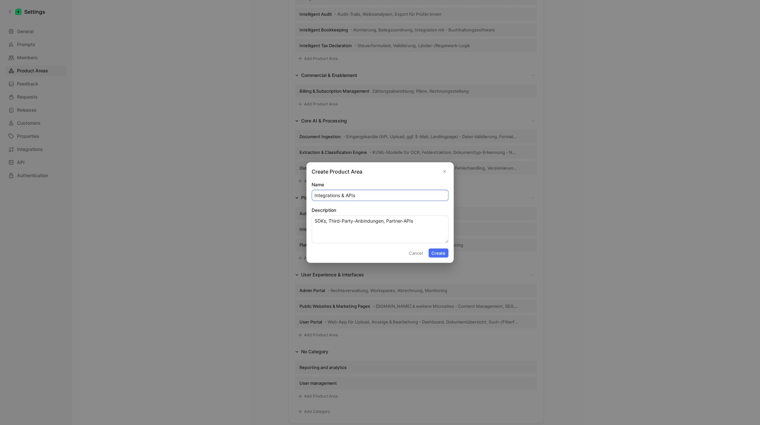
type input "Integrations & APIs"
click at [341, 219] on textarea "SDKs, Third-Party-Anbindungen, Partner-APIs" at bounding box center [379, 229] width 137 height 28
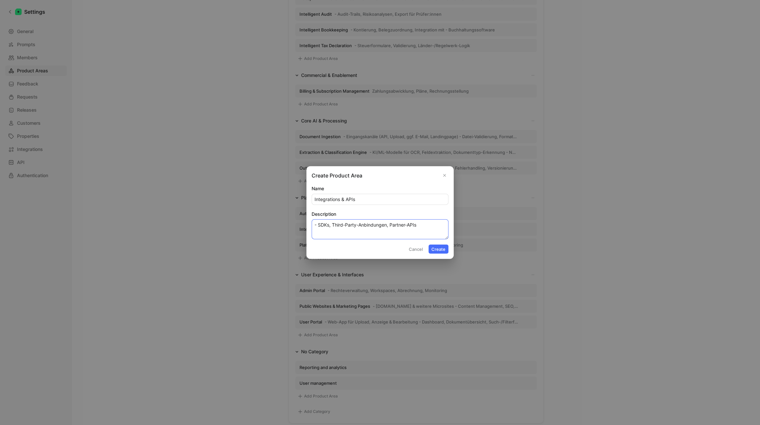
type textarea "- SDKs, Third-Party-Anbindungen, Partner-APIs"
click at [441, 251] on button "Create" at bounding box center [438, 248] width 20 height 9
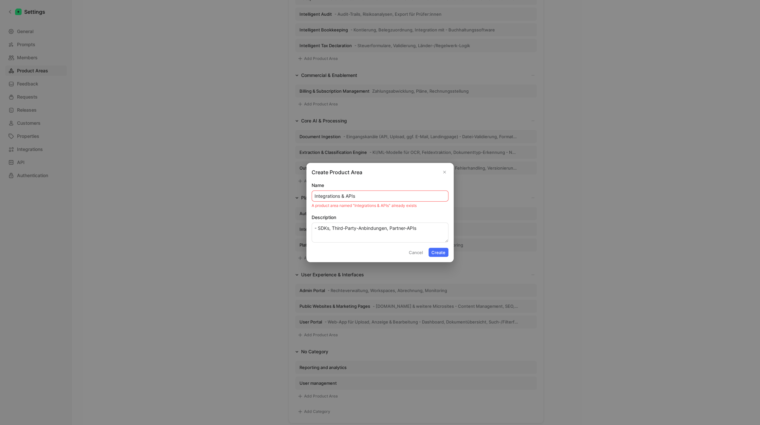
click at [443, 172] on icon "Close" at bounding box center [444, 172] width 5 height 5
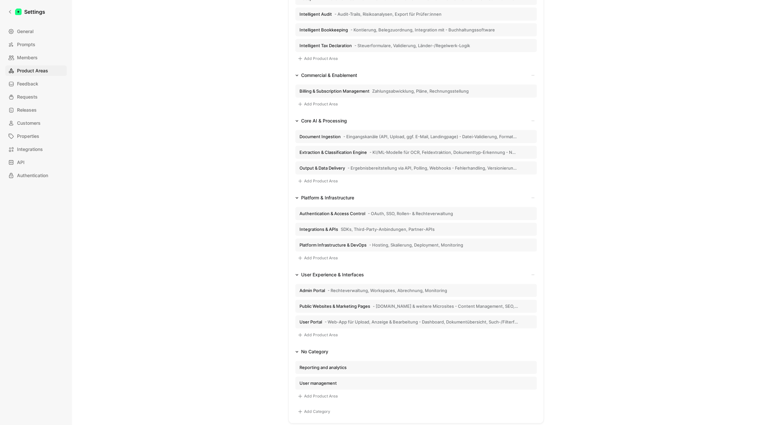
click at [306, 396] on button "Add Product Area" at bounding box center [317, 396] width 45 height 8
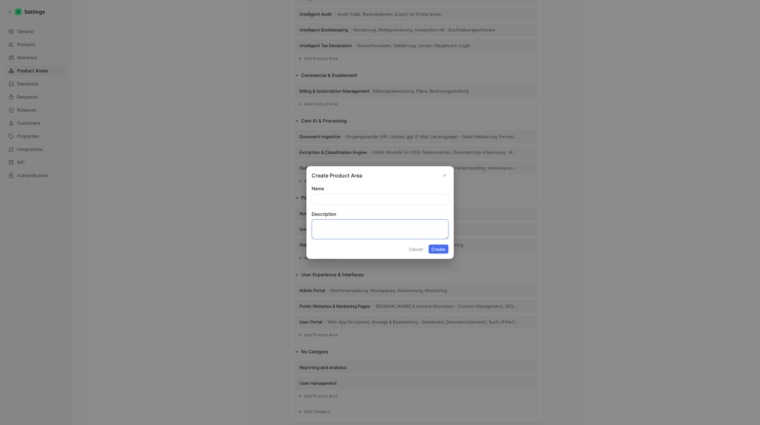
click at [354, 223] on textarea "Description" at bounding box center [379, 229] width 137 height 20
paste textarea "Security & Compliance Datenschutz (DSGVO, nFADP), Penetration Tests, Zertifizie…"
type textarea "- Datenschutz (DSGVO, nFADP), Penetration Tests, Zertifizierungen"
click at [348, 201] on input "Name" at bounding box center [380, 199] width 136 height 10
paste input "Security & Compliance"
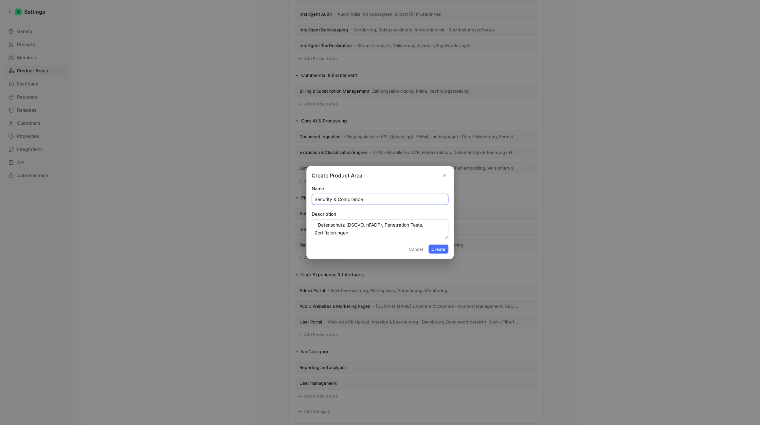
type input "Security & Compliance"
click at [445, 248] on button "Create" at bounding box center [438, 248] width 20 height 9
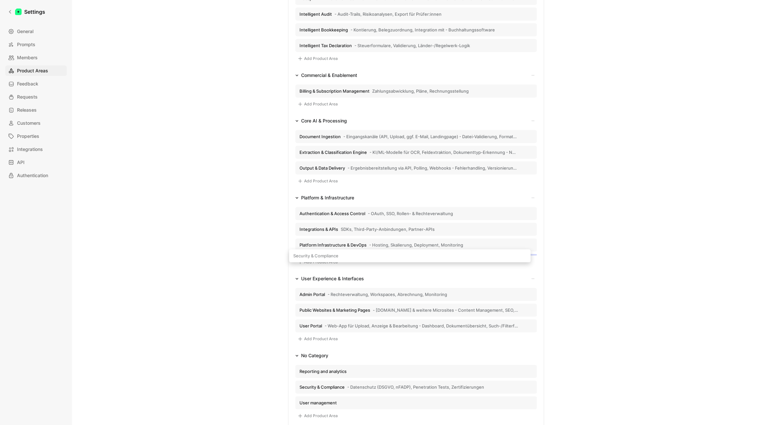
drag, startPoint x: 367, startPoint y: 384, endPoint x: 362, endPoint y: 260, distance: 124.4
click at [362, 259] on div "Business Modules Docsplit - Aufteilen & Zusammenführen von Dokumenten - Erkenne…" at bounding box center [415, 207] width 255 height 471
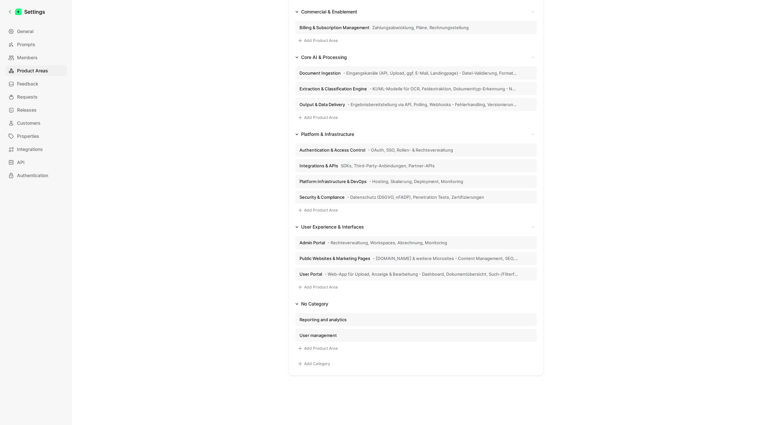
scroll to position [260, 0]
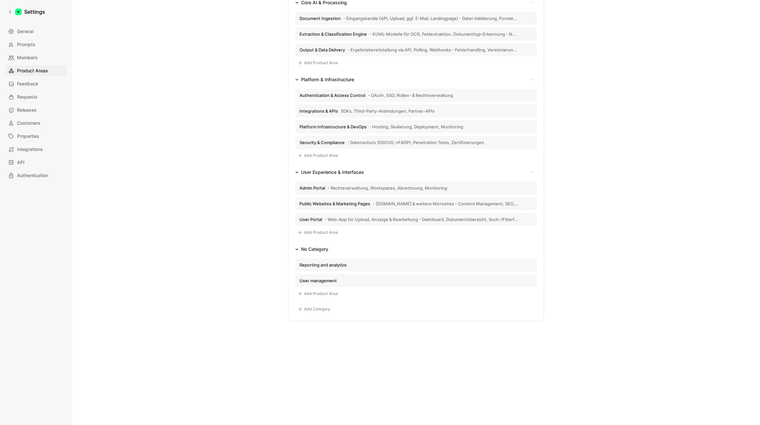
click at [319, 294] on button "Add Product Area" at bounding box center [317, 294] width 45 height 8
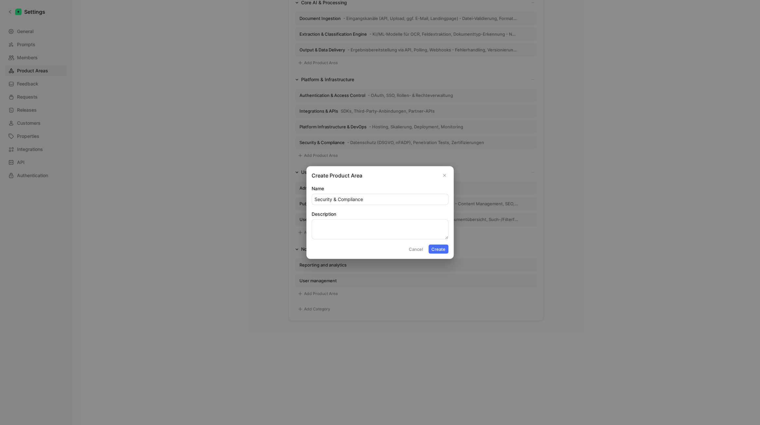
type input "Security & Compliance"
click at [343, 226] on textarea "Description" at bounding box center [379, 229] width 137 height 20
paste textarea "Vertriebstools, Partner-Onboarding"
drag, startPoint x: 438, startPoint y: 250, endPoint x: 415, endPoint y: 219, distance: 37.9
click at [415, 219] on form "Name Security & Compliance Description Vertriebstools, Partner-Onboarding Cance…" at bounding box center [379, 219] width 137 height 69
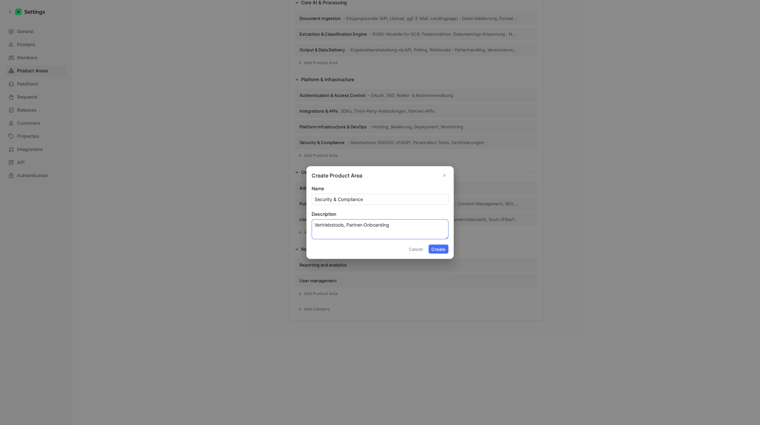
click at [414, 222] on textarea "Vertriebstools, Partner-Onboarding" at bounding box center [379, 229] width 137 height 20
type textarea "- Vertriebstools, Partner-Onboarding"
click at [437, 249] on button "Create" at bounding box center [438, 248] width 20 height 9
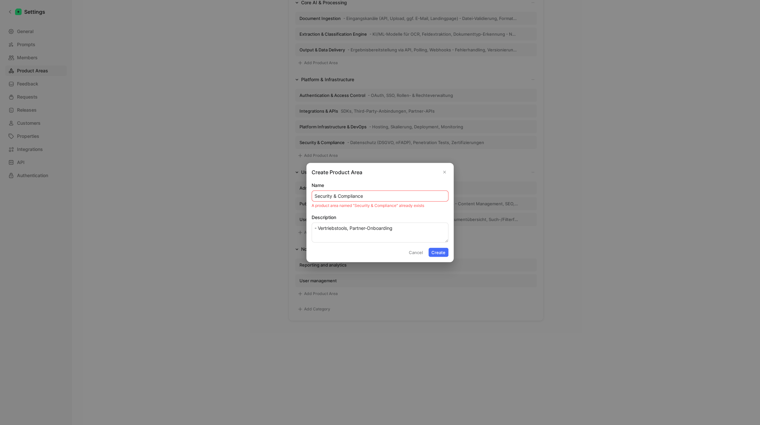
click at [413, 251] on button "Cancel" at bounding box center [416, 252] width 20 height 9
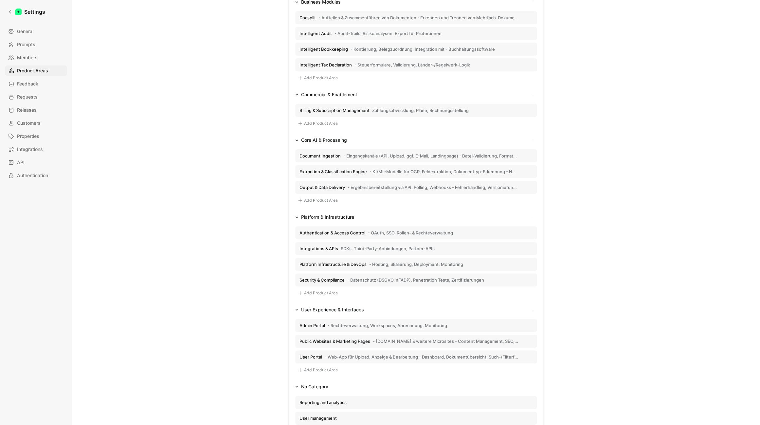
scroll to position [220, 0]
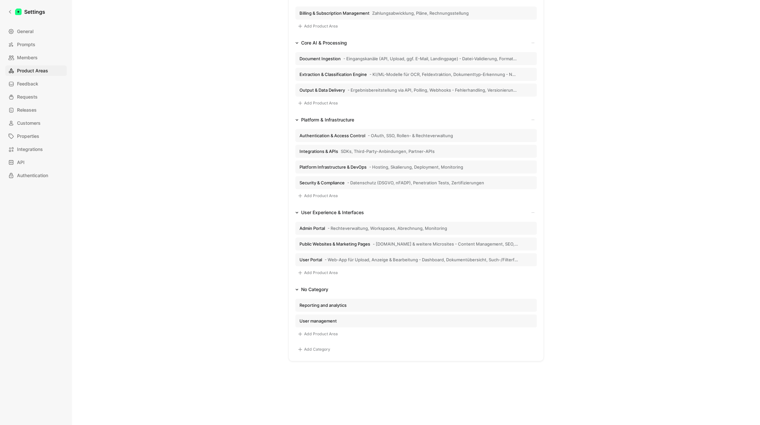
click at [322, 333] on button "Add Product Area" at bounding box center [317, 334] width 45 height 8
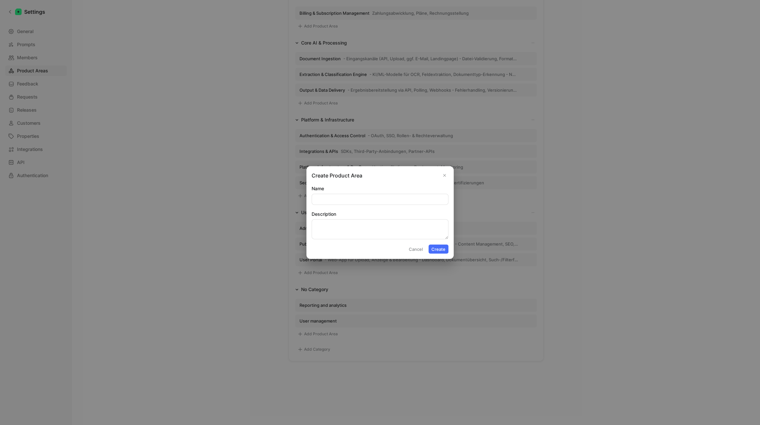
click at [349, 219] on div "Description" at bounding box center [379, 224] width 137 height 29
click at [346, 224] on textarea "Description" at bounding box center [379, 229] width 137 height 20
paste textarea "Sales Enablement & Partner Portal Vertriebstools, Partner-Onboarding"
drag, startPoint x: 361, startPoint y: 221, endPoint x: 273, endPoint y: 223, distance: 88.0
click at [311, 223] on textarea "Sales Enablement & Partner Portal Vertriebstools, Partner-Onboarding" at bounding box center [379, 229] width 137 height 20
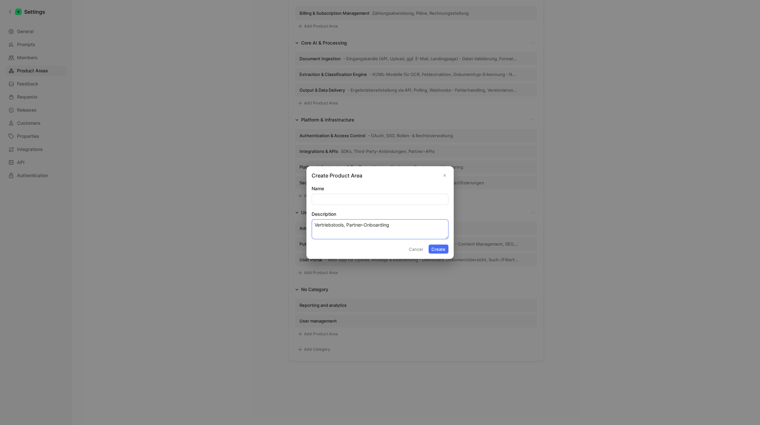
type textarea "Vertriebstools, Partner-Onboarding"
click at [345, 191] on label "Name" at bounding box center [379, 189] width 137 height 8
click at [345, 194] on input "Name" at bounding box center [380, 199] width 136 height 10
paste input "Sales Enablement & Partner Portal"
type input "Sales Enablement & Partner Portal"
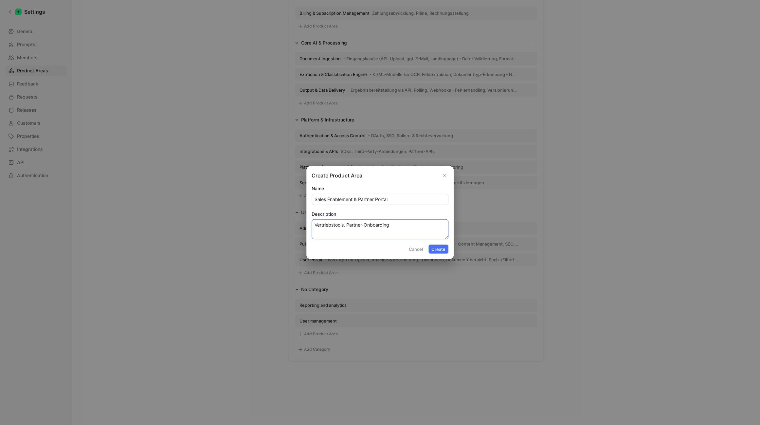
click at [319, 223] on textarea "Vertriebstools, Partner-Onboarding" at bounding box center [379, 229] width 137 height 20
type textarea "- Vertriebstools, Partner-Onboarding"
click at [441, 250] on button "Create" at bounding box center [438, 248] width 20 height 9
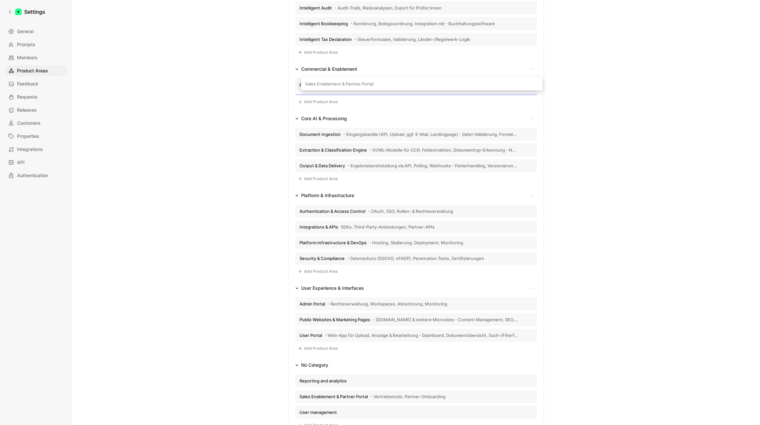
scroll to position [148, 0]
drag, startPoint x: 330, startPoint y: 321, endPoint x: 336, endPoint y: 90, distance: 231.4
click at [336, 90] on div "Business Modules Docsplit - Aufteilen & Zusammenführen von Dokumenten - Erkenne…" at bounding box center [415, 208] width 255 height 486
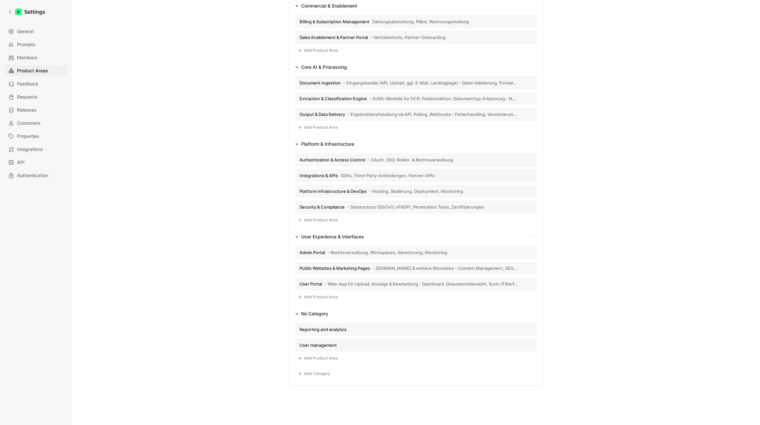
scroll to position [211, 0]
click at [323, 358] on button "Add Product Area" at bounding box center [317, 358] width 45 height 8
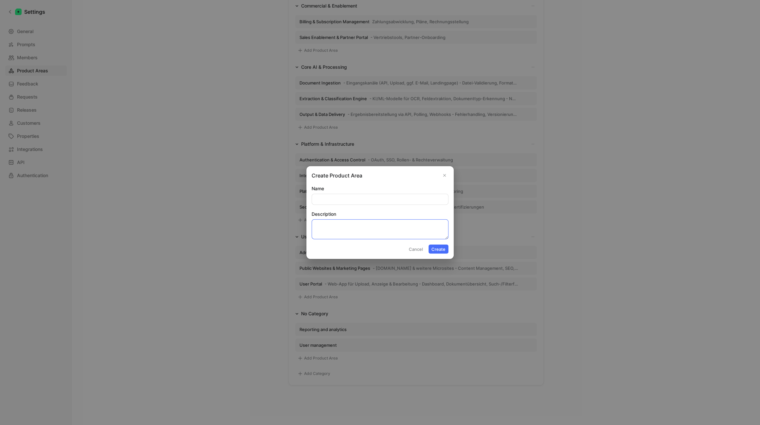
click at [337, 224] on textarea "Description" at bounding box center [379, 229] width 137 height 20
paste textarea "Brand & Design System Corporate Identity, UI Kit, Guidelines"
drag, startPoint x: 374, startPoint y: 226, endPoint x: 287, endPoint y: 227, distance: 87.3
click at [311, 227] on textarea "Brand & Design System Corporate Identity, UI Kit, Guidelines" at bounding box center [379, 229] width 137 height 20
type textarea "Corporate Identity, UI Kit, Guidelines"
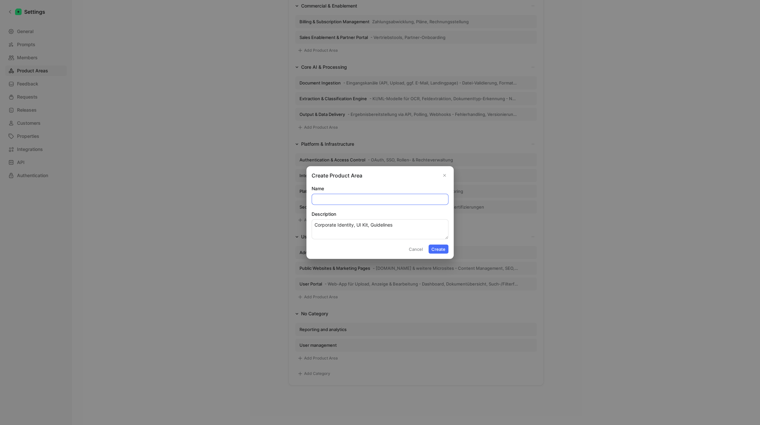
click at [339, 198] on input "Name" at bounding box center [380, 199] width 136 height 10
paste input "Brand & Design System"
type input "Brand & Design System"
click at [339, 223] on textarea "Corporate Identity, UI Kit, Guidelines" at bounding box center [379, 229] width 137 height 20
type textarea "- Corporate Identity, UI Kit, Guidelines"
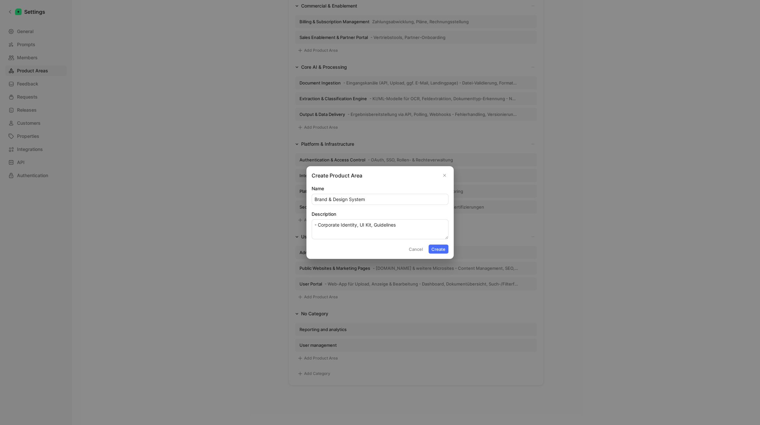
click at [433, 250] on button "Create" at bounding box center [438, 248] width 20 height 9
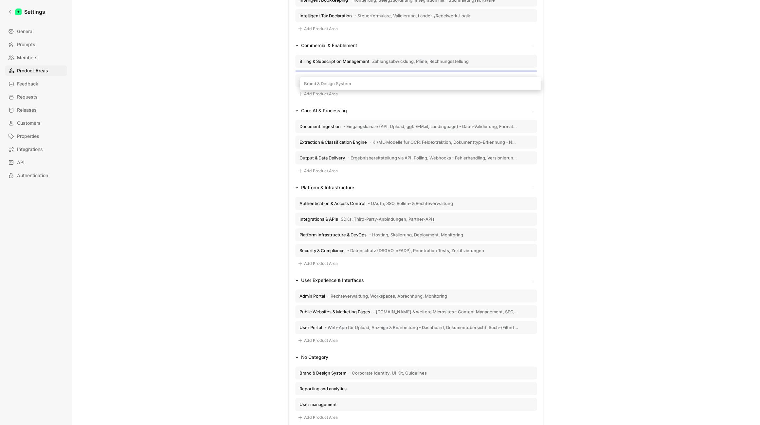
scroll to position [172, 0]
drag, startPoint x: 357, startPoint y: 328, endPoint x: 354, endPoint y: 83, distance: 245.0
click at [354, 83] on div "Business Modules Docsplit - Aufteilen & Zusammenführen von Dokumenten - Erkenne…" at bounding box center [415, 193] width 255 height 502
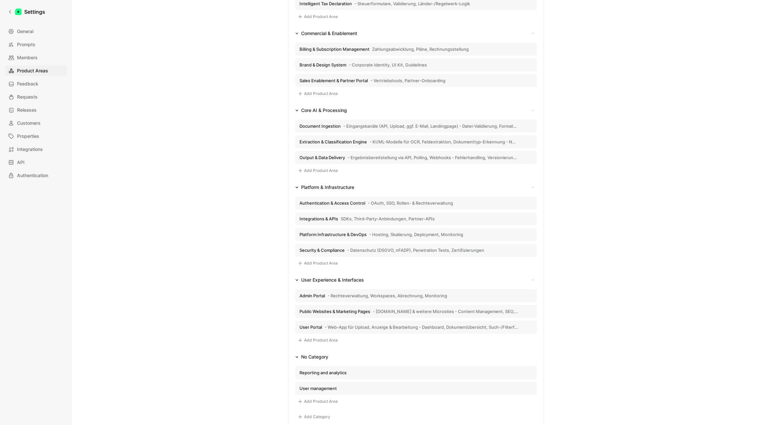
scroll to position [229, 0]
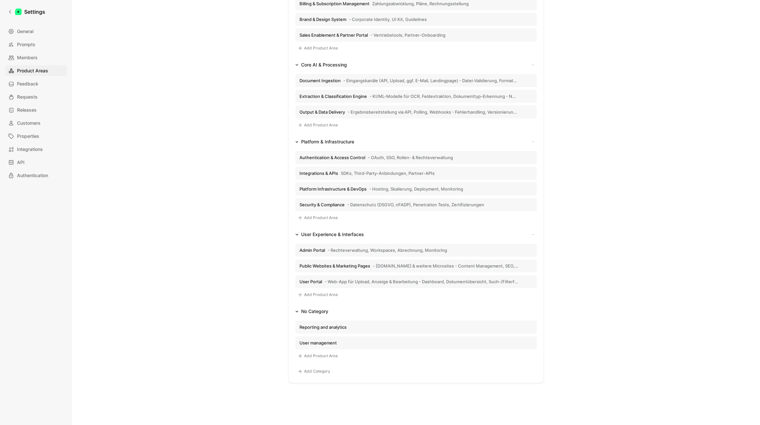
click at [0, 0] on icon "button" at bounding box center [0, 0] width 0 height 0
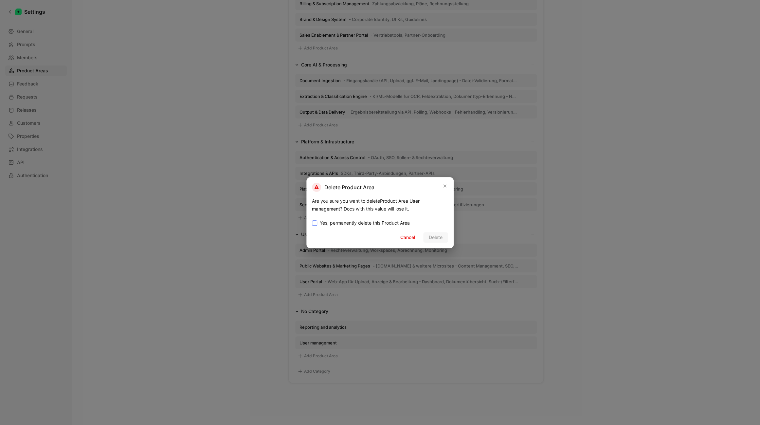
click at [325, 219] on span "Yes, permanently delete this Product Area" at bounding box center [365, 223] width 90 height 8
click at [312, 219] on input "Yes, permanently delete this Product Area" at bounding box center [312, 219] width 0 height 0
click at [406, 239] on span "Cancel" at bounding box center [407, 237] width 15 height 8
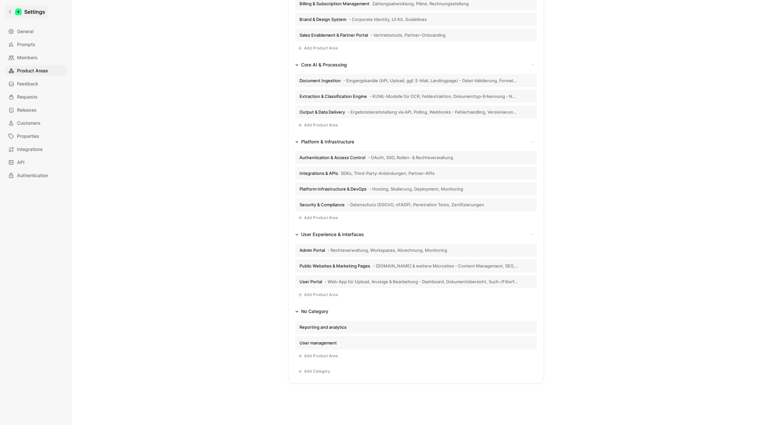
click at [9, 10] on icon at bounding box center [10, 11] width 5 height 5
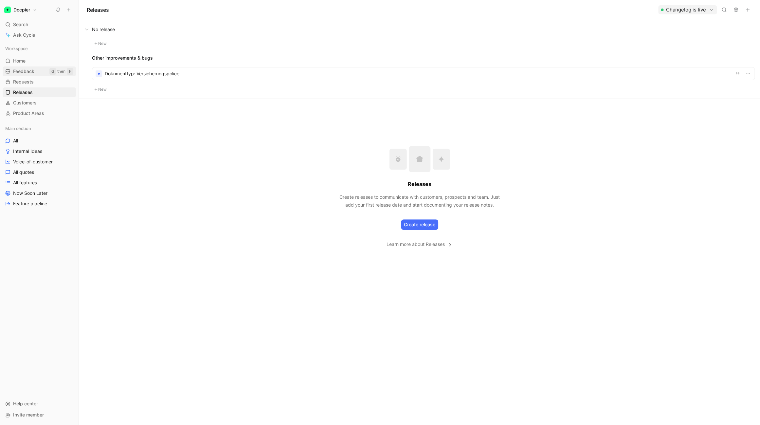
click at [21, 70] on span "Feedback" at bounding box center [23, 71] width 21 height 7
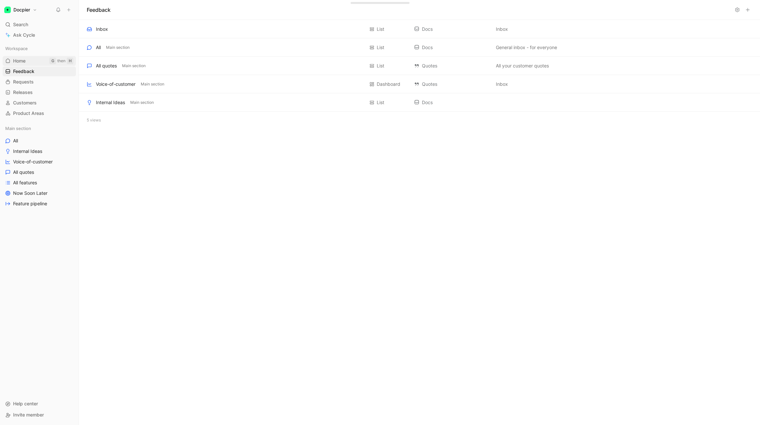
click at [26, 57] on link "Home G then H" at bounding box center [39, 61] width 73 height 10
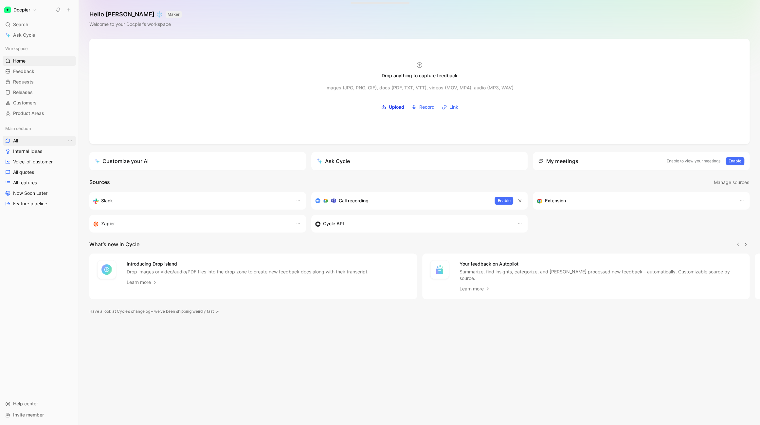
click at [34, 142] on link "All" at bounding box center [39, 141] width 73 height 10
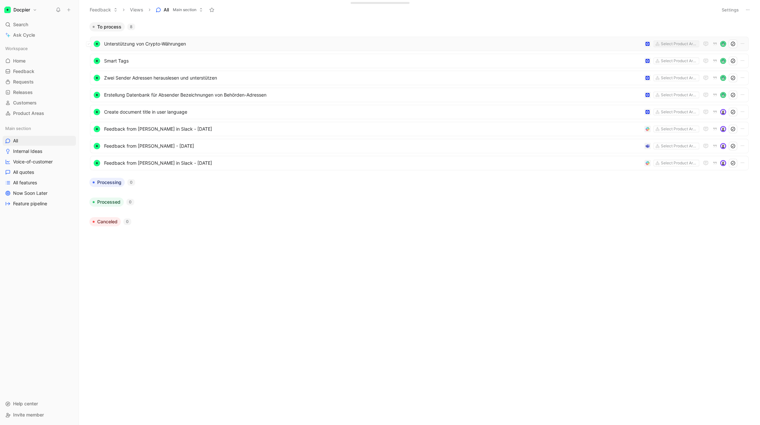
click at [671, 44] on div "Select Product Areas" at bounding box center [678, 44] width 37 height 7
click at [681, 50] on div "Unterstützung von Crypto-Währungen Select Product Areas" at bounding box center [419, 44] width 658 height 14
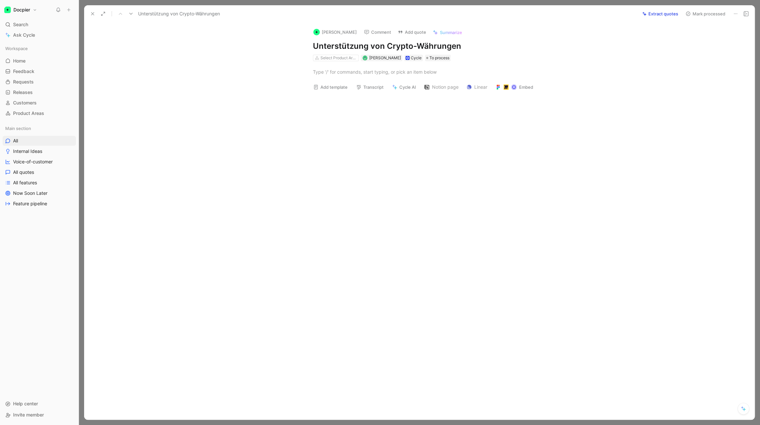
click at [92, 15] on use at bounding box center [92, 13] width 3 height 3
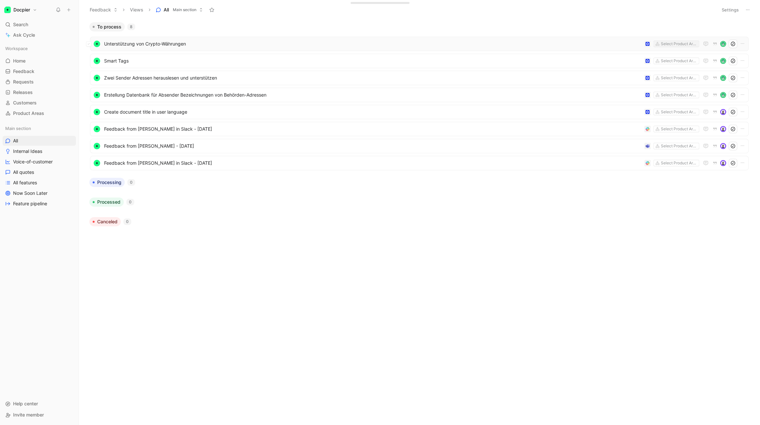
click at [686, 43] on div "Select Product Areas" at bounding box center [678, 44] width 37 height 7
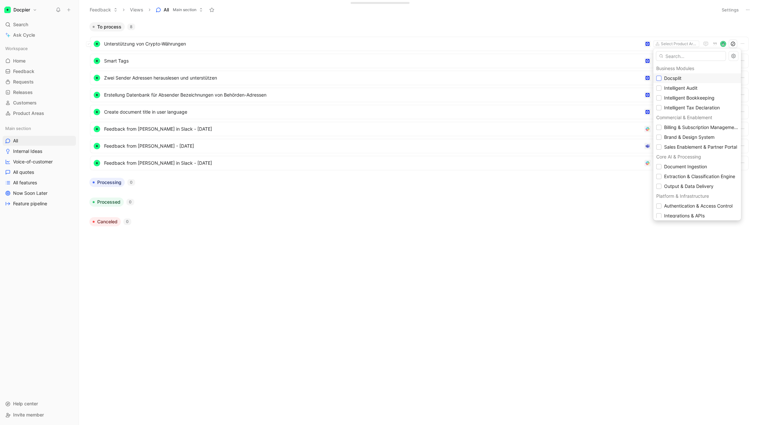
click at [660, 77] on icon at bounding box center [659, 78] width 4 height 4
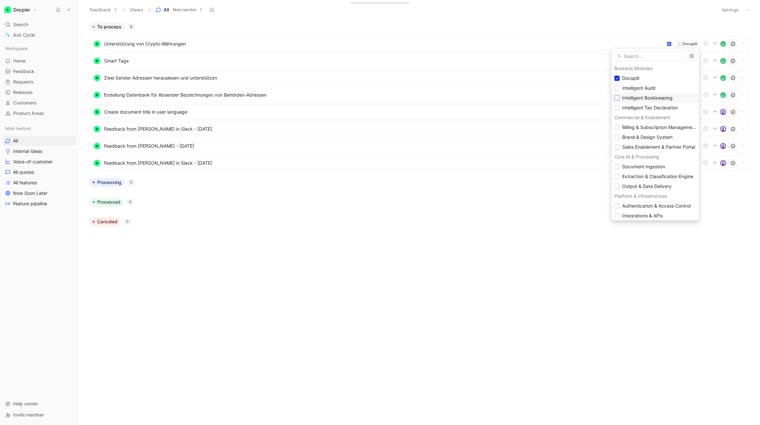
click at [617, 99] on icon at bounding box center [617, 98] width 4 height 4
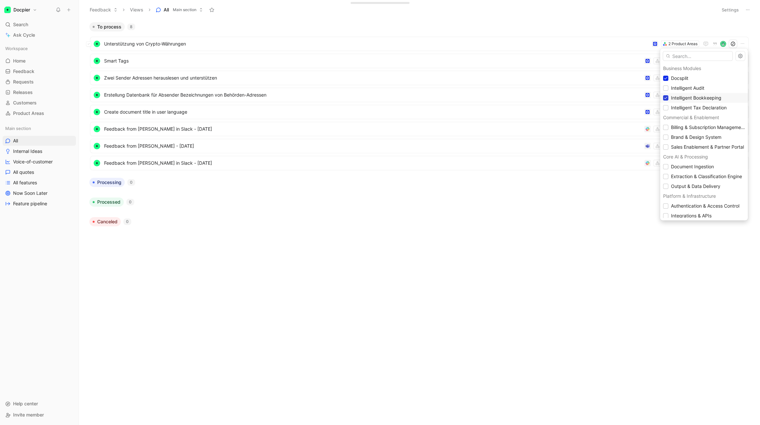
click at [665, 98] on icon at bounding box center [665, 98] width 3 height 2
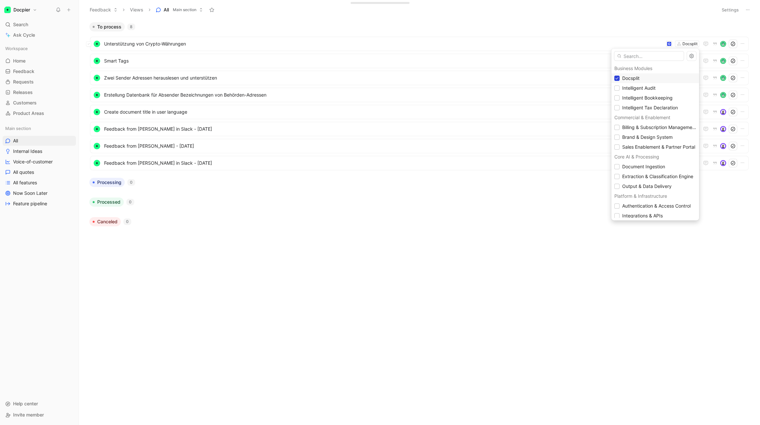
click at [617, 77] on icon at bounding box center [617, 78] width 4 height 4
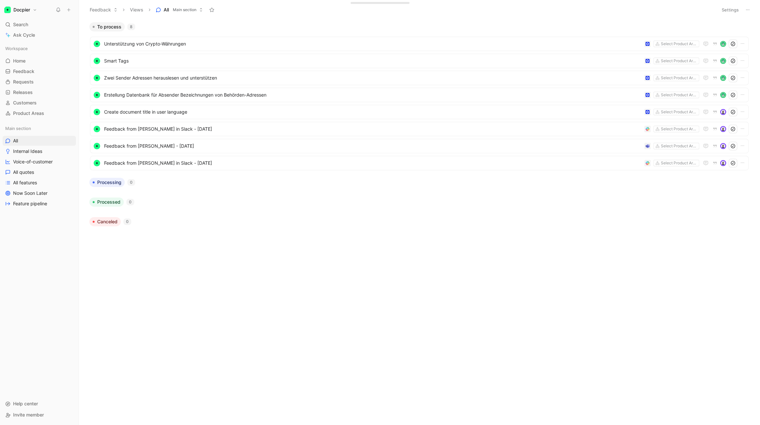
click at [29, 9] on h1 "Docpier" at bounding box center [21, 10] width 17 height 6
click at [37, 67] on div "Workspace settings G then S" at bounding box center [44, 67] width 80 height 10
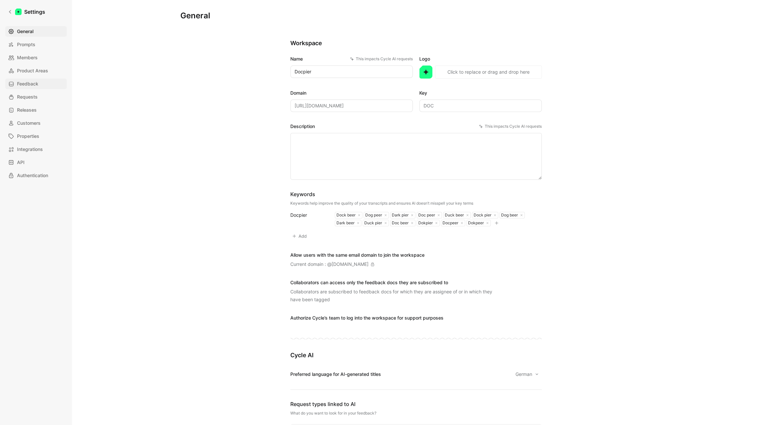
click at [40, 89] on link "Feedback" at bounding box center [36, 84] width 62 height 10
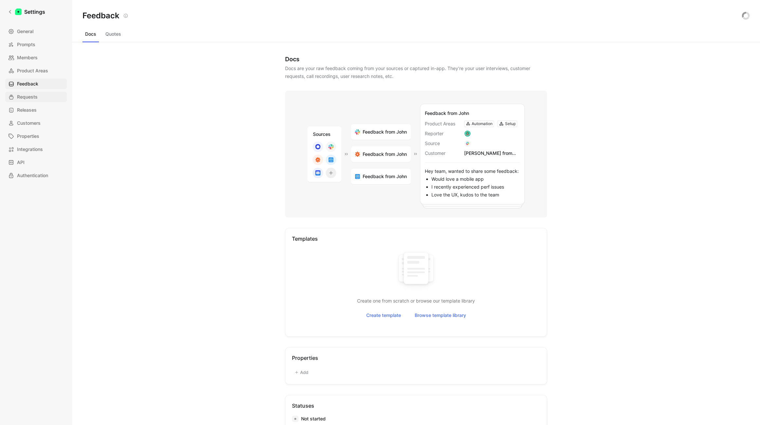
click at [37, 95] on span "Requests" at bounding box center [27, 97] width 21 height 8
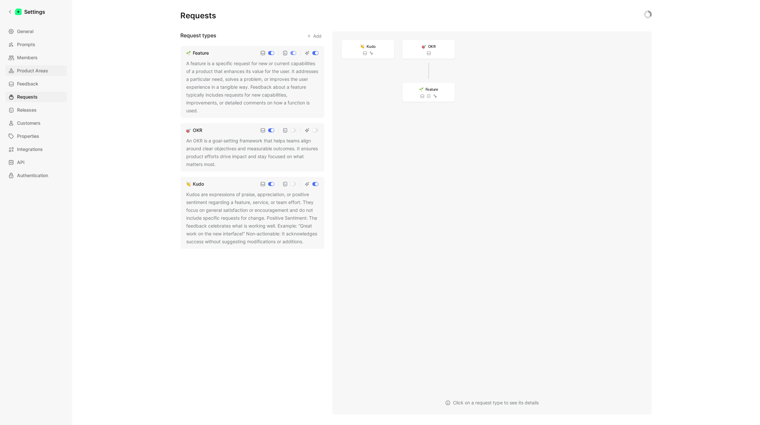
click at [39, 72] on span "Product Areas" at bounding box center [32, 71] width 31 height 8
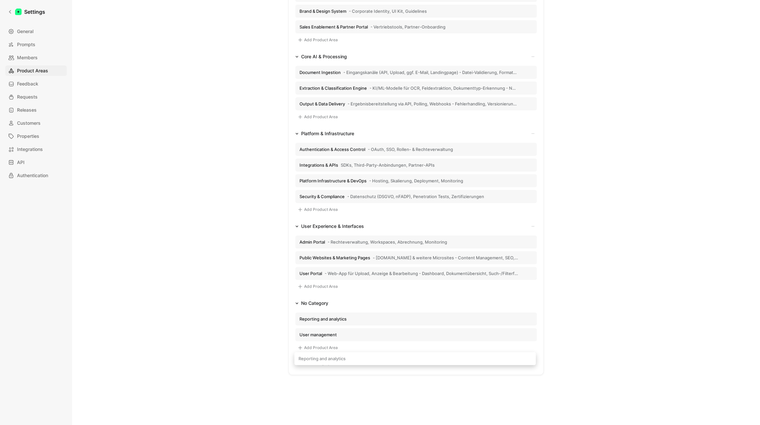
scroll to position [247, 0]
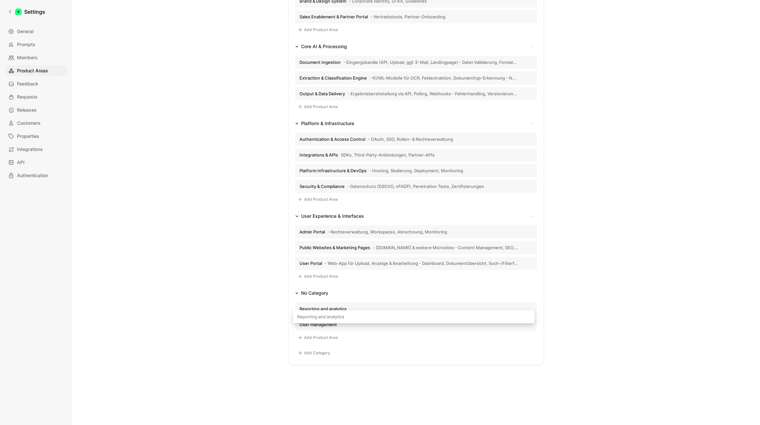
drag, startPoint x: 356, startPoint y: 361, endPoint x: 353, endPoint y: 302, distance: 59.0
click at [353, 302] on div "Business Modules Docsplit - Aufteilen & Zusammenführen von Dokumenten - Erkenne…" at bounding box center [415, 115] width 255 height 498
click at [520, 322] on button "User management" at bounding box center [415, 324] width 241 height 13
click at [524, 323] on div "No Category User management No description Docs Quotes Kudo OKR Feature All sta…" at bounding box center [640, 221] width 243 height 396
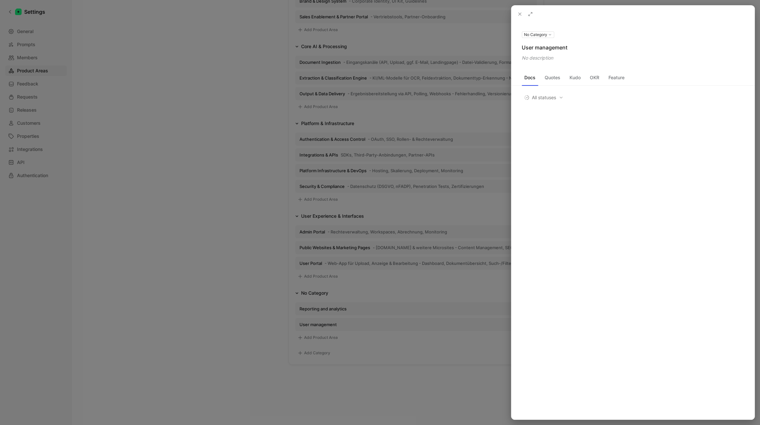
click at [518, 13] on icon at bounding box center [519, 13] width 5 height 5
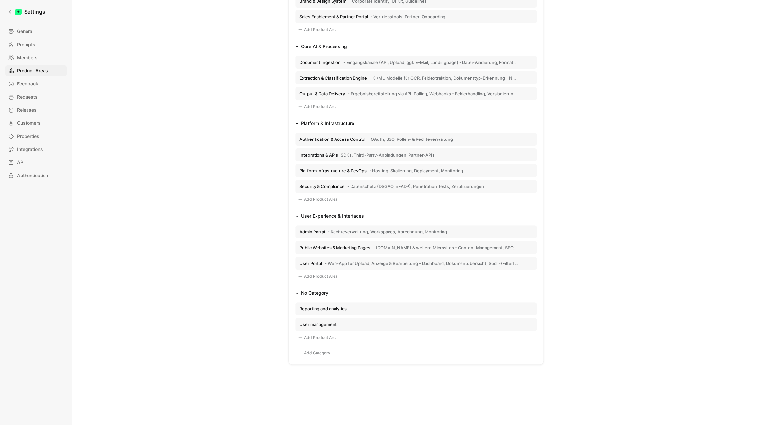
click at [0, 0] on icon "button" at bounding box center [0, 0] width 0 height 0
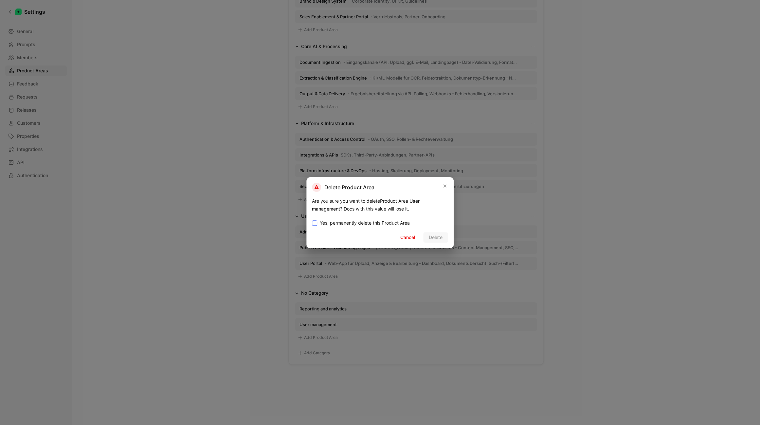
click at [364, 224] on span "Yes, permanently delete this Product Area" at bounding box center [365, 223] width 90 height 8
click at [312, 219] on input "Yes, permanently delete this Product Area" at bounding box center [312, 219] width 0 height 0
click at [442, 237] on span "Delete" at bounding box center [436, 237] width 14 height 8
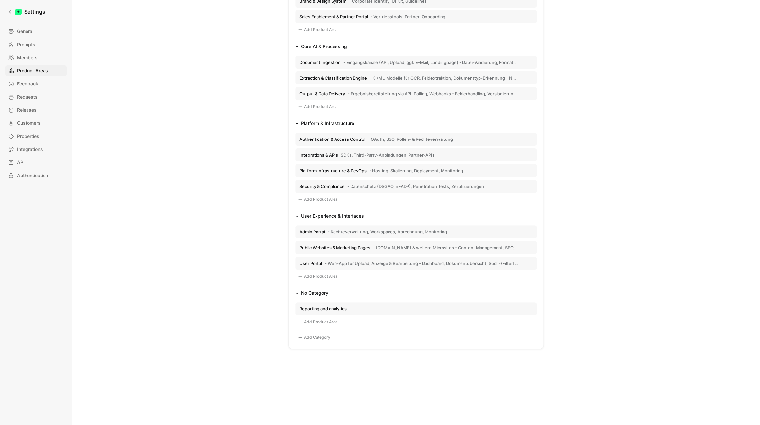
click at [382, 310] on button "Reporting and analytics" at bounding box center [415, 308] width 241 height 13
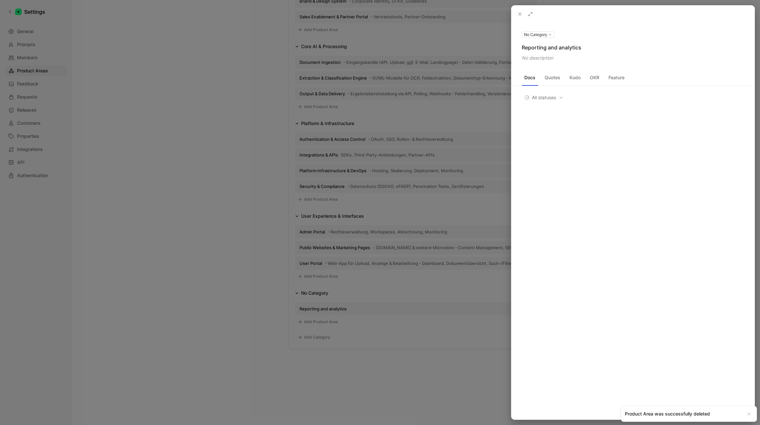
click at [0, 0] on use at bounding box center [0, 0] width 0 height 0
drag, startPoint x: 572, startPoint y: 52, endPoint x: 583, endPoint y: 94, distance: 43.3
click at [583, 57] on input "Reporting & Analytics Nutzungsstatistiken, Dashboards, Exporte, Performance-Ana…" at bounding box center [632, 51] width 221 height 10
type input "Reporting & Analytics"
click at [0, 0] on use at bounding box center [0, 0] width 0 height 0
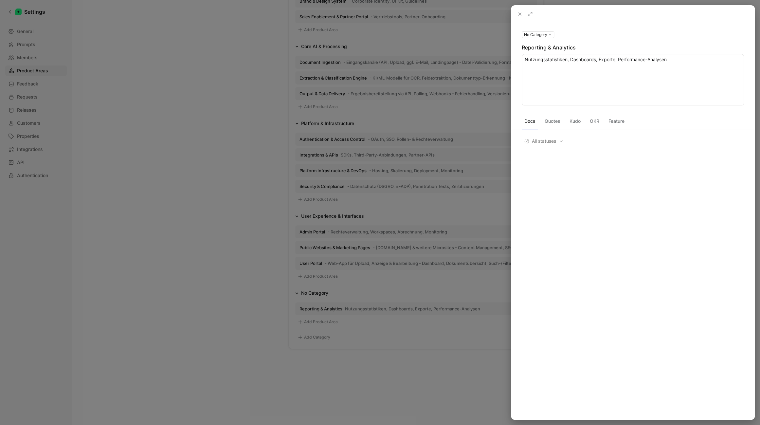
click at [531, 60] on textarea "Nutzungsstatistiken, Dashboards, Exporte, Performance-Analysen" at bounding box center [632, 79] width 222 height 51
click at [527, 61] on textarea "Nutzungsstatistiken, Dashboards, Exporte, Performance-Analysen" at bounding box center [632, 79] width 222 height 51
type textarea "- Nutzungsstatistiken, Dashboards, Exporte, Performance-Analysen"
click at [612, 242] on div "No Category Reporting & Analytics - Nutzungsstatistiken, Dashboards, Exporte, P…" at bounding box center [632, 221] width 243 height 396
click at [522, 15] on icon at bounding box center [519, 13] width 5 height 5
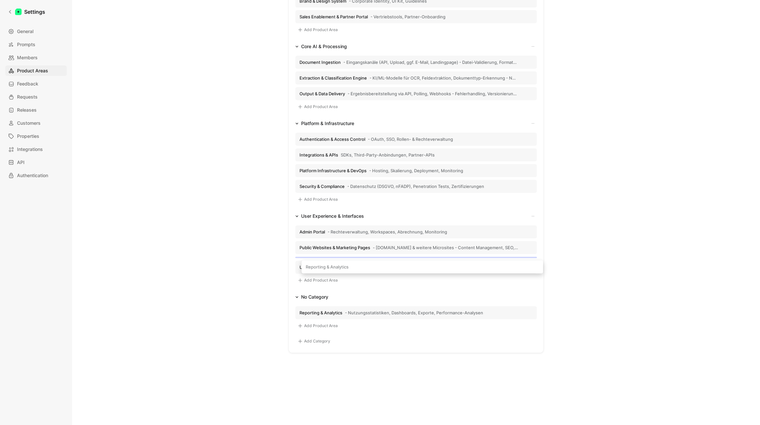
drag, startPoint x: 378, startPoint y: 309, endPoint x: 386, endPoint y: 266, distance: 43.1
click at [386, 266] on div "Business Modules Docsplit - Aufteilen & Zusammenführen von Dokumenten - Erkenne…" at bounding box center [415, 109] width 255 height 486
click at [643, 305] on div "Product hierarchy Category Edit naming Product Area Edit naming Business Module…" at bounding box center [415, 70] width 471 height 557
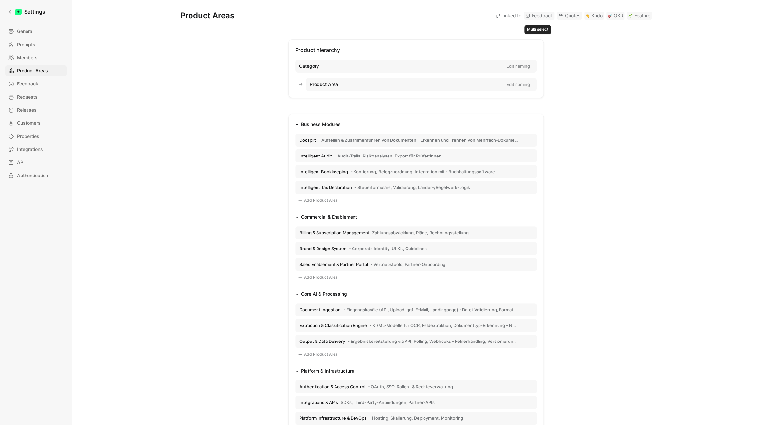
click at [532, 15] on link "Feedback" at bounding box center [539, 16] width 30 height 8
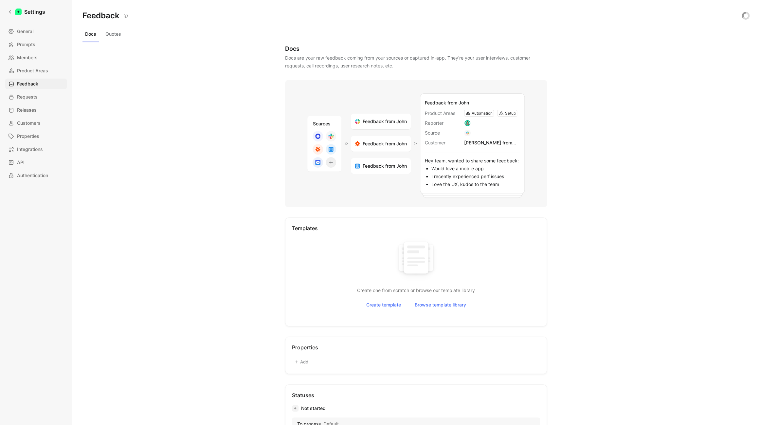
scroll to position [11, 0]
click at [108, 33] on button "Quotes" at bounding box center [113, 34] width 21 height 10
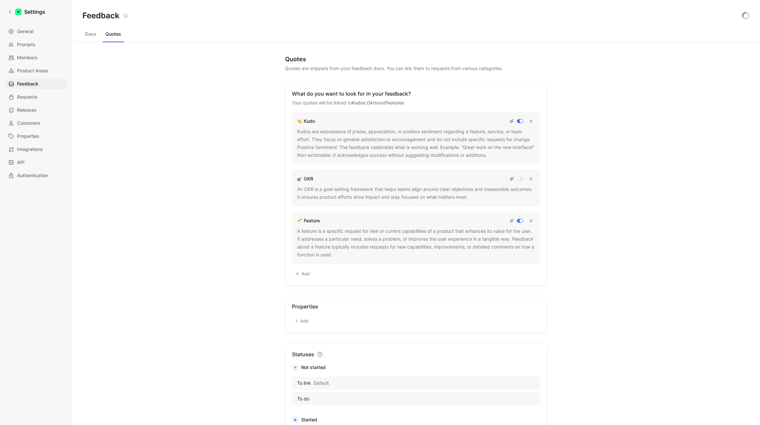
click at [166, 127] on div "Quotes Quotes are snippets from your feedback docs. You can link them to reques…" at bounding box center [416, 233] width 688 height 382
click at [132, 200] on div "Quotes Quotes are snippets from your feedback docs. You can link them to reques…" at bounding box center [416, 233] width 688 height 382
drag, startPoint x: 95, startPoint y: 59, endPoint x: 94, endPoint y: 55, distance: 3.7
click at [94, 56] on div "Quotes Quotes are snippets from your feedback docs. You can link them to reques…" at bounding box center [416, 233] width 688 height 382
click at [87, 37] on button "Docs" at bounding box center [90, 34] width 16 height 10
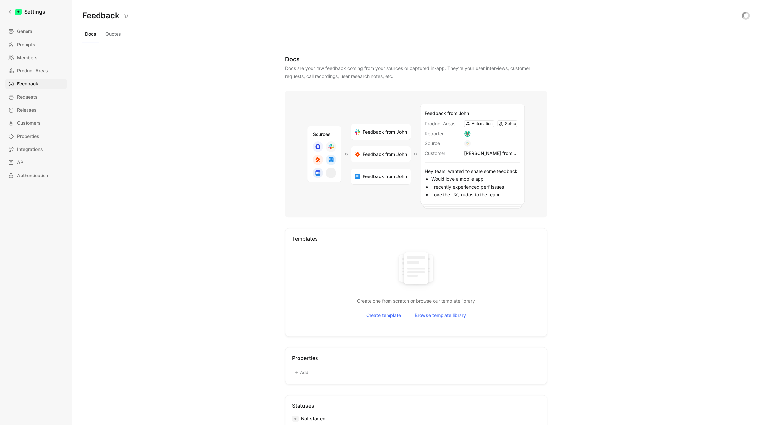
click at [323, 154] on div at bounding box center [324, 159] width 24 height 37
click at [332, 169] on div "Sources" at bounding box center [324, 154] width 34 height 56
click at [328, 175] on link at bounding box center [330, 172] width 10 height 10
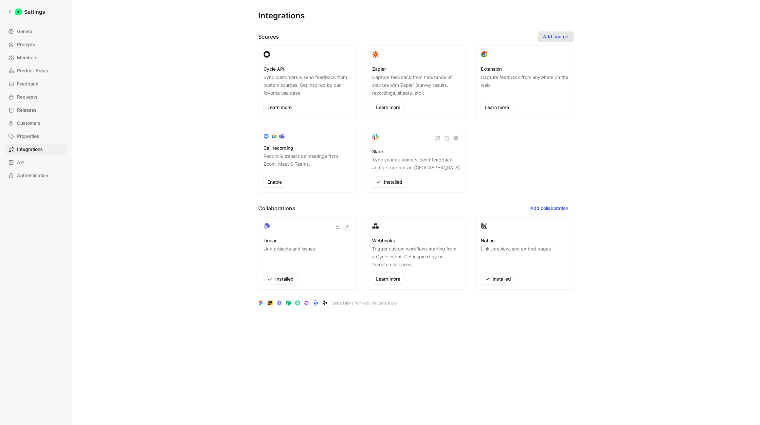
click at [557, 38] on span "Add source" at bounding box center [555, 37] width 25 height 8
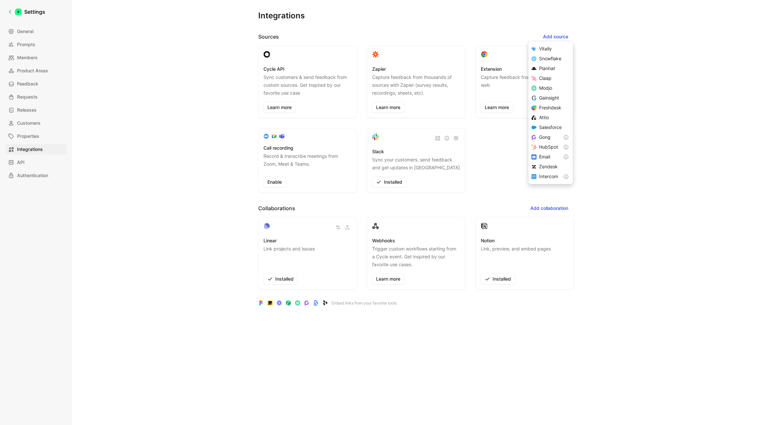
click at [632, 123] on div "Integrations Sources Add source Cycle API Sync customers & send feedback from c…" at bounding box center [415, 207] width 471 height 414
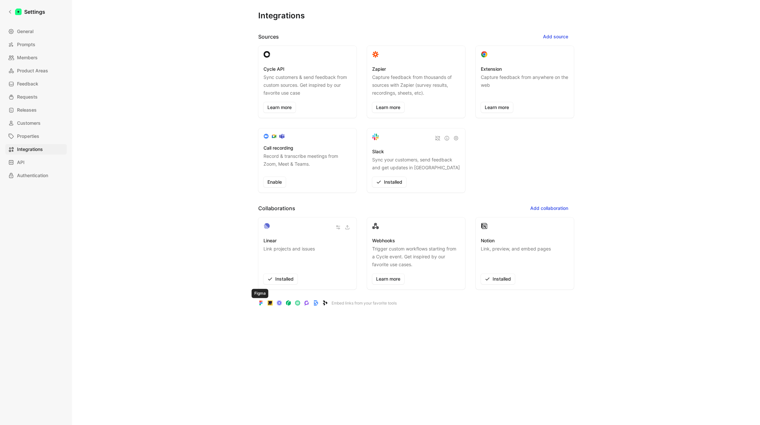
click at [259, 304] on use at bounding box center [260, 302] width 3 height 5
click at [260, 305] on icon at bounding box center [260, 302] width 5 height 5
click at [260, 304] on icon at bounding box center [260, 302] width 5 height 5
click at [34, 80] on span "Feedback" at bounding box center [27, 84] width 21 height 8
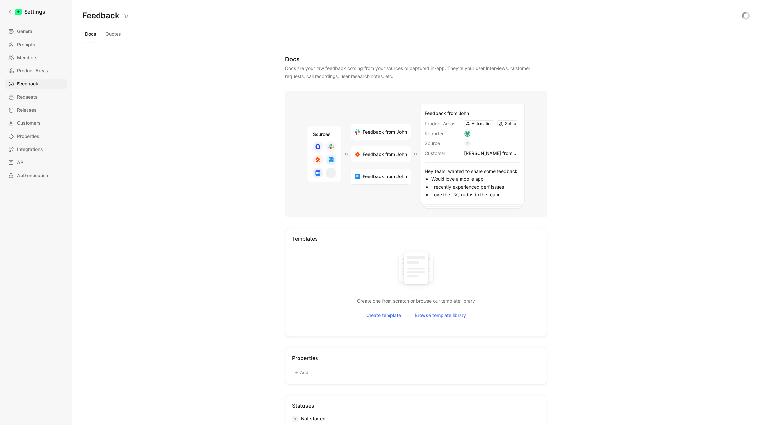
click at [384, 130] on span "Feedback from John" at bounding box center [384, 132] width 44 height 8
click at [481, 124] on div "Automation" at bounding box center [481, 123] width 21 height 7
click at [501, 124] on div "Setup" at bounding box center [506, 124] width 19 height 6
click at [466, 146] on div at bounding box center [467, 143] width 7 height 7
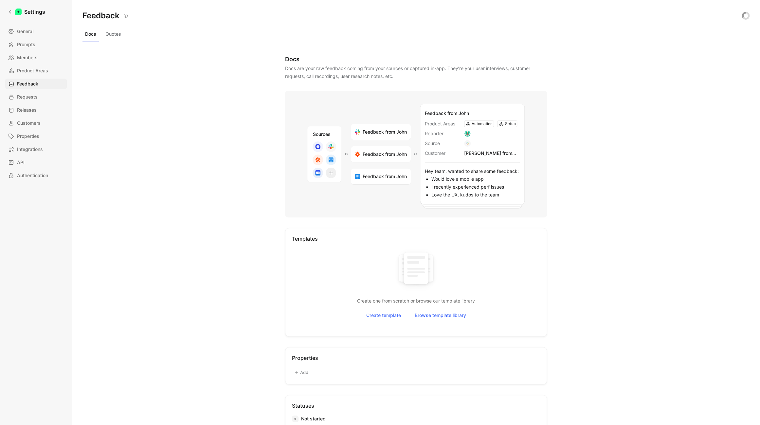
click at [474, 151] on div "John from Docpier" at bounding box center [492, 153] width 56 height 8
drag, startPoint x: 453, startPoint y: 188, endPoint x: 410, endPoint y: 189, distance: 42.9
click at [403, 186] on div "Sources Feedback from John Feedback from John Feedback from John Feedback from …" at bounding box center [416, 154] width 262 height 127
drag, startPoint x: 448, startPoint y: 203, endPoint x: 473, endPoint y: 177, distance: 36.3
click at [473, 177] on div "Feedback from John Product Areas Automation Setup Reporter Source Customer John…" at bounding box center [472, 154] width 105 height 100
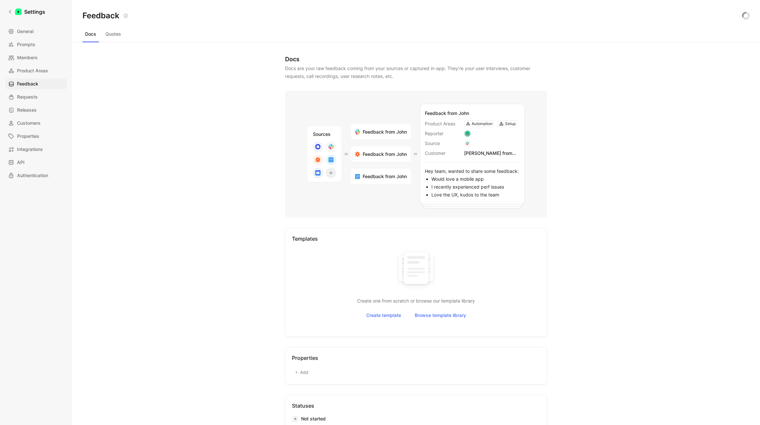
drag, startPoint x: 384, startPoint y: 153, endPoint x: 381, endPoint y: 177, distance: 23.5
click at [381, 162] on div "Feedback from John" at bounding box center [381, 154] width 60 height 16
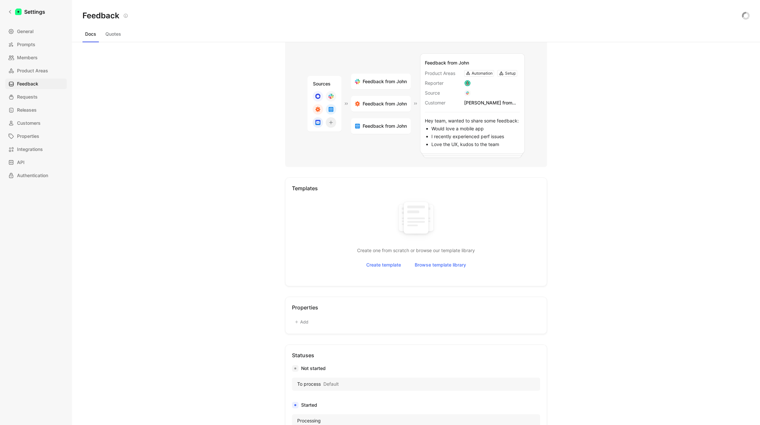
scroll to position [51, 0]
click at [378, 264] on span "Create template" at bounding box center [383, 264] width 35 height 8
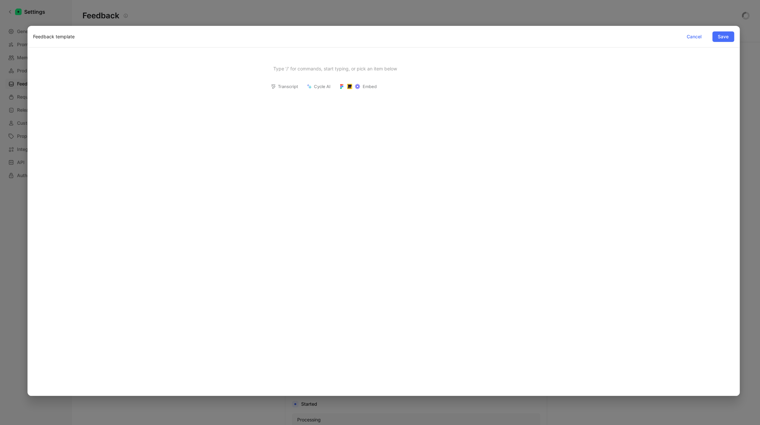
click at [169, 10] on div at bounding box center [380, 212] width 760 height 425
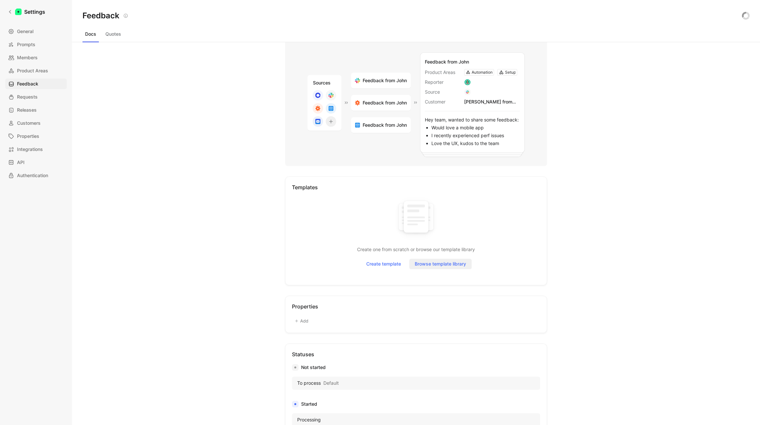
click at [445, 266] on span "Browse template library" at bounding box center [439, 264] width 51 height 8
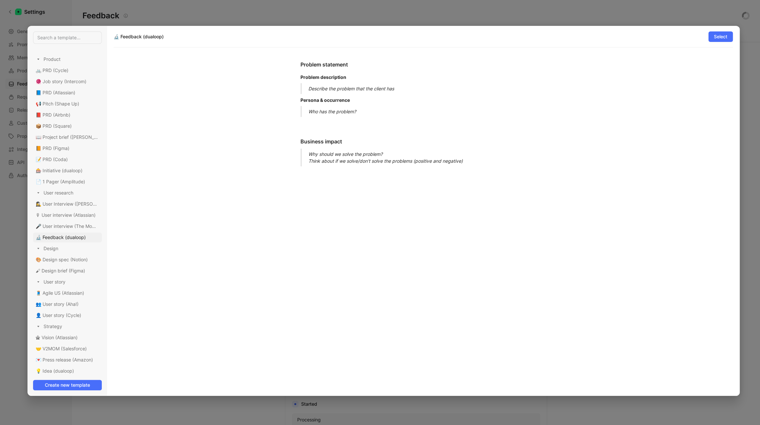
click at [13, 325] on div at bounding box center [380, 212] width 760 height 425
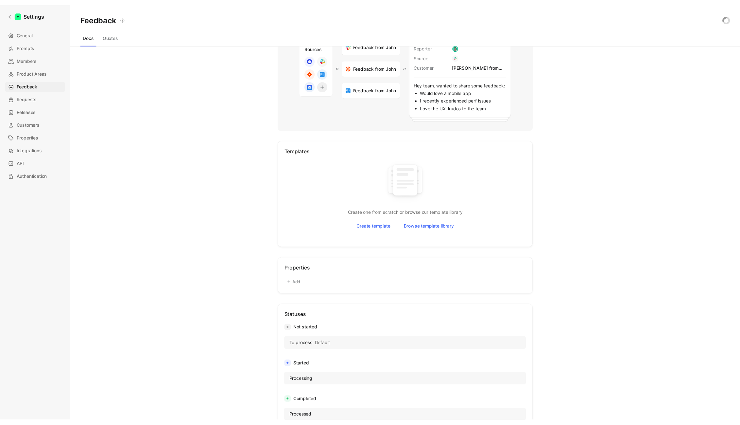
scroll to position [97, 0]
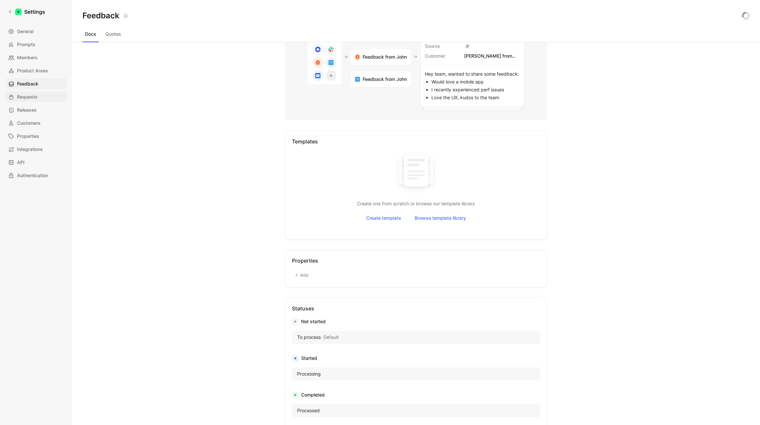
click at [27, 100] on span "Requests" at bounding box center [27, 97] width 21 height 8
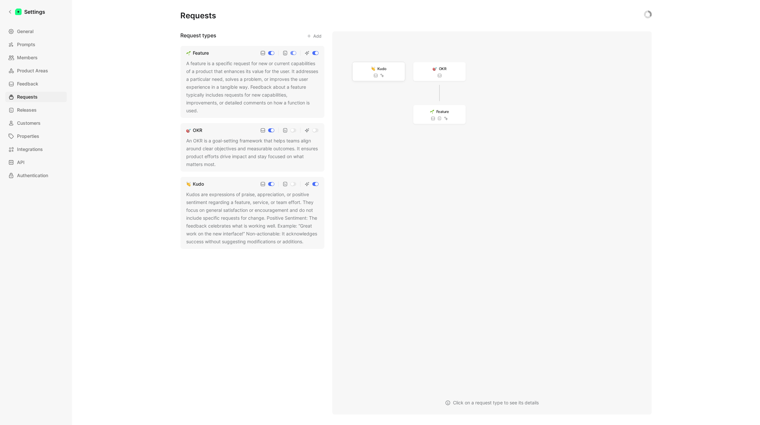
drag, startPoint x: 375, startPoint y: 46, endPoint x: 388, endPoint y: 65, distance: 23.4
click at [386, 65] on span "Kudo" at bounding box center [381, 68] width 9 height 6
click at [237, 87] on div "A feature is a specific request for new or current capabilities of a product th…" at bounding box center [252, 87] width 132 height 55
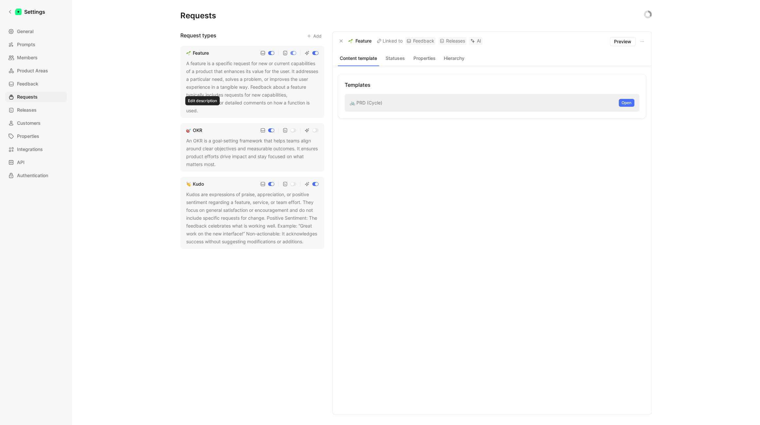
click at [204, 111] on icon at bounding box center [203, 111] width 4 height 4
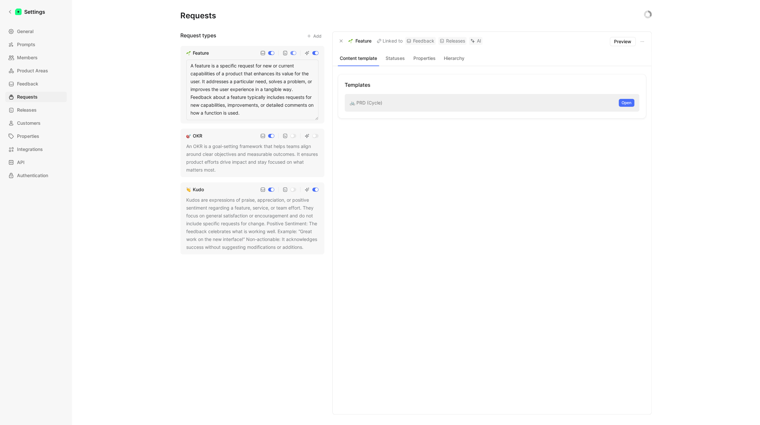
click at [387, 103] on div "🚲 PRD (Cycle) Open" at bounding box center [491, 103] width 294 height 18
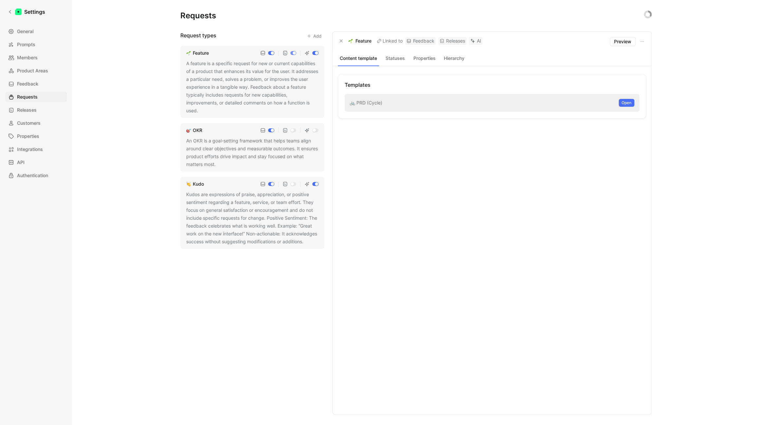
click at [226, 79] on div "A feature is a specific request for new or current capabilities of a product th…" at bounding box center [252, 87] width 132 height 55
click at [203, 112] on icon at bounding box center [203, 111] width 4 height 4
click at [151, 117] on div "Requests Request types Add Feature A feature is a specific request for new or c…" at bounding box center [416, 212] width 688 height 425
click at [222, 86] on div "A feature is a specific request for new or current capabilities of a product th…" at bounding box center [252, 87] width 132 height 55
click at [201, 110] on button at bounding box center [202, 111] width 7 height 7
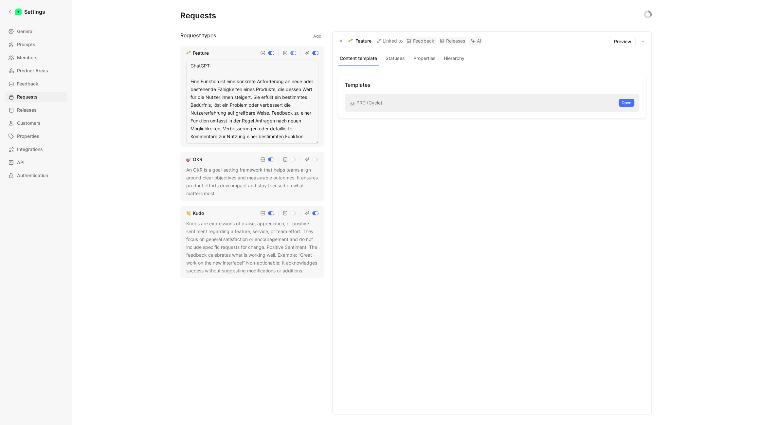
drag, startPoint x: 211, startPoint y: 72, endPoint x: 164, endPoint y: 57, distance: 49.7
click at [186, 60] on textarea "ChatGPT: Eine Funktion ist eine konkrete Anforderung an neue oder bestehende Fä…" at bounding box center [252, 102] width 132 height 84
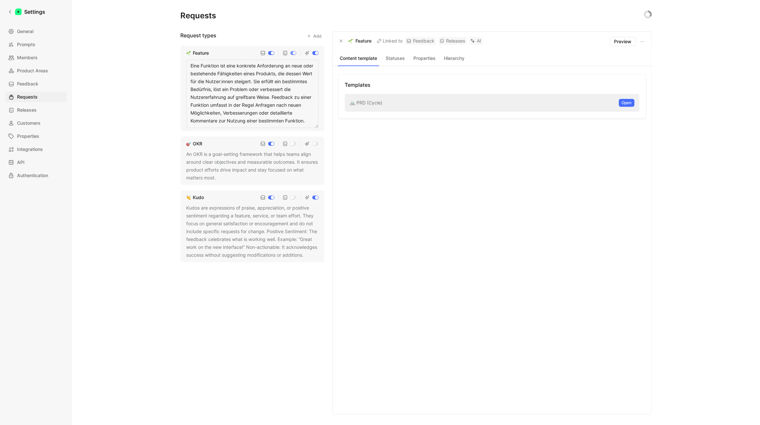
click at [214, 64] on textarea "Eine Funktion ist eine konkrete Anforderung an neue oder bestehende Fähigkeiten…" at bounding box center [252, 94] width 132 height 68
type textarea "Ein Feature ist eine konkrete Anforderung an neue oder bestehende Fähigkeiten e…"
click at [103, 132] on div "Requests Request types Add Feature Ein Feature ist eine konkrete Anforderung an…" at bounding box center [416, 212] width 688 height 425
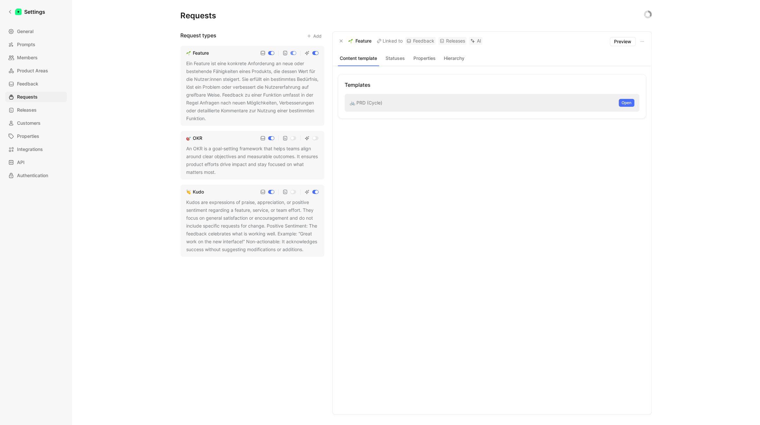
click at [351, 59] on button "Content template" at bounding box center [358, 58] width 41 height 9
click at [629, 102] on span "Open" at bounding box center [626, 102] width 10 height 7
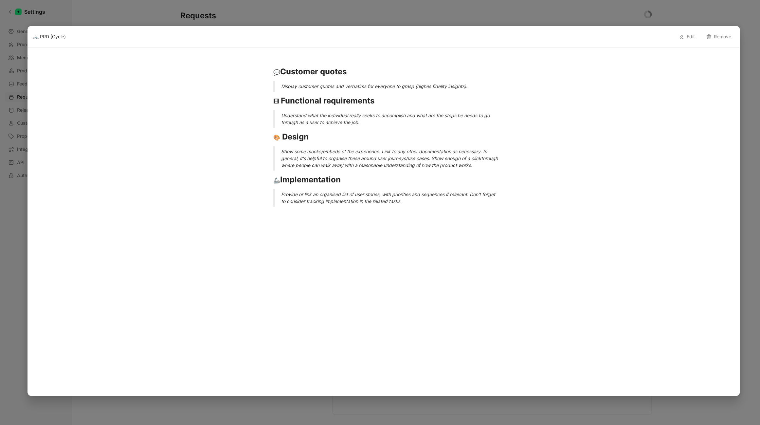
click at [687, 34] on button "Edit" at bounding box center [687, 36] width 22 height 10
click at [720, 36] on span "Save" at bounding box center [722, 37] width 11 height 8
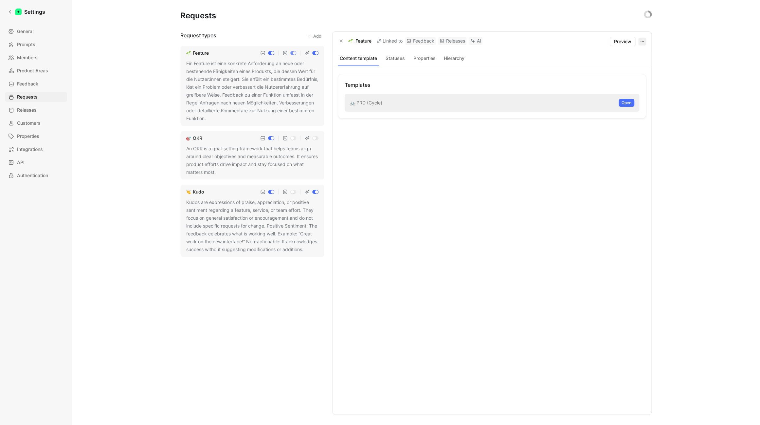
click at [645, 40] on button "button" at bounding box center [642, 42] width 8 height 8
click at [402, 99] on div "🚲 PRD (Cycle) Open" at bounding box center [491, 103] width 294 height 18
click at [469, 105] on div "🚲 PRD (Cycle) Open" at bounding box center [491, 103] width 294 height 18
click at [366, 83] on div "Templates" at bounding box center [491, 85] width 294 height 8
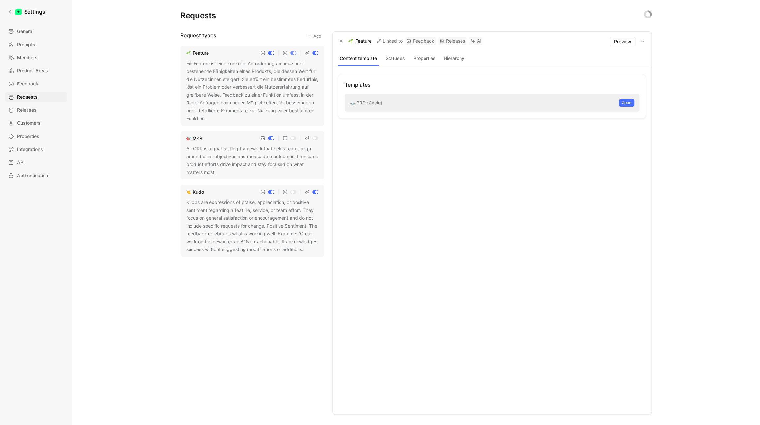
drag, startPoint x: 394, startPoint y: 103, endPoint x: 391, endPoint y: 104, distance: 3.4
click at [393, 103] on div "🚲 PRD (Cycle) Open" at bounding box center [491, 103] width 294 height 18
click at [362, 103] on div "🚲 PRD (Cycle) Open" at bounding box center [491, 103] width 294 height 18
click at [363, 103] on div "🚲 PRD (Cycle) Open" at bounding box center [491, 103] width 294 height 18
click at [363, 104] on div "🚲 PRD (Cycle) Open" at bounding box center [491, 103] width 294 height 18
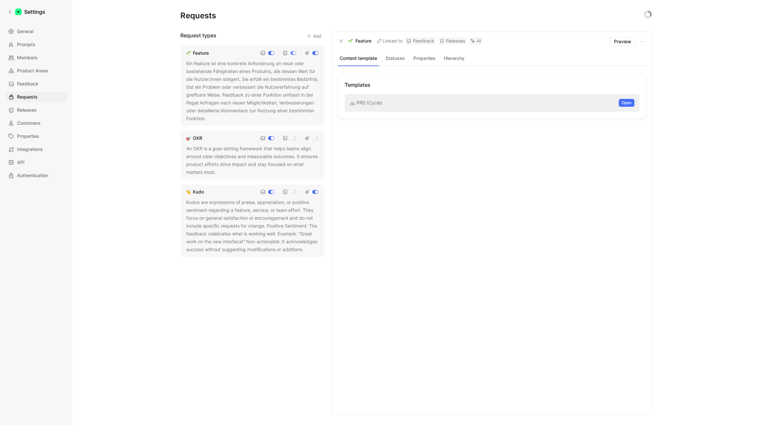
click at [363, 105] on div "🚲 PRD (Cycle) Open" at bounding box center [491, 103] width 294 height 18
drag, startPoint x: 404, startPoint y: 127, endPoint x: 405, endPoint y: 131, distance: 4.0
click at [405, 131] on div "Templates 🚲 PRD (Cycle) Open" at bounding box center [492, 240] width 308 height 332
click at [291, 161] on div "An OKR is a goal-setting framework that helps teams align around clear objectiv…" at bounding box center [252, 160] width 132 height 31
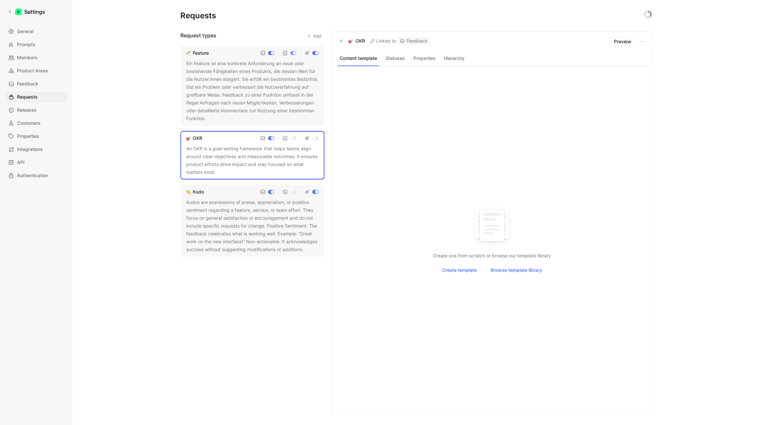
click at [274, 72] on div "Ein Feature ist eine konkrete Anforderung an neue oder bestehende Fähigkeiten e…" at bounding box center [252, 91] width 132 height 63
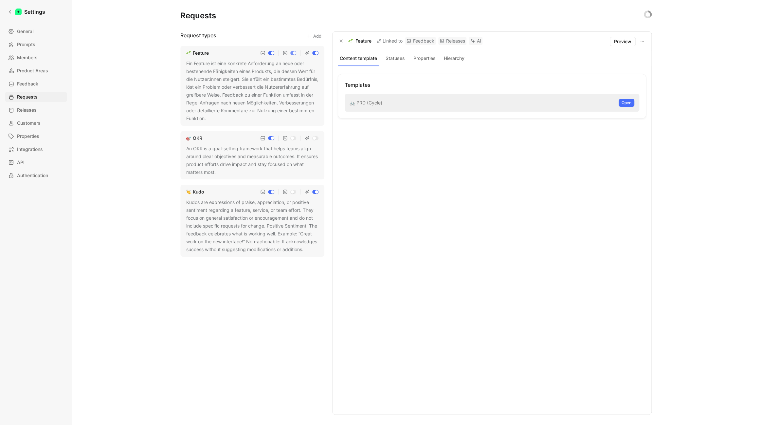
click at [460, 58] on button "Hierarchy" at bounding box center [453, 58] width 27 height 9
click at [419, 58] on button "Properties" at bounding box center [424, 58] width 27 height 9
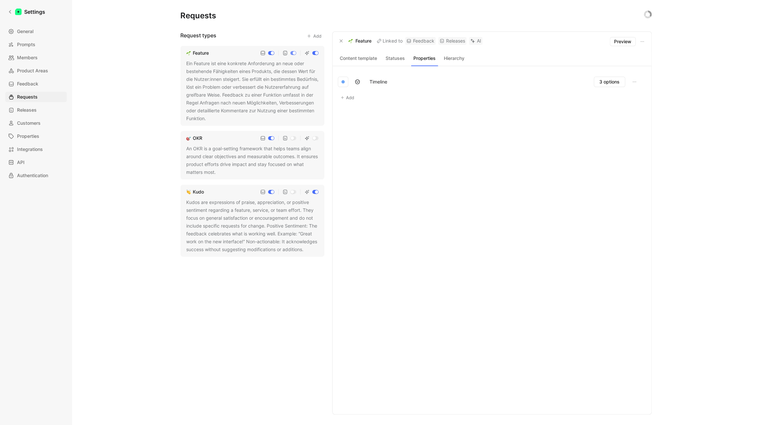
click at [387, 61] on button "Statuses" at bounding box center [394, 58] width 27 height 9
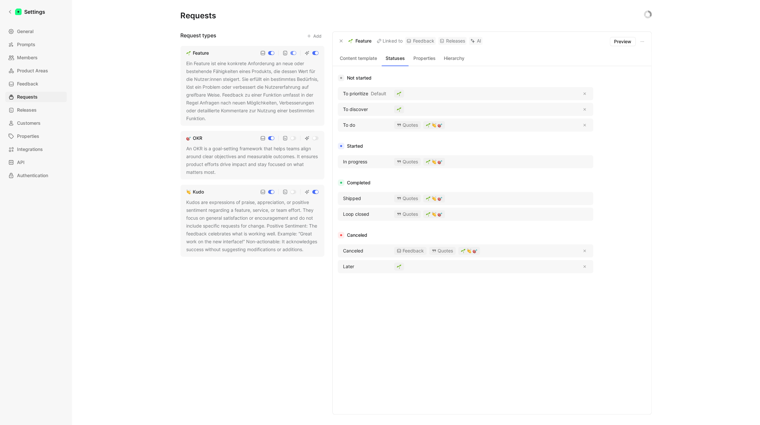
click at [358, 61] on button "Content template" at bounding box center [358, 58] width 41 height 9
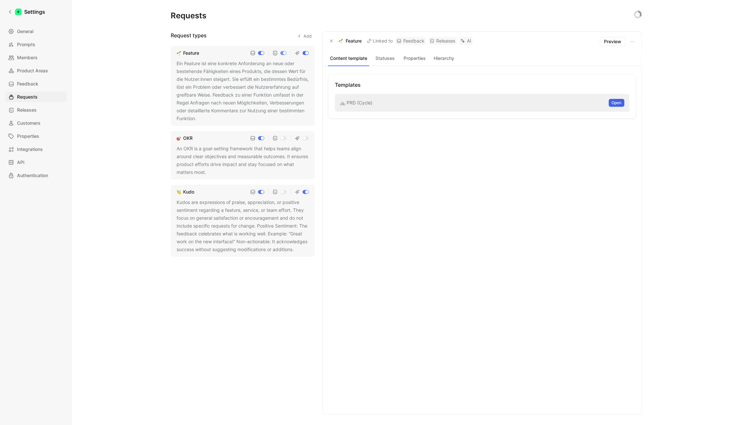
click at [615, 100] on span "Open" at bounding box center [617, 102] width 10 height 7
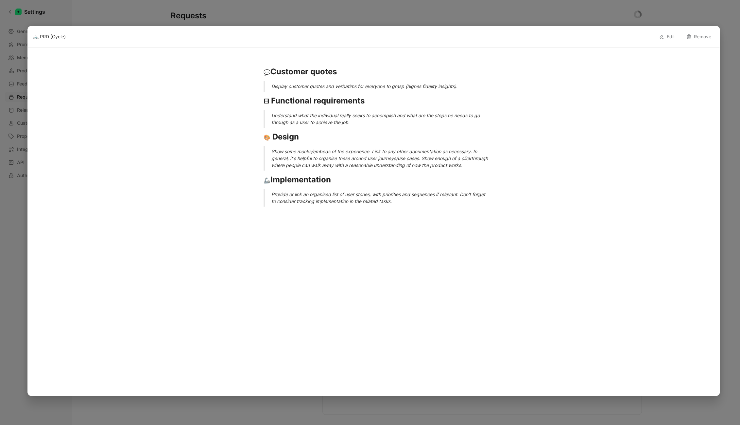
click at [701, 35] on button "Remove" at bounding box center [698, 36] width 31 height 10
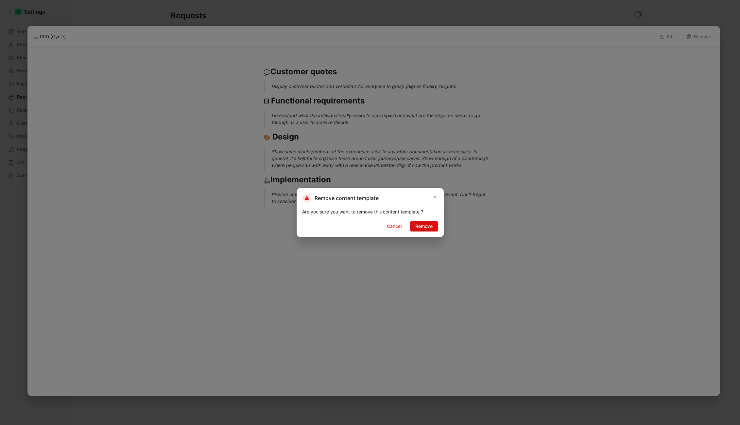
click at [425, 224] on span "Remove" at bounding box center [423, 226] width 17 height 8
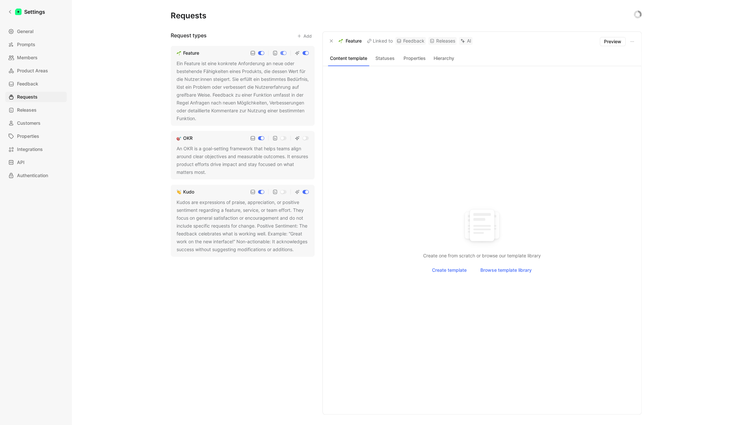
click at [473, 272] on div "Create template Browse template library" at bounding box center [482, 270] width 298 height 10
click at [447, 272] on span "Create template" at bounding box center [449, 270] width 35 height 8
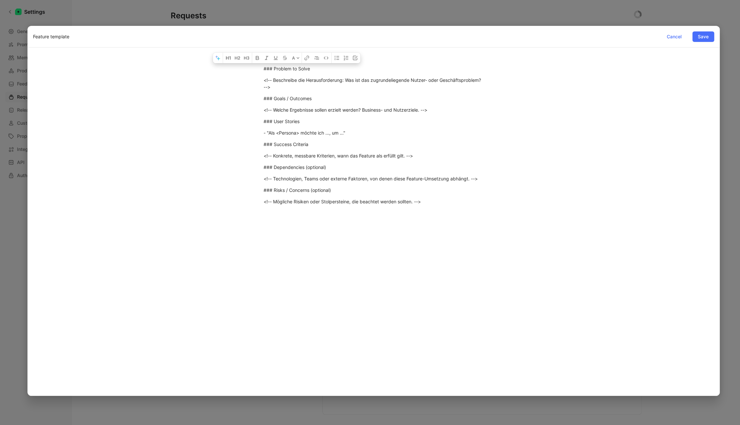
drag, startPoint x: 315, startPoint y: 69, endPoint x: 264, endPoint y: 62, distance: 52.2
click at [264, 62] on div "### Problem to Solve <!-- Beschreibe die Herausforderung: Was ist das zugrundel…" at bounding box center [373, 142] width 681 height 168
click at [227, 58] on icon "button" at bounding box center [227, 57] width 3 height 3
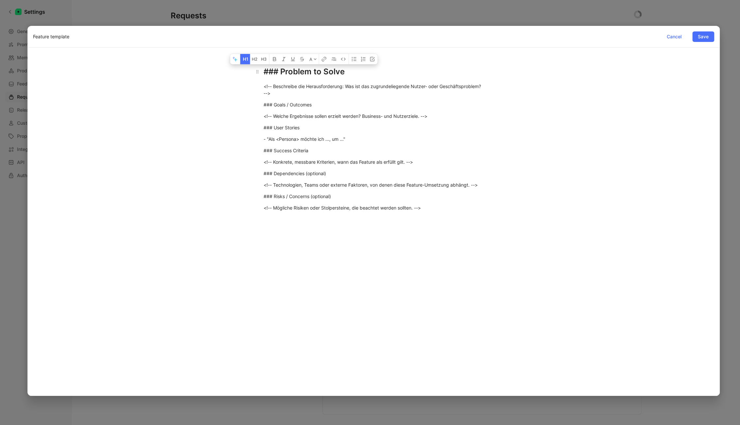
click at [286, 71] on div "### Problem to Solve" at bounding box center [374, 72] width 220 height 12
drag, startPoint x: 281, startPoint y: 71, endPoint x: 248, endPoint y: 71, distance: 33.0
click at [248, 71] on div "### Problem to Solve <!-- Beschreibe die Herausforderung: Was ist das zugrundel…" at bounding box center [373, 145] width 681 height 174
drag, startPoint x: 317, startPoint y: 105, endPoint x: 242, endPoint y: 101, distance: 75.3
click at [242, 101] on div "Problem to Solve <!-- Beschreibe die Herausforderung: Was ist das zugrundeliege…" at bounding box center [373, 145] width 681 height 174
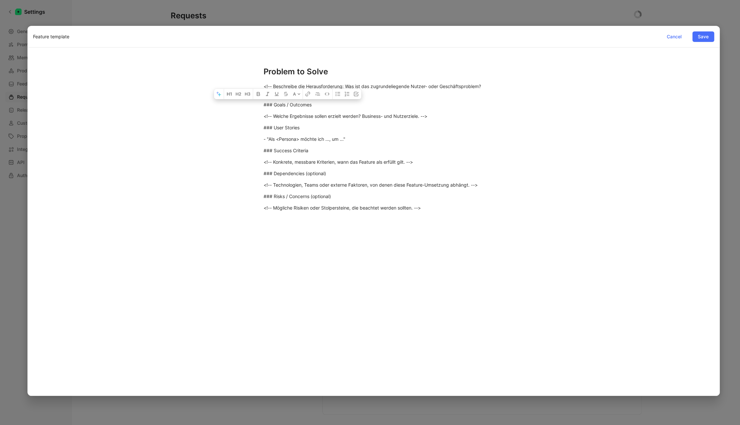
click at [279, 60] on div "Problem to Solve <!-- Beschreibe die Herausforderung: Was ist das zugrundeliege…" at bounding box center [373, 145] width 681 height 174
click at [536, 41] on input "Feature template" at bounding box center [344, 37] width 623 height 8
click at [676, 36] on span "Cancel" at bounding box center [674, 37] width 15 height 8
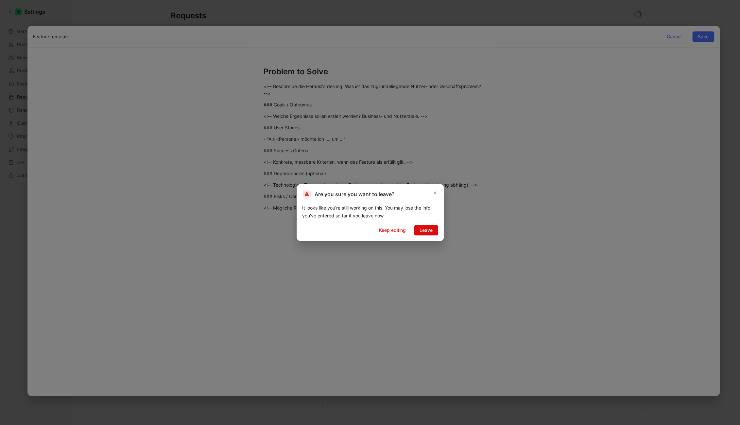
click at [425, 230] on span "Leave" at bounding box center [426, 230] width 13 height 8
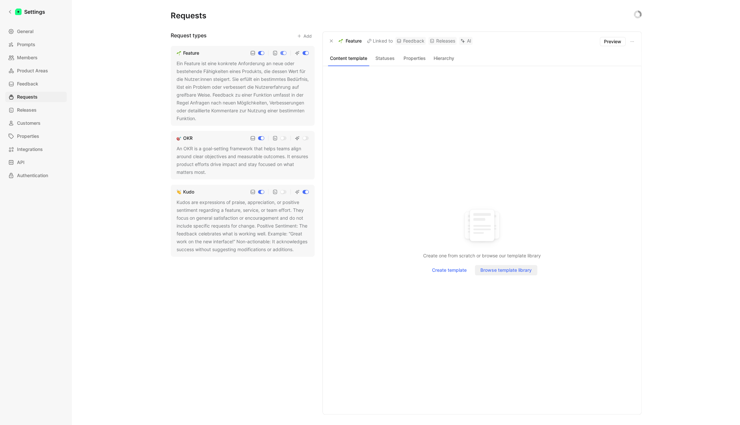
click at [507, 271] on span "Browse template library" at bounding box center [506, 270] width 51 height 8
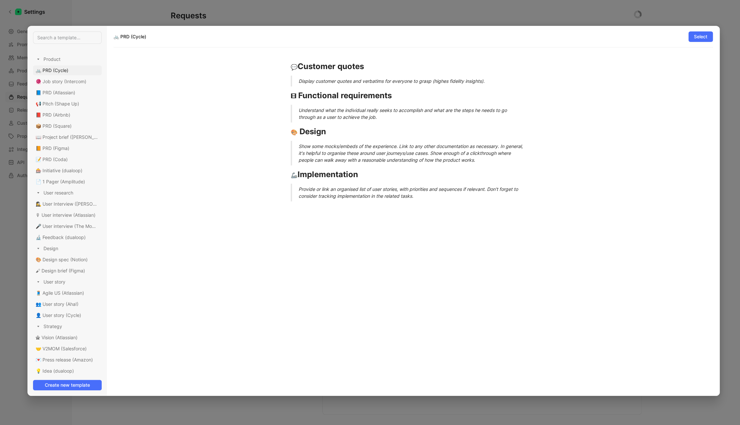
click at [413, 211] on div "💬 Customer quotes Display customer quotes and verbatims for everyone to grasp (…" at bounding box center [414, 221] width 600 height 348
click at [75, 92] on div "📘 PRD (Atlassian)" at bounding box center [67, 93] width 69 height 10
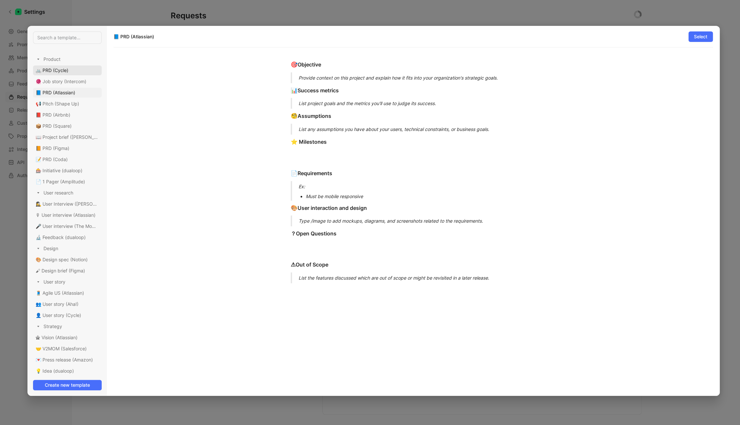
click at [74, 70] on div "🚲 PRD (Cycle)" at bounding box center [67, 70] width 69 height 10
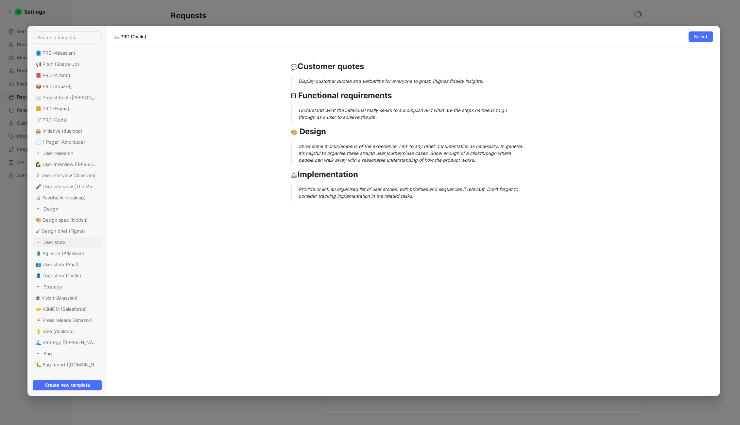
scroll to position [40, 0]
click at [61, 329] on span "💡 Idea (dualoop)" at bounding box center [55, 331] width 38 height 6
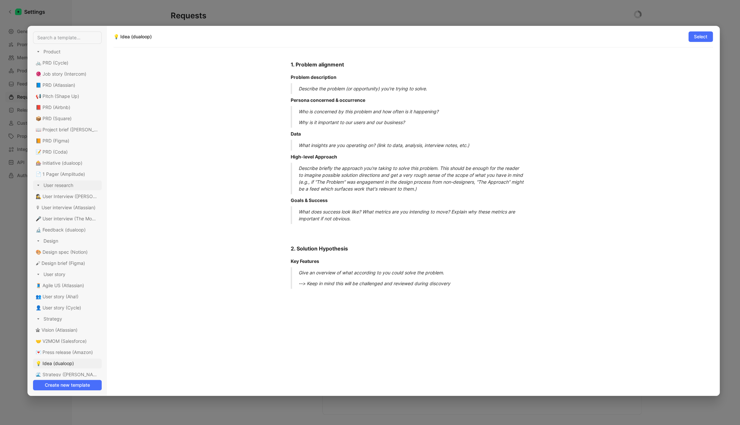
scroll to position [0, 0]
click at [78, 169] on span "🎰 Initiative (dualoop)" at bounding box center [59, 170] width 47 height 6
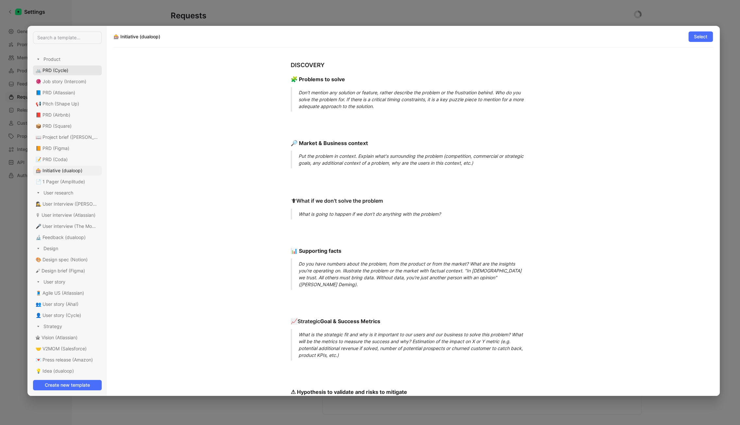
click at [57, 70] on span "🚲 PRD (Cycle)" at bounding box center [52, 70] width 33 height 6
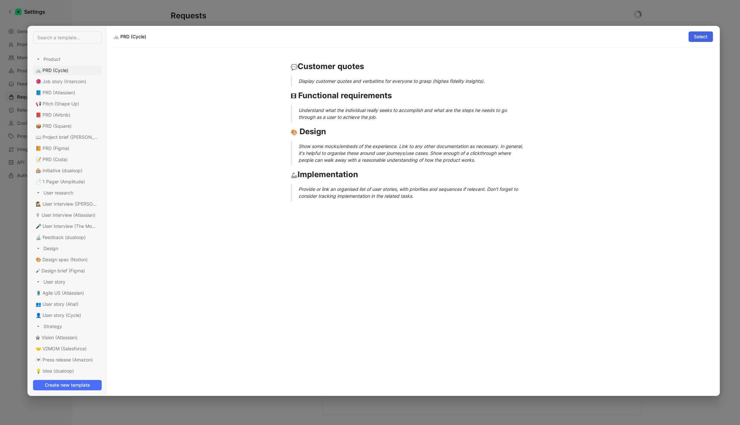
click at [698, 38] on span "Select" at bounding box center [700, 37] width 13 height 8
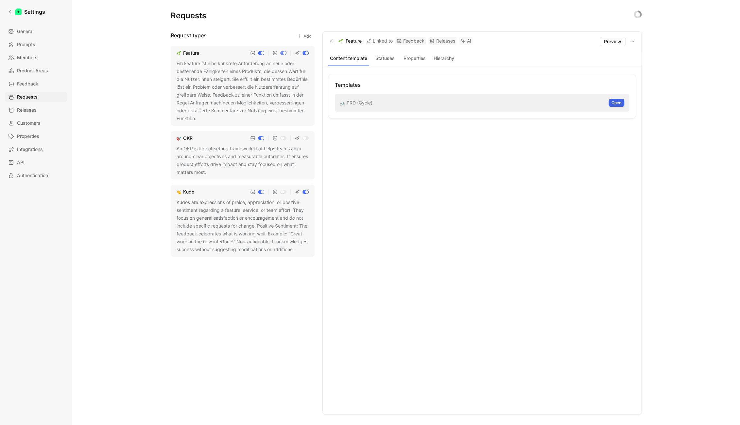
click at [619, 101] on span "Open" at bounding box center [617, 102] width 10 height 7
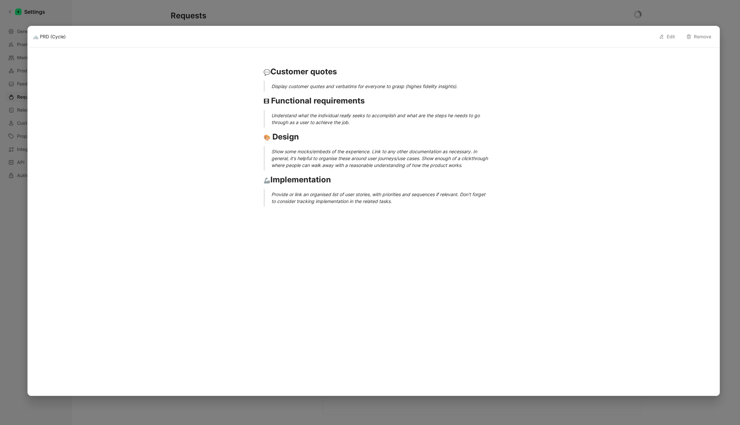
click at [669, 39] on button "Edit" at bounding box center [667, 36] width 22 height 10
drag, startPoint x: 272, startPoint y: 72, endPoint x: 361, endPoint y: 69, distance: 89.7
click at [361, 69] on div "💬 Customer quotes" at bounding box center [374, 72] width 220 height 12
click at [284, 70] on strong "Prob" at bounding box center [280, 71] width 18 height 9
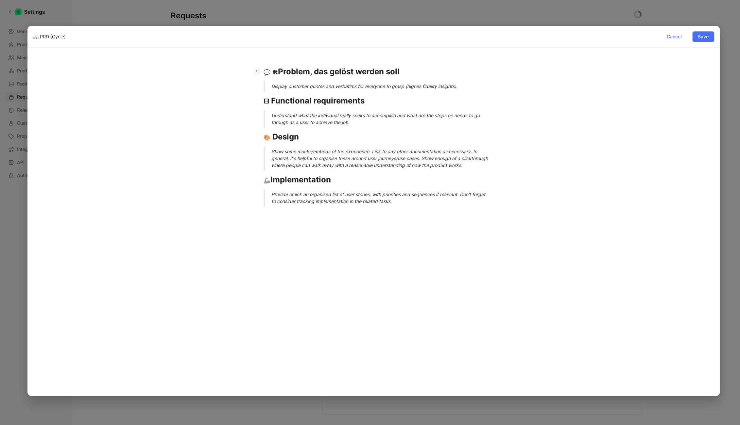
drag, startPoint x: 267, startPoint y: 72, endPoint x: 260, endPoint y: 73, distance: 7.2
click at [260, 73] on h1 "💬 🛠 Problem, das gelöst werden soll" at bounding box center [373, 71] width 245 height 17
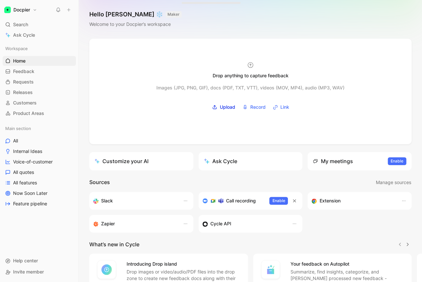
click at [30, 13] on button "Docpier" at bounding box center [21, 9] width 36 height 9
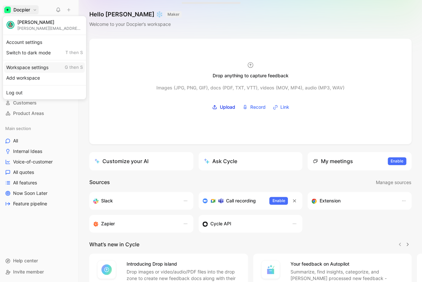
click at [39, 65] on div "Workspace settings G then S" at bounding box center [44, 67] width 80 height 10
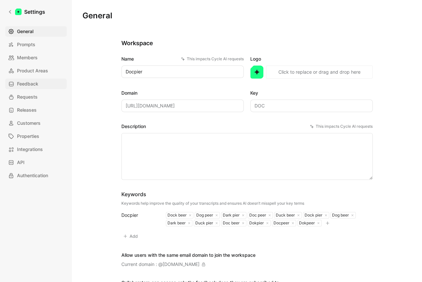
click at [44, 80] on link "Feedback" at bounding box center [36, 84] width 62 height 10
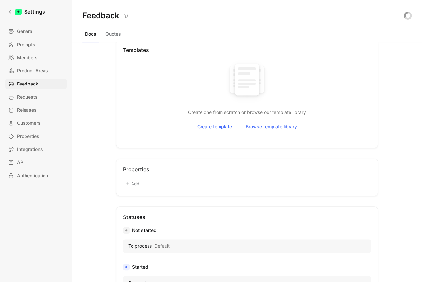
scroll to position [185, 0]
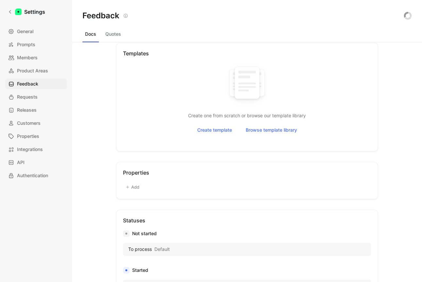
click at [133, 187] on button "Add" at bounding box center [132, 186] width 19 height 9
click at [118, 32] on button "Quotes" at bounding box center [113, 34] width 21 height 10
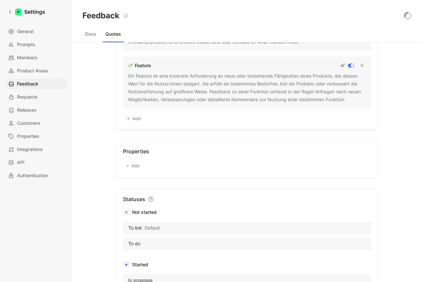
scroll to position [166, 0]
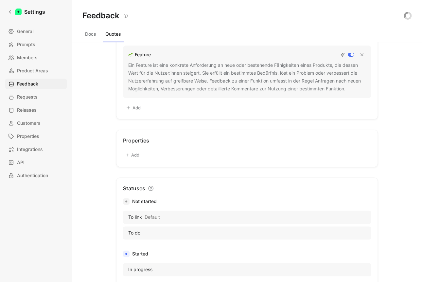
click at [93, 35] on button "Docs" at bounding box center [90, 34] width 16 height 10
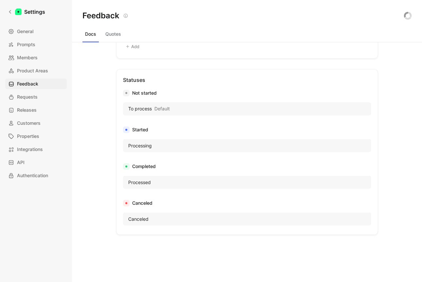
scroll to position [349, 0]
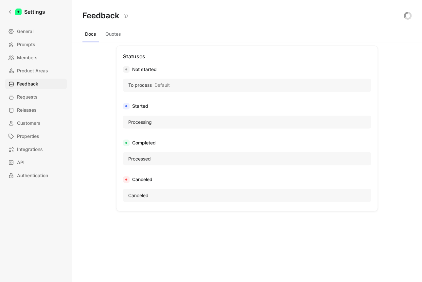
click at [163, 85] on span "Default" at bounding box center [161, 85] width 15 height 8
click at [147, 71] on div "Not started" at bounding box center [247, 69] width 248 height 8
drag, startPoint x: 141, startPoint y: 69, endPoint x: 152, endPoint y: 70, distance: 10.8
click at [141, 69] on div "Not started" at bounding box center [247, 69] width 248 height 8
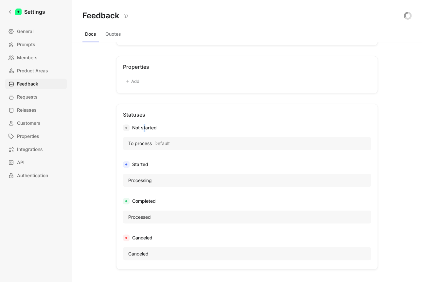
scroll to position [275, 0]
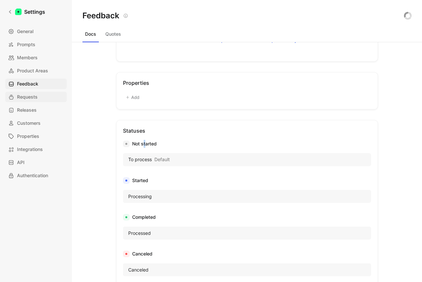
click at [19, 94] on span "Requests" at bounding box center [27, 97] width 21 height 8
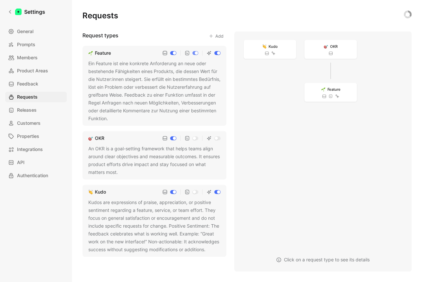
click at [149, 76] on div "Ein Feature ist eine konkrete Anforderung an neue oder bestehende Fähigkeiten e…" at bounding box center [154, 91] width 132 height 63
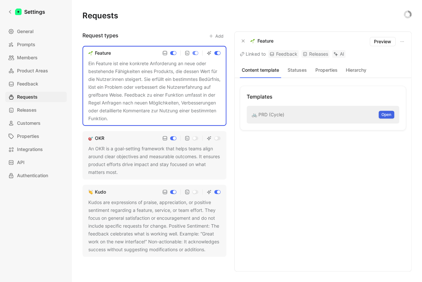
click at [382, 115] on span "Open" at bounding box center [386, 114] width 10 height 7
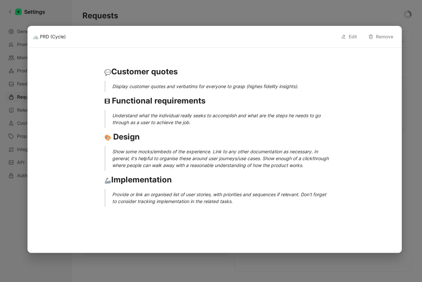
click at [352, 37] on button "Edit" at bounding box center [349, 36] width 22 height 10
click at [179, 71] on div "💬 Customer quotes" at bounding box center [214, 72] width 220 height 12
click at [121, 75] on strong "Customer quotes" at bounding box center [144, 71] width 66 height 9
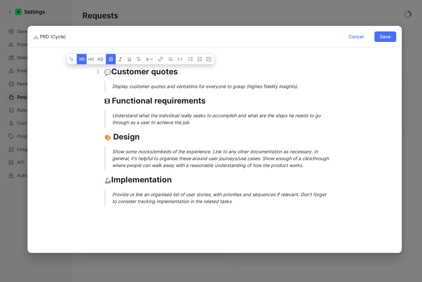
drag, startPoint x: 103, startPoint y: 72, endPoint x: 200, endPoint y: 69, distance: 96.9
click at [200, 69] on h1 "💬 Customer quotes" at bounding box center [214, 71] width 245 height 17
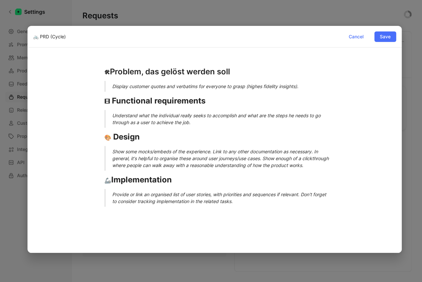
click at [131, 88] on div "Display customer quotes and verbatims for everyone to grasp (highes fidelity in…" at bounding box center [222, 86] width 220 height 7
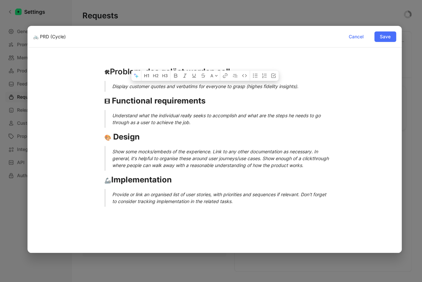
paste div
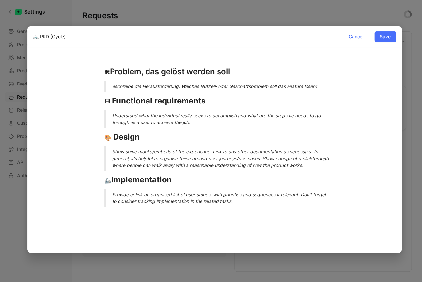
click at [111, 88] on blockquote "eschreibe die Herausforderung: Welches Nutzer- oder Geschäftsproblem soll das F…" at bounding box center [214, 86] width 245 height 11
click at [114, 103] on strong "Functional requirements" at bounding box center [159, 100] width 94 height 9
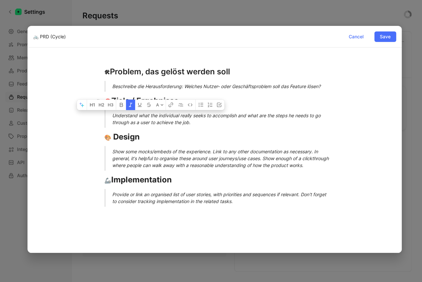
drag, startPoint x: 187, startPoint y: 124, endPoint x: 107, endPoint y: 116, distance: 81.2
click at [107, 116] on blockquote "Understand what the individual really seeks to accomplish and what are the step…" at bounding box center [214, 119] width 245 height 18
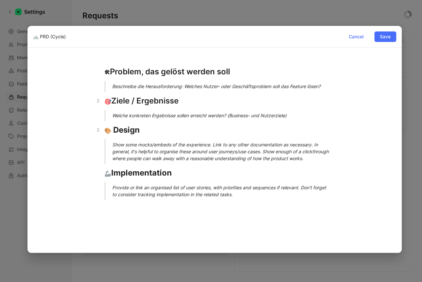
click at [124, 132] on strong "Design" at bounding box center [126, 129] width 26 height 9
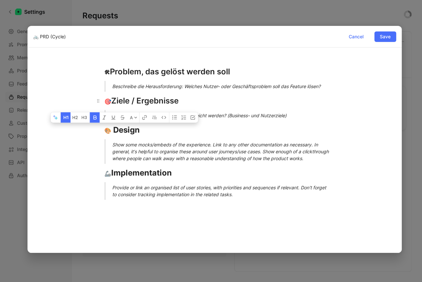
click at [85, 159] on div "🛠 Problem, das gelöst werden soll Beschreibe die Herausforderung: Welches Nutze…" at bounding box center [214, 132] width 363 height 149
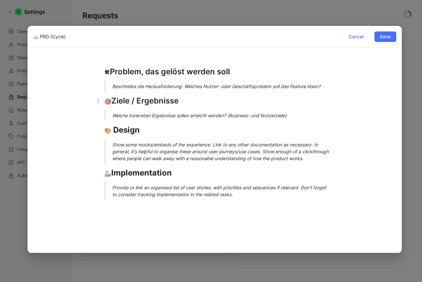
drag, startPoint x: 137, startPoint y: 132, endPoint x: 78, endPoint y: 128, distance: 59.0
click at [78, 128] on div "🛠 Problem, das gelöst werden soll Beschreibe die Herausforderung: Welches Nutze…" at bounding box center [214, 132] width 363 height 149
click at [124, 132] on div "🚀 Initiativen" at bounding box center [214, 130] width 220 height 12
drag, startPoint x: 150, startPoint y: 130, endPoint x: 154, endPoint y: 132, distance: 4.0
click at [150, 130] on div "🚀 Initiativen" at bounding box center [214, 130] width 220 height 12
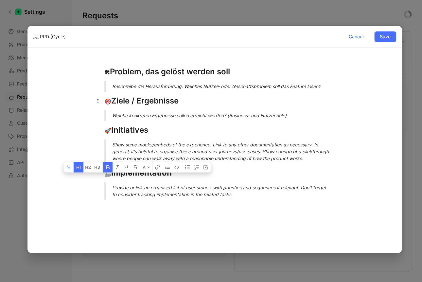
drag, startPoint x: 127, startPoint y: 184, endPoint x: 90, endPoint y: 185, distance: 37.6
click at [90, 185] on div "🛠 Problem, das gelöst werden soll Beschreibe die Herausforderung: Welches Nutze…" at bounding box center [214, 132] width 363 height 149
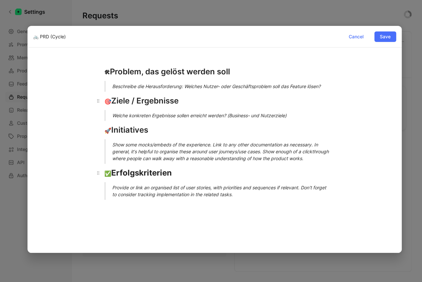
click at [112, 177] on strong "Erfolgskriterien" at bounding box center [141, 172] width 61 height 9
click at [128, 131] on div "🚀 Initiatives" at bounding box center [214, 130] width 220 height 12
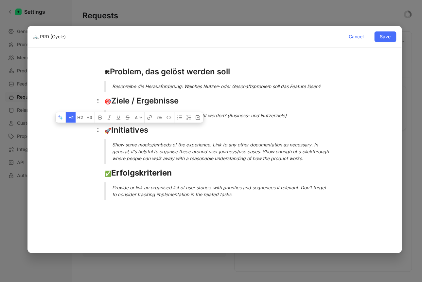
drag, startPoint x: 11, startPoint y: 154, endPoint x: 127, endPoint y: 130, distance: 117.9
click at [127, 130] on div "🚀 Initiatives" at bounding box center [214, 130] width 220 height 12
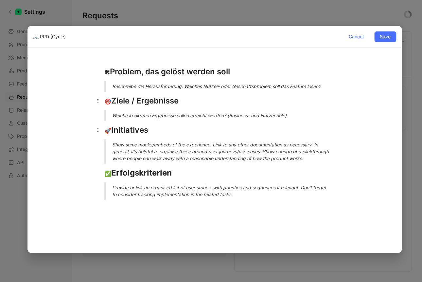
click at [127, 130] on div "🚀 Initiatives" at bounding box center [214, 130] width 220 height 12
click at [122, 177] on strong "Erfolgskriterien" at bounding box center [141, 172] width 61 height 9
click at [124, 133] on div "📝 Zugehörige Issues" at bounding box center [214, 130] width 220 height 12
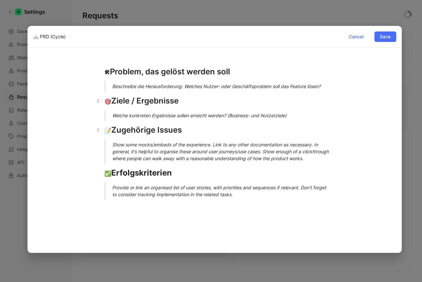
click at [124, 133] on div "📝 Zugehörige Issues" at bounding box center [214, 130] width 220 height 12
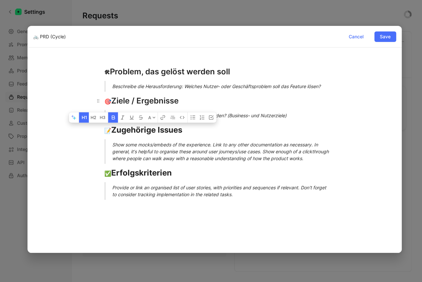
click at [132, 100] on div "🎯 Ziele / Ergebnisse" at bounding box center [214, 101] width 220 height 12
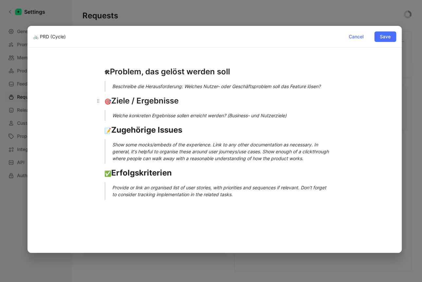
click at [132, 100] on div "🎯 Ziele / Ergebnisse" at bounding box center [214, 101] width 220 height 12
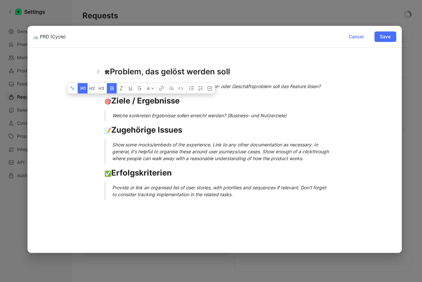
click at [127, 73] on div "🛠 Problem, das gelöst werden soll" at bounding box center [214, 72] width 220 height 12
click at [126, 73] on div "🛠 Problem, das gelöst werden soll" at bounding box center [214, 72] width 220 height 12
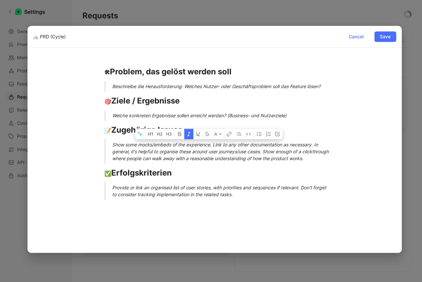
drag, startPoint x: 122, startPoint y: 166, endPoint x: 113, endPoint y: 143, distance: 24.2
click at [113, 143] on div "Show some mocks/embeds of the experience. Link to any other documentation as ne…" at bounding box center [222, 151] width 220 height 21
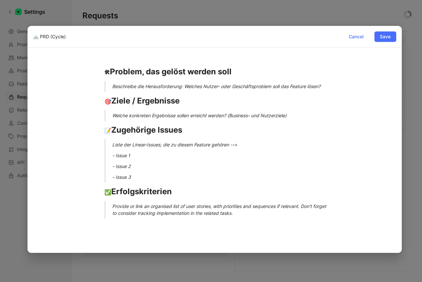
drag, startPoint x: 230, startPoint y: 146, endPoint x: 283, endPoint y: 151, distance: 53.6
click at [283, 152] on blockquote "Liste der Linear-Issues, die zu diesem Feature gehören --> - Issue 1 - Issue 2 …" at bounding box center [214, 160] width 245 height 43
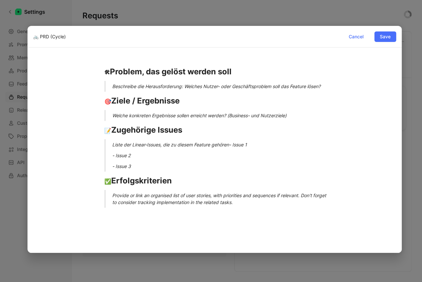
click at [168, 199] on div "Provide or link an organised list of user stories, with priorities and sequence…" at bounding box center [222, 199] width 220 height 14
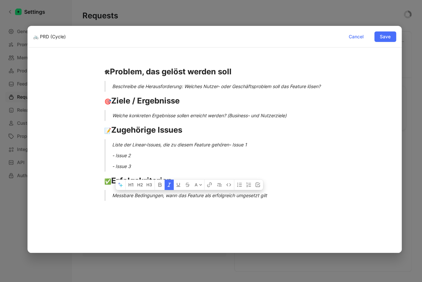
drag, startPoint x: 303, startPoint y: 195, endPoint x: 153, endPoint y: 159, distance: 154.2
click at [153, 158] on div "🛠 Problem, das gelöst werden soll Beschreibe die Herausforderung: Welches Nutze…" at bounding box center [214, 133] width 363 height 150
drag, startPoint x: 44, startPoint y: 186, endPoint x: 89, endPoint y: 182, distance: 45.3
click at [44, 186] on div "🛠 Problem, das gelöst werden soll Beschreibe die Herausforderung: Welches Nutze…" at bounding box center [214, 133] width 363 height 150
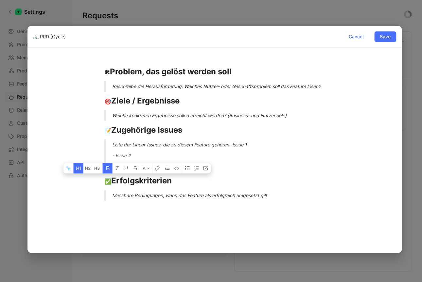
drag, startPoint x: 103, startPoint y: 179, endPoint x: 301, endPoint y: 203, distance: 198.7
click at [301, 203] on div "🛠 Problem, das gelöst werden soll Beschreibe die Herausforderung: Welches Nutze…" at bounding box center [214, 133] width 363 height 150
drag, startPoint x: 278, startPoint y: 218, endPoint x: 244, endPoint y: 214, distance: 34.9
click at [275, 218] on div at bounding box center [214, 250] width 363 height 84
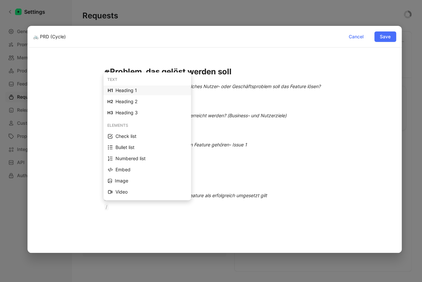
click at [132, 92] on div "Heading 1" at bounding box center [150, 90] width 71 height 8
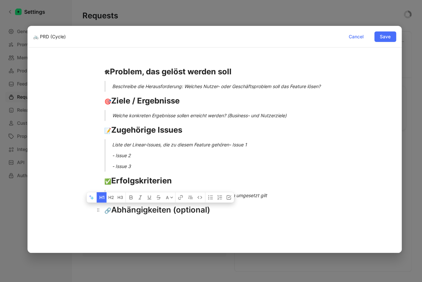
drag, startPoint x: 219, startPoint y: 213, endPoint x: 111, endPoint y: 207, distance: 107.8
click at [111, 207] on div "🔗 Abhängigkeiten (optional)" at bounding box center [214, 210] width 220 height 12
click at [179, 211] on strong "Abhängigkeiten (optional)" at bounding box center [163, 209] width 101 height 9
drag, startPoint x: 210, startPoint y: 211, endPoint x: 105, endPoint y: 204, distance: 105.5
click at [105, 204] on div "🔗 Abhängigkeiten (optional)" at bounding box center [214, 210] width 220 height 12
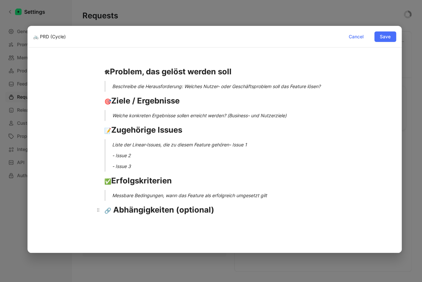
click at [260, 218] on div "🛠 Problem, das gelöst werden soll Beschreibe die Herausforderung: Welches Nutze…" at bounding box center [214, 142] width 363 height 168
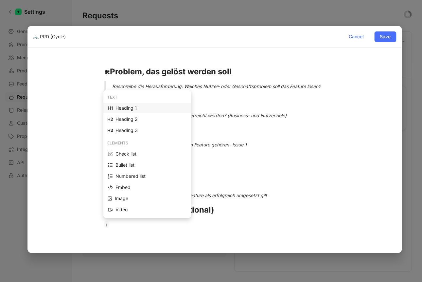
click at [273, 160] on p "- Issue 2" at bounding box center [222, 155] width 220 height 11
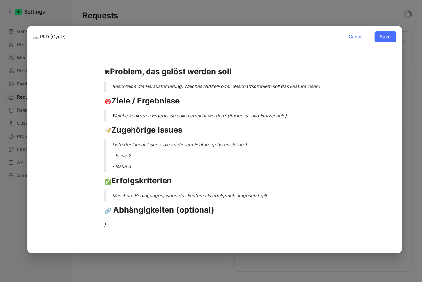
click at [206, 146] on em "Liste der Linear-Issues, die zu diesem Feature gehören- Issue 1" at bounding box center [179, 145] width 135 height 6
click at [187, 142] on div "Liste der Linear-Issues, die zu diesem Feature gehören- Issue 1" at bounding box center [222, 144] width 220 height 7
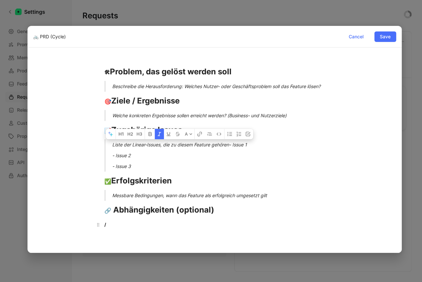
click at [116, 228] on p "/" at bounding box center [214, 224] width 245 height 11
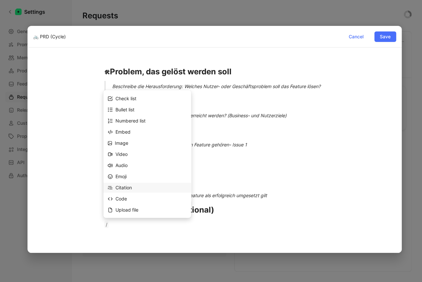
scroll to position [56, 0]
click at [132, 188] on div "Citation" at bounding box center [150, 187] width 71 height 8
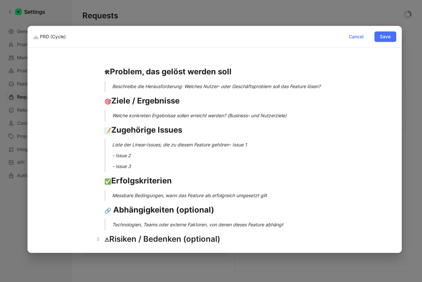
click at [104, 241] on span "⚠" at bounding box center [106, 239] width 5 height 7
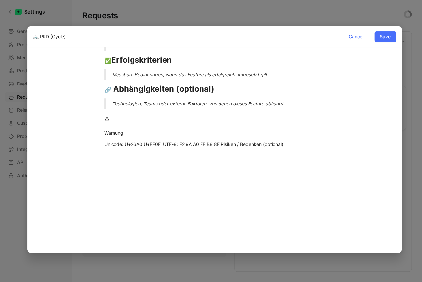
scroll to position [98, 0]
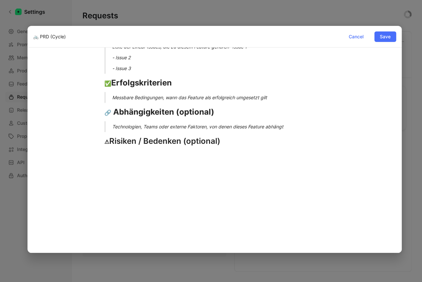
click at [140, 191] on div at bounding box center [214, 199] width 363 height 84
click at [185, 158] on div at bounding box center [214, 199] width 363 height 84
drag, startPoint x: 240, startPoint y: 140, endPoint x: 105, endPoint y: 141, distance: 135.1
click at [106, 141] on div "⚠ Risiken / Bedenken (optional)" at bounding box center [214, 141] width 220 height 12
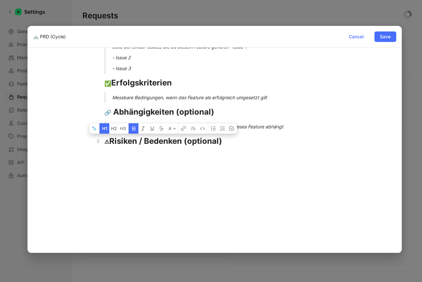
click at [222, 158] on div at bounding box center [214, 199] width 363 height 84
drag, startPoint x: 108, startPoint y: 141, endPoint x: 90, endPoint y: 142, distance: 18.3
click at [90, 142] on div "🛠 Problem, das gelöst werden soll Beschreibe die Herausforderung: Welches Nutze…" at bounding box center [214, 58] width 363 height 197
click at [163, 167] on div at bounding box center [214, 199] width 363 height 84
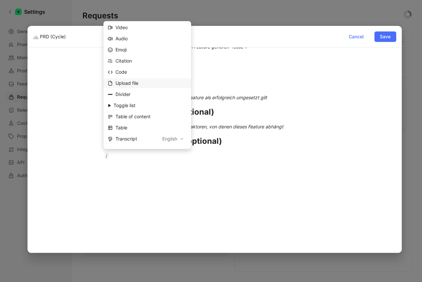
scroll to position [111, 0]
click at [120, 62] on div "Citation" at bounding box center [150, 63] width 71 height 8
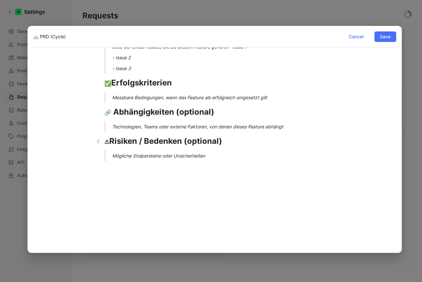
click at [108, 143] on span "⚠" at bounding box center [106, 141] width 5 height 7
click at [106, 139] on span "⚠" at bounding box center [106, 141] width 5 height 7
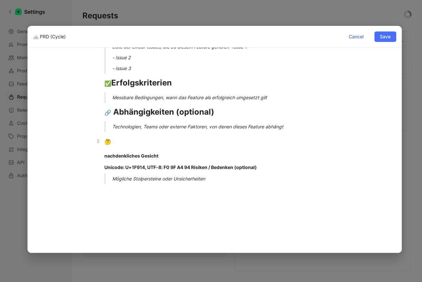
click at [122, 141] on div "🤔" at bounding box center [214, 141] width 220 height 12
click at [124, 149] on h1 "🤔" at bounding box center [214, 140] width 245 height 17
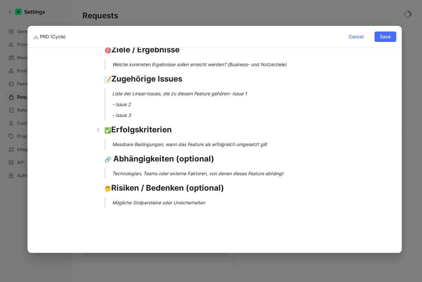
scroll to position [0, 0]
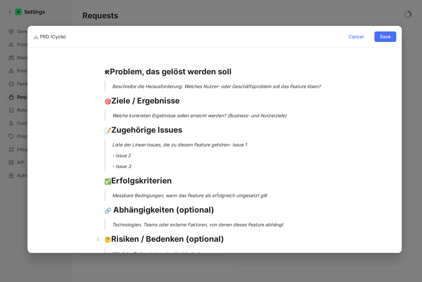
click at [183, 240] on strong "Risiken / Bedenken (optional)" at bounding box center [167, 238] width 113 height 9
click at [183, 239] on strong "Risiken / Bedenken (optional)" at bounding box center [167, 238] width 113 height 9
click at [183, 240] on strong "Risiken / Bedenken (optional)" at bounding box center [167, 238] width 113 height 9
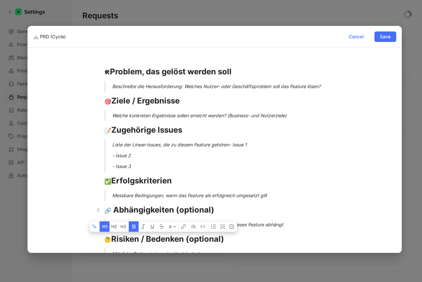
click at [156, 210] on strong "Abhängigkeiten (optional)" at bounding box center [163, 209] width 101 height 9
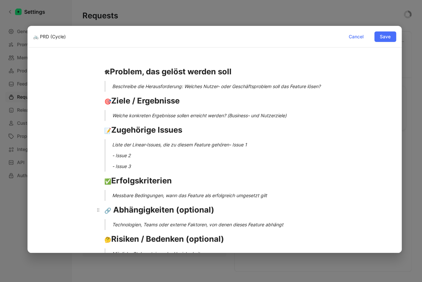
click at [156, 210] on strong "Abhängigkeiten (optional)" at bounding box center [163, 209] width 101 height 9
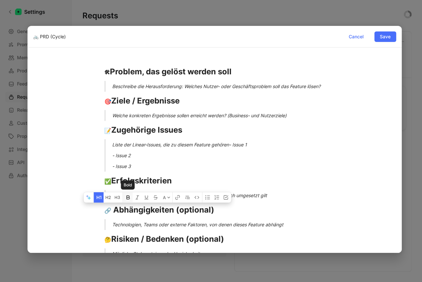
click at [127, 196] on icon "button" at bounding box center [127, 197] width 3 height 4
click at [129, 199] on icon "button" at bounding box center [127, 197] width 3 height 4
click at [216, 206] on div "🔗 Abhängigkeiten (optional)" at bounding box center [214, 210] width 220 height 12
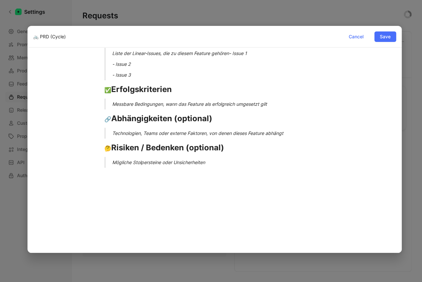
scroll to position [109, 0]
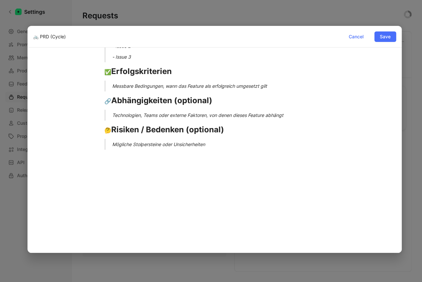
click at [215, 188] on div at bounding box center [214, 199] width 363 height 84
click at [381, 38] on span "Save" at bounding box center [385, 37] width 11 height 8
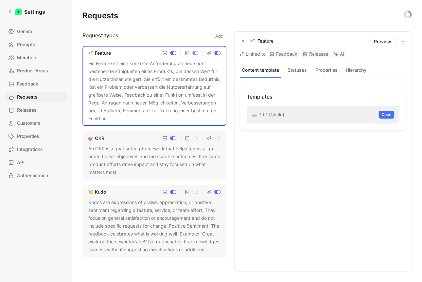
click at [214, 34] on button "Add" at bounding box center [216, 35] width 21 height 9
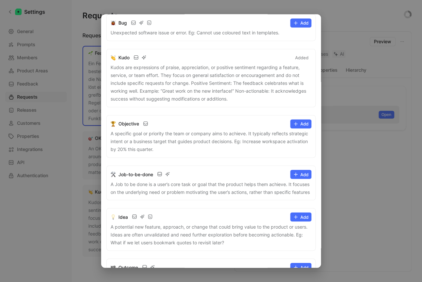
scroll to position [259, 0]
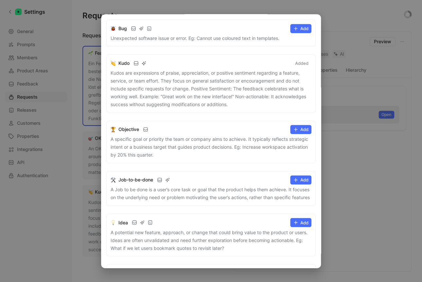
drag, startPoint x: 371, startPoint y: 159, endPoint x: 364, endPoint y: 158, distance: 7.7
click at [371, 159] on div at bounding box center [211, 141] width 422 height 282
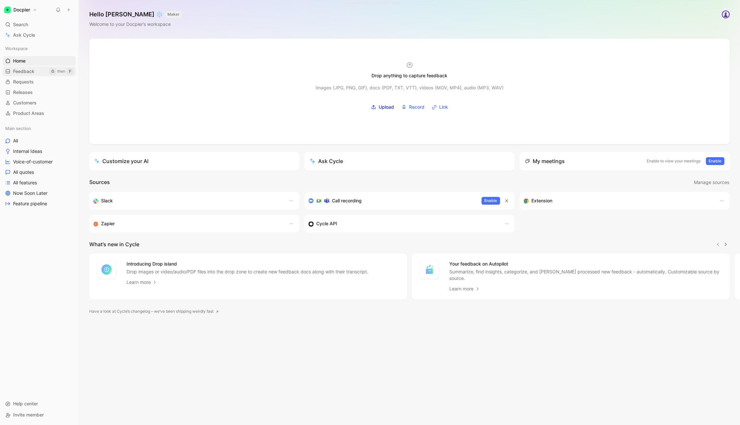
click at [38, 72] on link "Feedback G then F" at bounding box center [39, 71] width 73 height 10
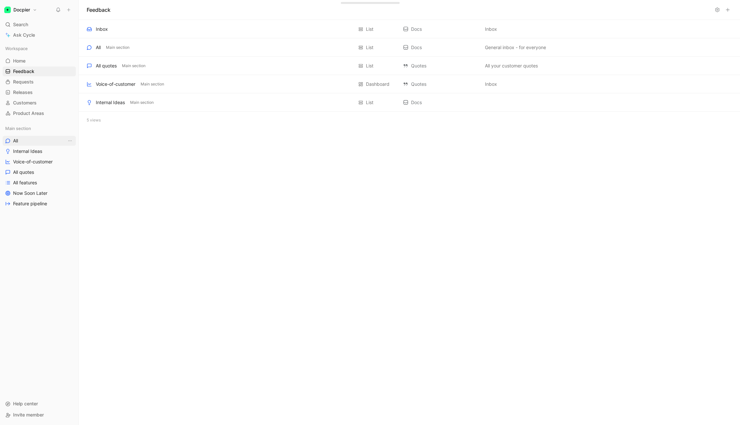
click at [28, 141] on link "All" at bounding box center [39, 141] width 73 height 10
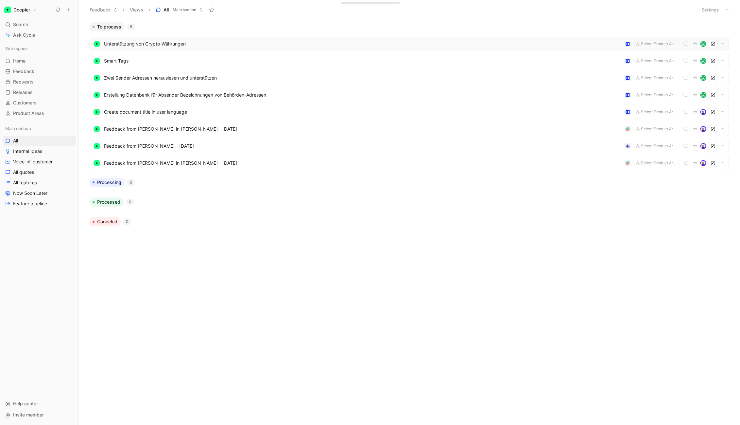
click at [171, 45] on span "Unterstützung von Crypto-Währungen" at bounding box center [363, 44] width 518 height 8
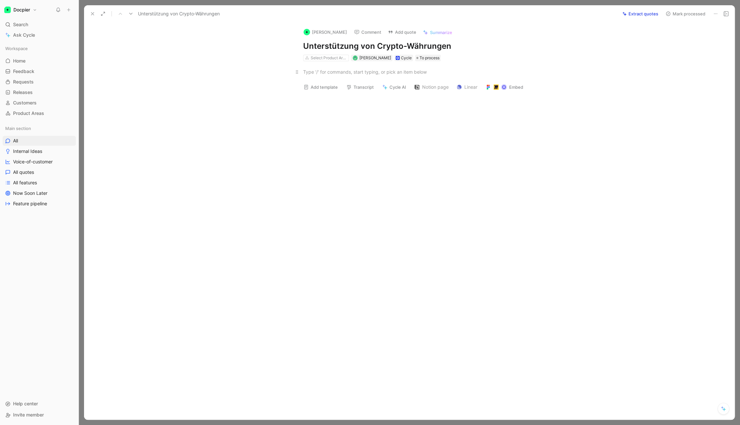
click at [348, 75] on div at bounding box center [416, 71] width 226 height 7
click at [327, 59] on div "Select Product Areas" at bounding box center [328, 58] width 37 height 7
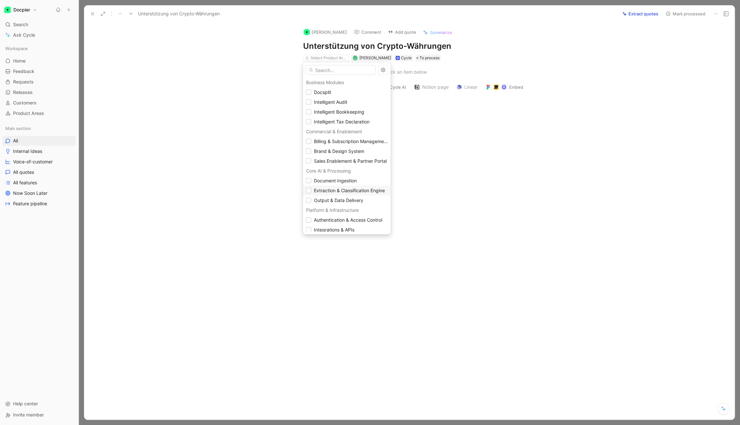
click at [343, 189] on span "Extraction & Classification Engine" at bounding box center [349, 190] width 71 height 6
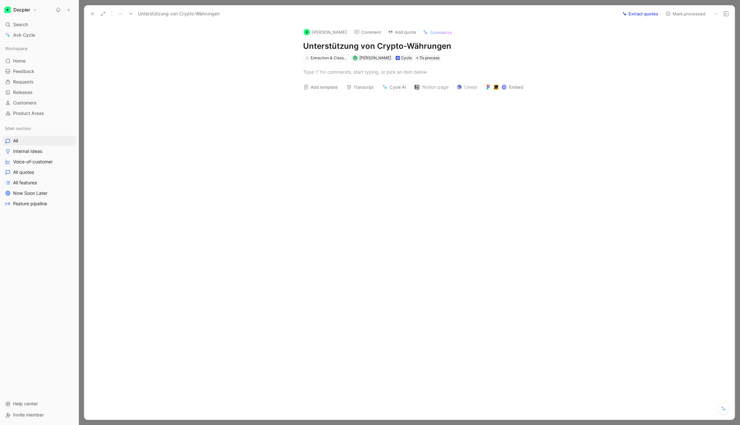
scroll to position [81, 0]
click at [329, 91] on button "Add template" at bounding box center [321, 86] width 40 height 9
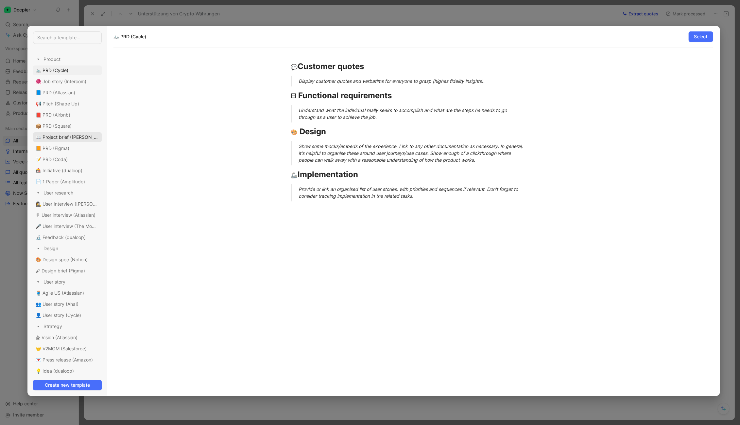
scroll to position [40, 0]
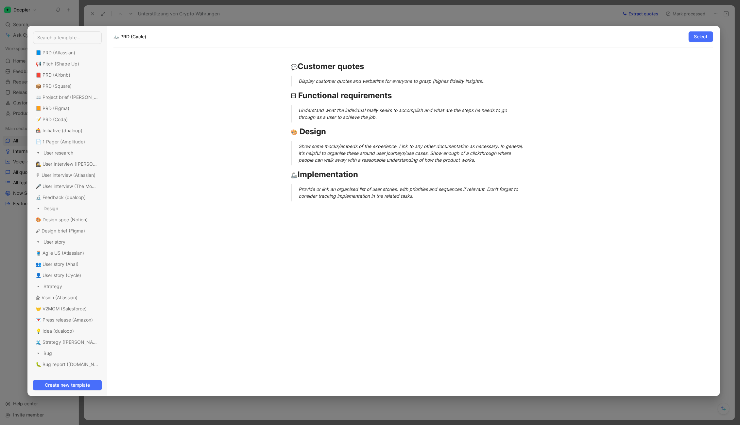
click at [18, 106] on div at bounding box center [370, 212] width 740 height 425
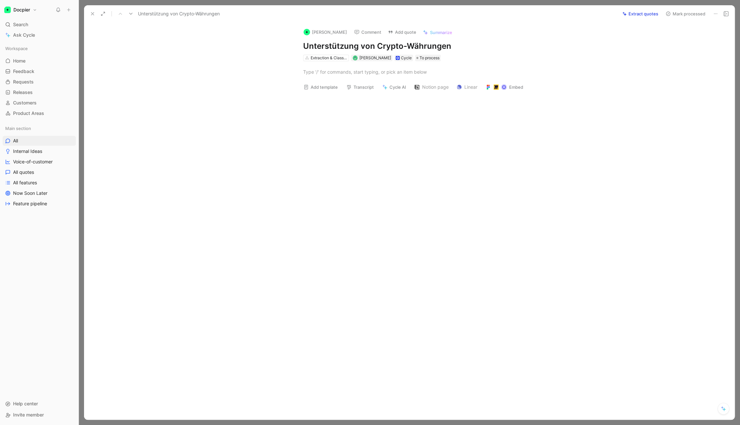
click at [321, 90] on button "Add template" at bounding box center [321, 86] width 40 height 9
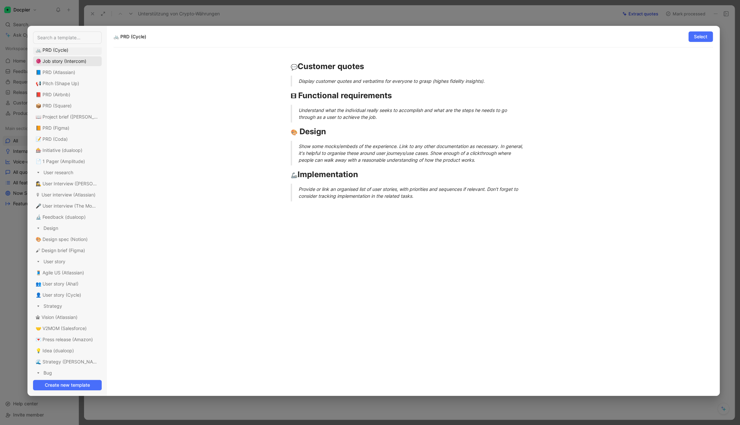
scroll to position [0, 0]
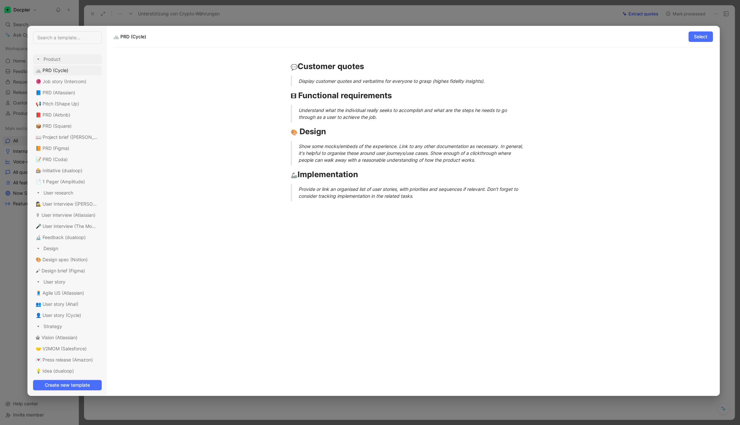
click at [38, 61] on icon at bounding box center [38, 59] width 5 height 5
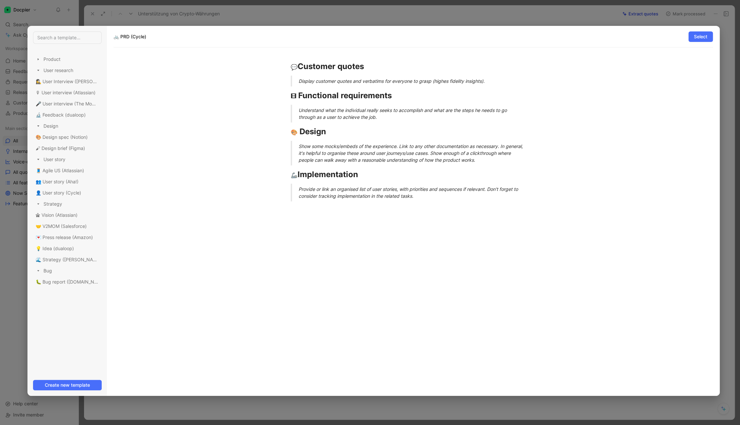
click at [184, 105] on div "💬 Customer quotes Display customer quotes and verbatims for everyone to grasp (…" at bounding box center [413, 133] width 589 height 151
click at [67, 36] on input at bounding box center [67, 37] width 69 height 12
click at [309, 21] on div at bounding box center [370, 212] width 740 height 425
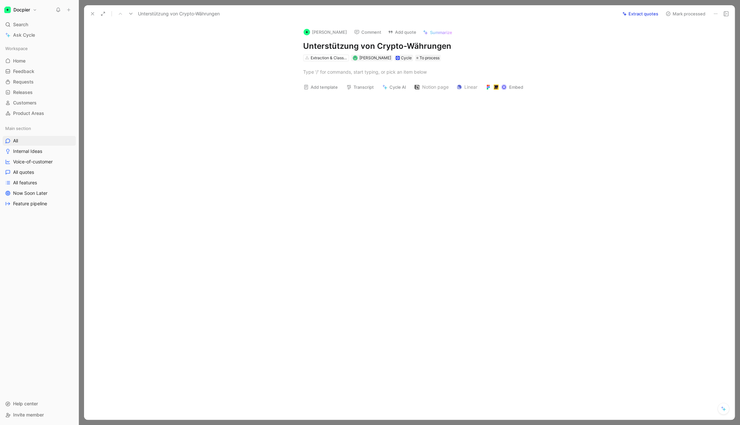
click at [474, 44] on h1 "Unterstützung von Crypto-Währungen" at bounding box center [416, 46] width 226 height 10
click at [644, 43] on div "[PERSON_NAME] Comment Add quote Summarize Unterstützung von Crypto-Währungen Ex…" at bounding box center [409, 221] width 651 height 397
click at [713, 12] on button at bounding box center [715, 13] width 9 height 9
drag, startPoint x: 564, startPoint y: 129, endPoint x: 530, endPoint y: 133, distance: 34.7
click at [91, 12] on icon at bounding box center [92, 13] width 5 height 5
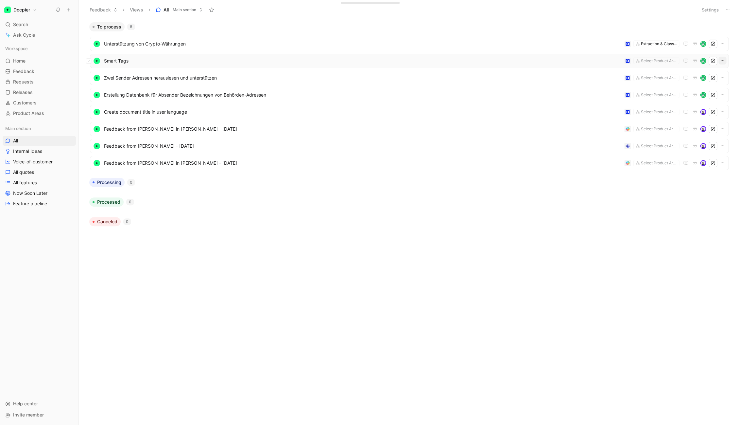
click at [724, 61] on icon "button" at bounding box center [722, 60] width 5 height 5
click at [43, 150] on link "Internal Ideas" at bounding box center [39, 151] width 73 height 10
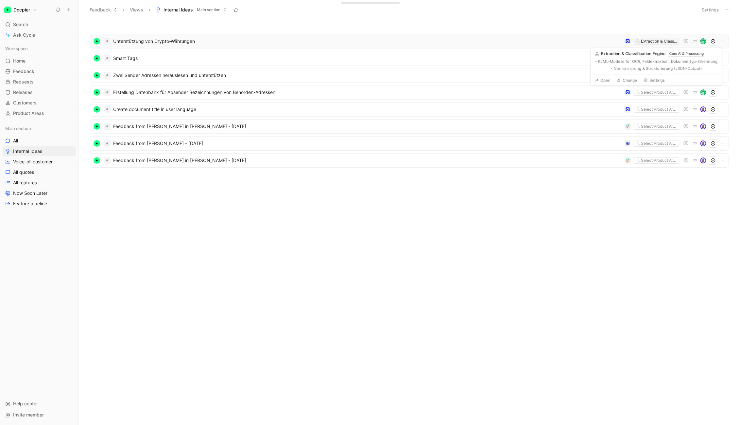
click at [651, 42] on div "Extraction & Classification Engine" at bounding box center [659, 41] width 37 height 7
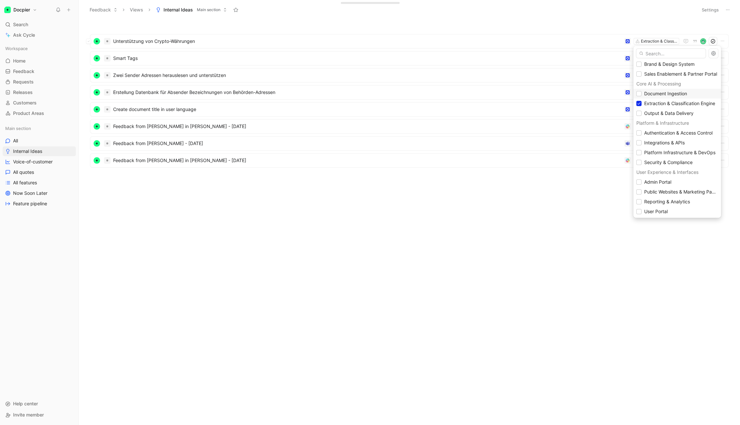
scroll to position [81, 0]
click at [715, 56] on icon "button" at bounding box center [713, 53] width 5 height 5
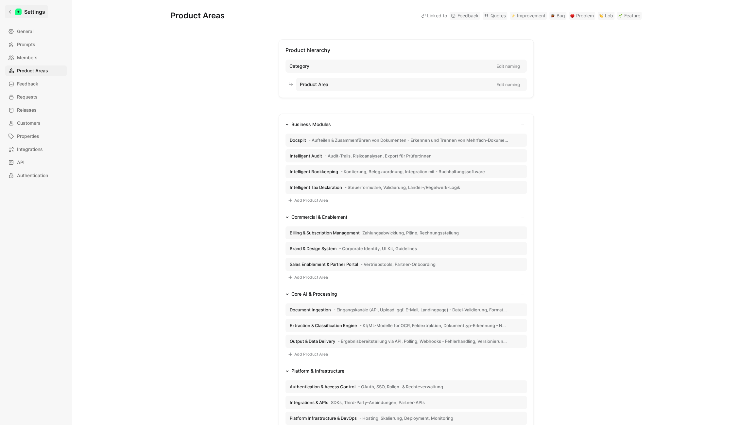
click at [8, 11] on icon at bounding box center [10, 11] width 5 height 5
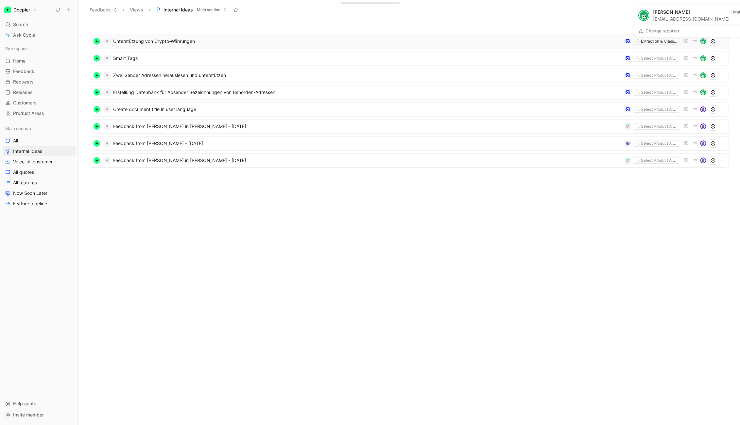
click at [704, 42] on img at bounding box center [703, 41] width 5 height 5
click at [693, 39] on icon "button" at bounding box center [695, 41] width 5 height 5
click at [720, 40] on icon "button" at bounding box center [722, 40] width 5 height 5
click at [697, 53] on div "Edit property" at bounding box center [706, 54] width 35 height 8
click at [724, 42] on icon "button" at bounding box center [722, 40] width 5 height 5
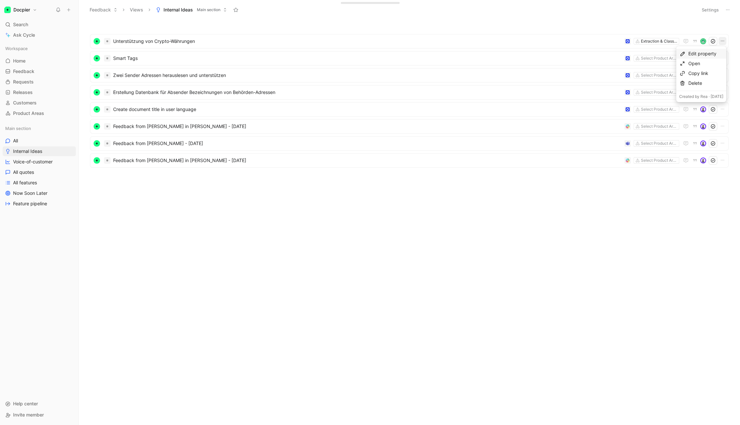
click at [690, 53] on div "Edit property" at bounding box center [706, 54] width 35 height 8
type input "g"
click at [96, 8] on button "Feedback" at bounding box center [104, 10] width 34 height 10
click at [122, 33] on div "Requests" at bounding box center [130, 33] width 66 height 8
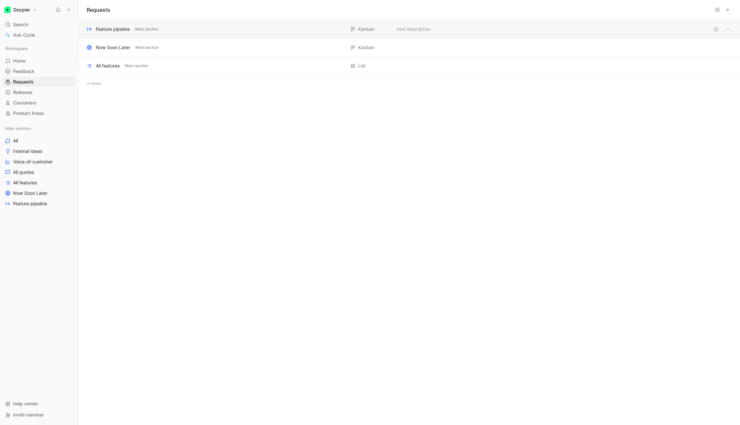
click at [109, 34] on div "Feature pipeline Main section [GEOGRAPHIC_DATA] Add description" at bounding box center [409, 29] width 661 height 18
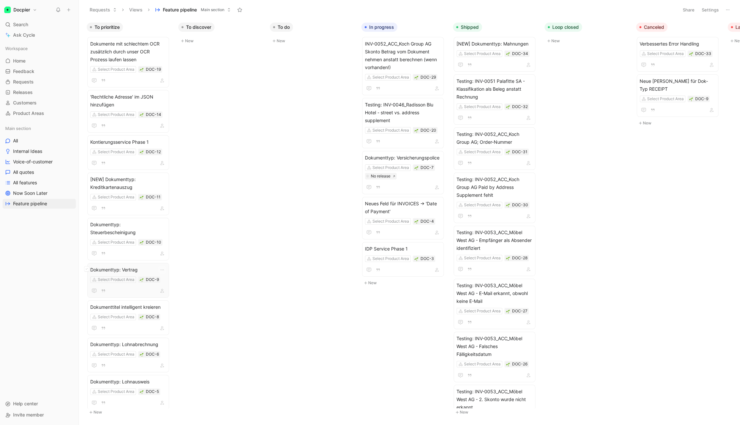
click at [128, 270] on span "Dokumenttyp: Vertrag" at bounding box center [128, 270] width 76 height 8
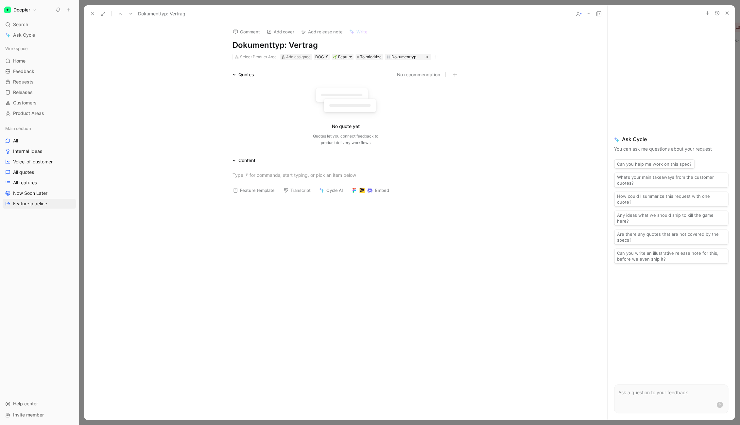
click at [91, 12] on icon at bounding box center [92, 13] width 5 height 5
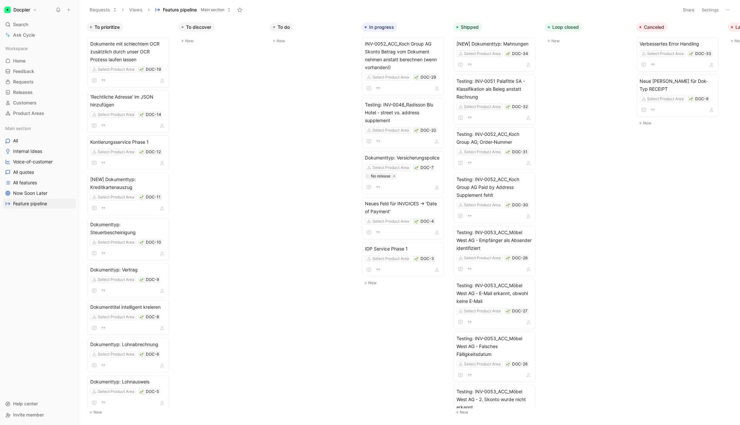
click at [109, 11] on button "Requests" at bounding box center [103, 10] width 33 height 10
click at [222, 10] on span "Main section" at bounding box center [213, 10] width 24 height 7
click at [27, 172] on span "All quotes" at bounding box center [23, 172] width 21 height 7
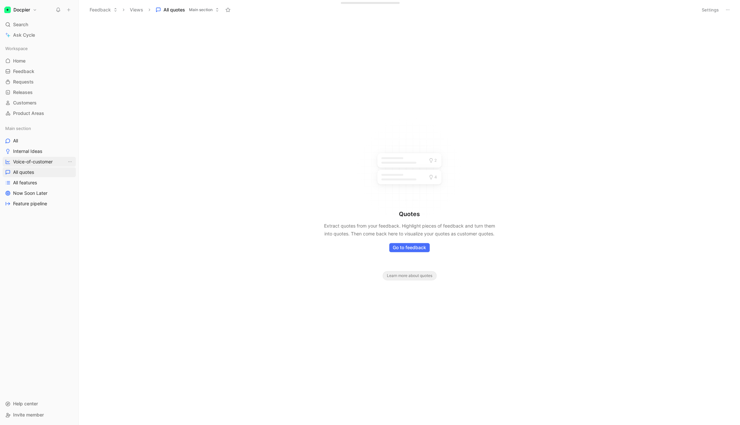
click at [29, 159] on span "Voice-of-customer" at bounding box center [33, 161] width 40 height 7
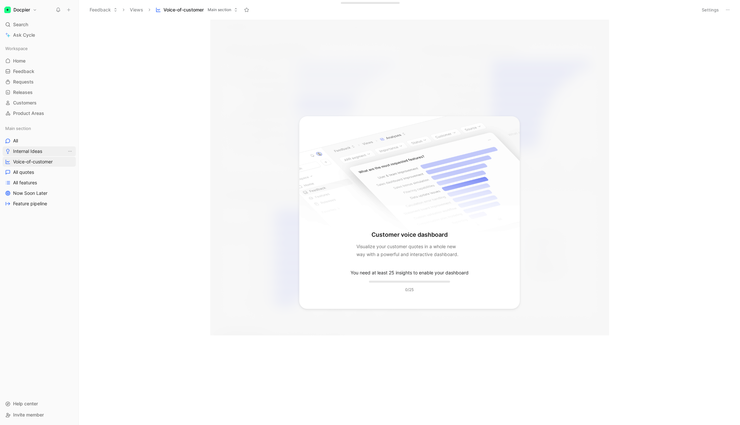
click at [31, 152] on span "Internal Ideas" at bounding box center [27, 151] width 29 height 7
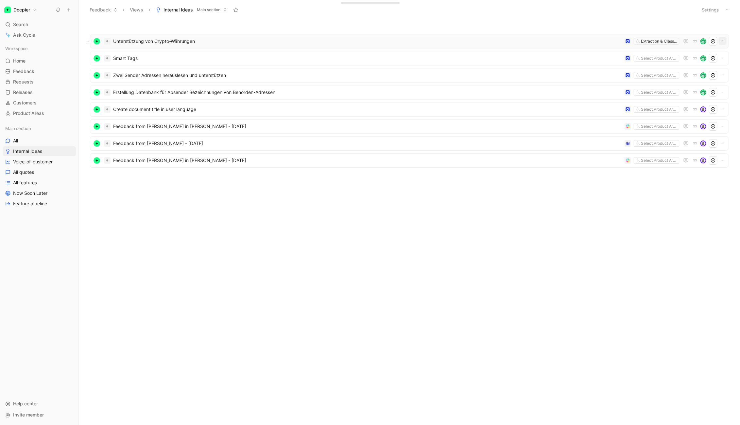
click at [723, 42] on icon "button" at bounding box center [722, 40] width 5 height 5
click at [140, 44] on span "Unterstützung von Crypto-Währungen" at bounding box center [367, 41] width 509 height 8
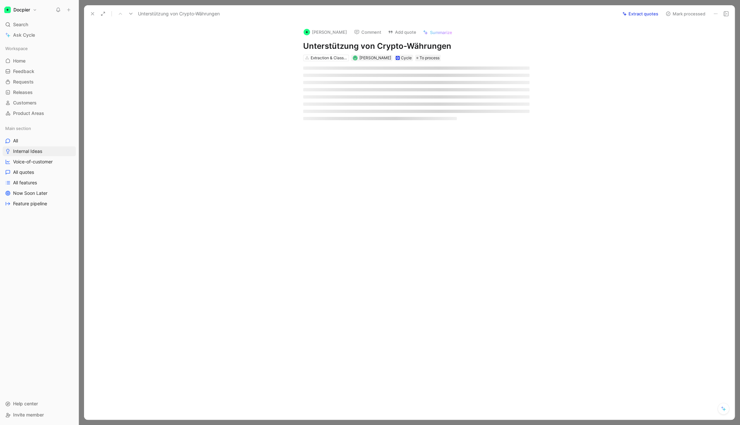
click at [140, 44] on div "[PERSON_NAME] Comment Add quote Summarize Unterstützung von Crypto-Währungen Ex…" at bounding box center [409, 221] width 651 height 397
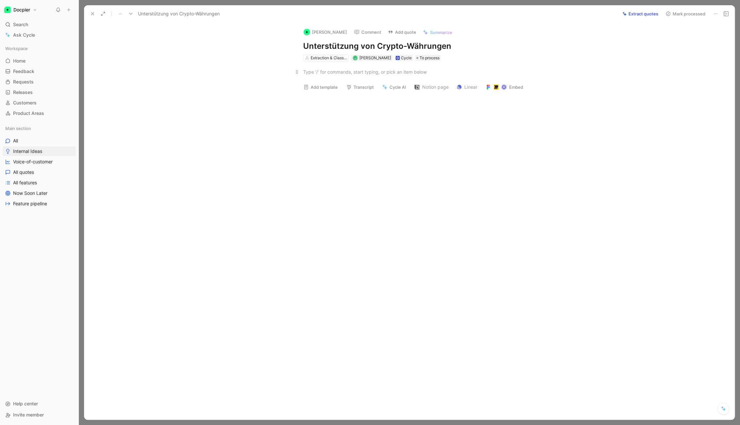
click at [423, 69] on div at bounding box center [416, 71] width 226 height 7
click at [415, 75] on div at bounding box center [416, 71] width 226 height 7
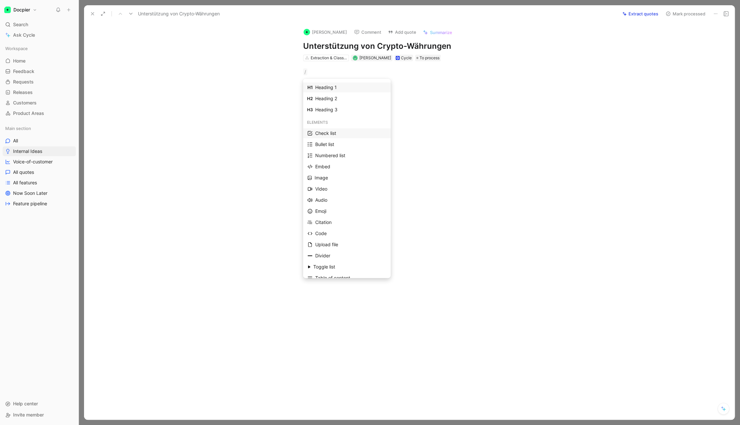
scroll to position [26, 0]
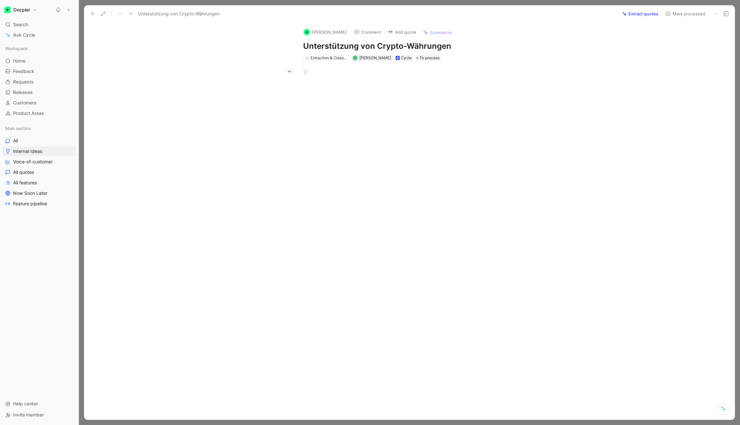
click at [202, 116] on div at bounding box center [416, 145] width 637 height 127
click at [203, 113] on div at bounding box center [416, 145] width 637 height 127
click at [193, 44] on div "[PERSON_NAME] Comment Add quote Summarize Unterstützung von Crypto-Währungen Ex…" at bounding box center [409, 221] width 651 height 397
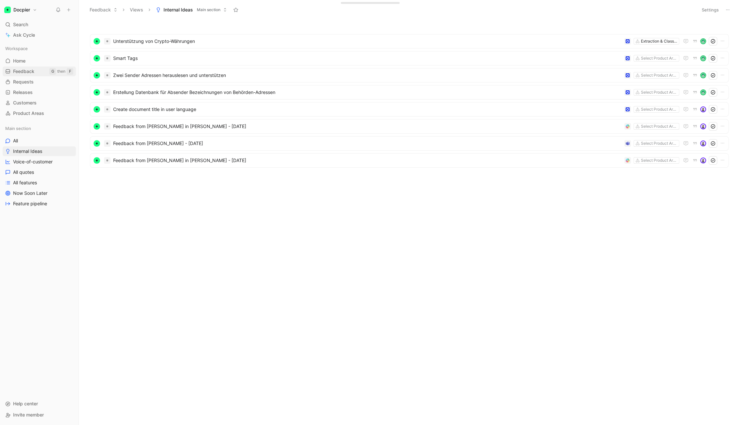
click at [30, 72] on span "Feedback" at bounding box center [23, 71] width 21 height 7
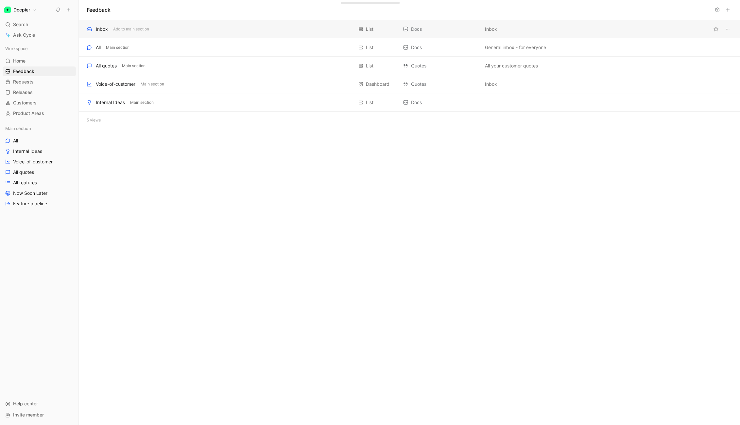
click at [171, 28] on div "Inbox Add to main section" at bounding box center [220, 29] width 267 height 8
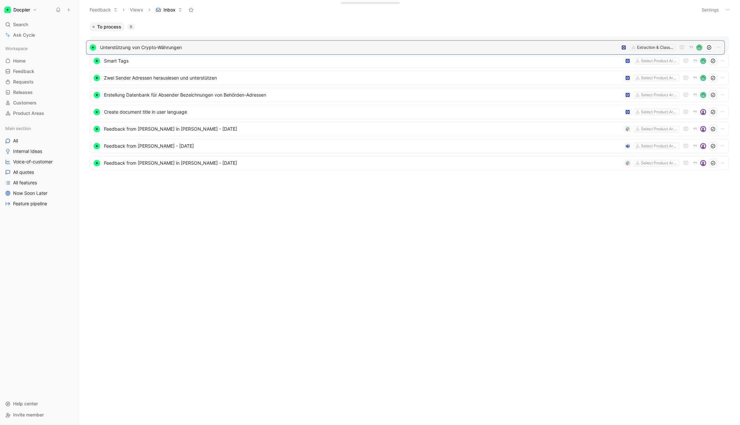
drag, startPoint x: 132, startPoint y: 43, endPoint x: 128, endPoint y: 46, distance: 5.3
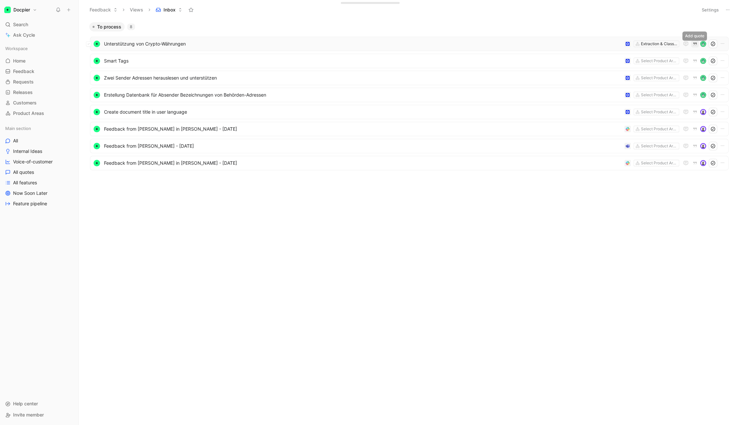
click at [697, 44] on icon "button" at bounding box center [695, 44] width 5 height 5
click at [684, 42] on icon "button" at bounding box center [686, 44] width 5 height 4
click at [720, 43] on button "button" at bounding box center [723, 44] width 8 height 8
click at [29, 139] on link "All" at bounding box center [39, 141] width 73 height 10
click at [107, 10] on button "Feedback" at bounding box center [104, 10] width 34 height 10
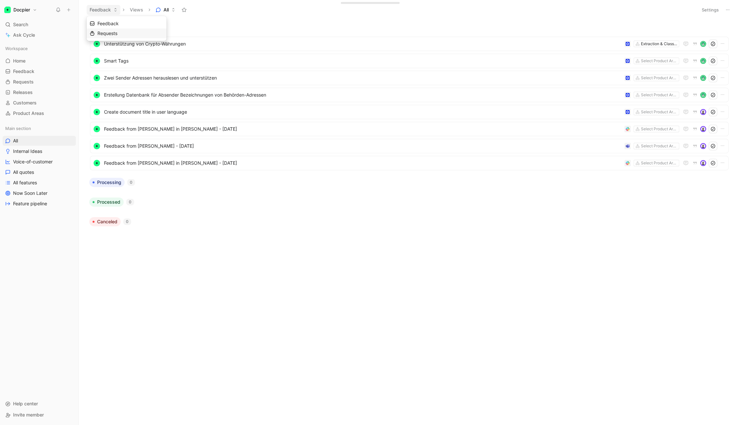
click at [104, 36] on span "Requests" at bounding box center [107, 33] width 20 height 6
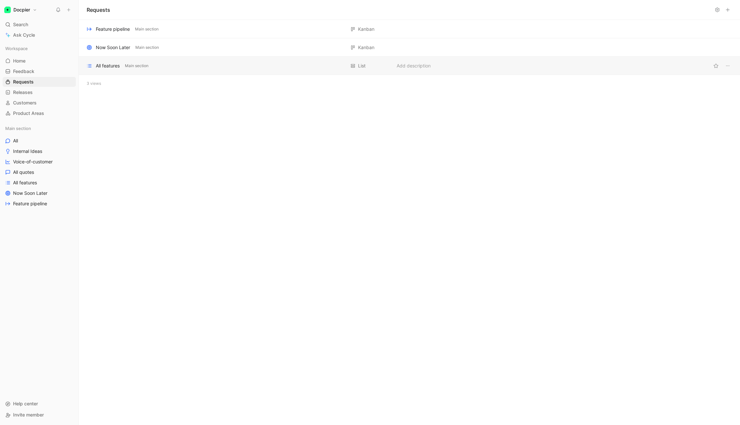
click at [123, 68] on div "All features Main section" at bounding box center [216, 66] width 259 height 8
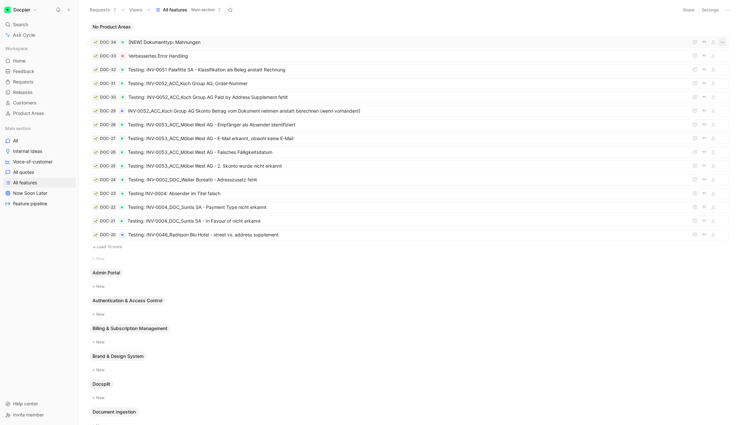
click at [721, 42] on icon "button" at bounding box center [722, 42] width 5 height 5
click at [22, 62] on span "Home" at bounding box center [19, 61] width 12 height 7
